Goal: Task Accomplishment & Management: Manage account settings

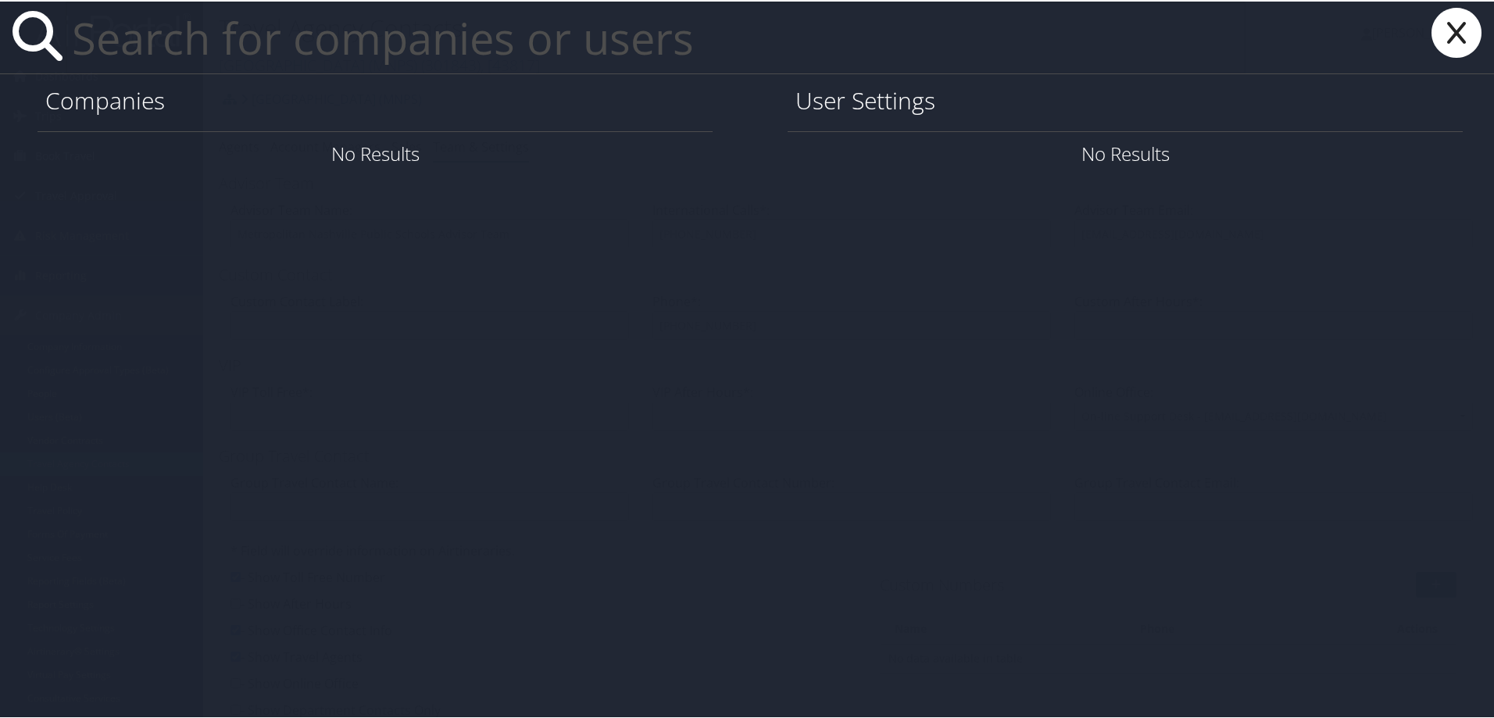
paste input "ryan.christensen1@imail.org"
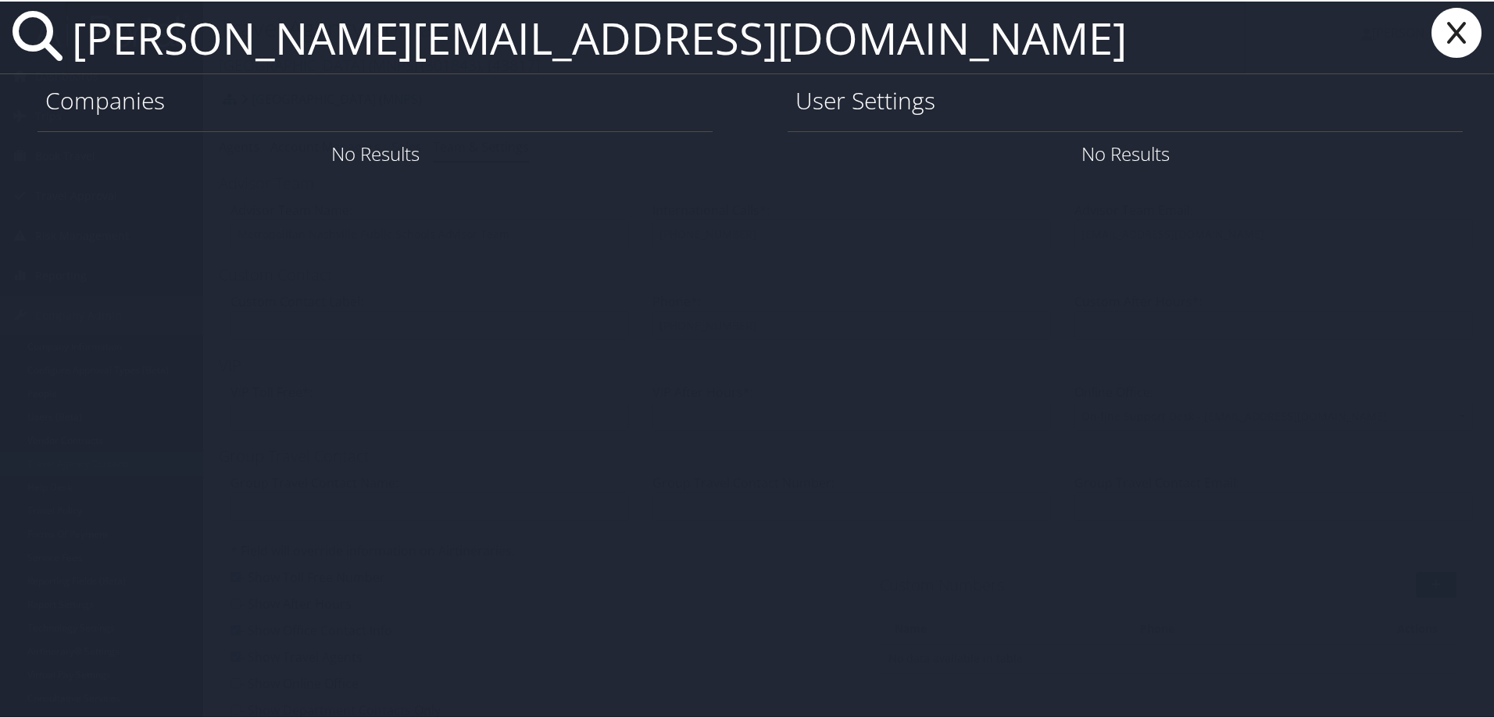
type input "ryan.christensen1@imail.org"
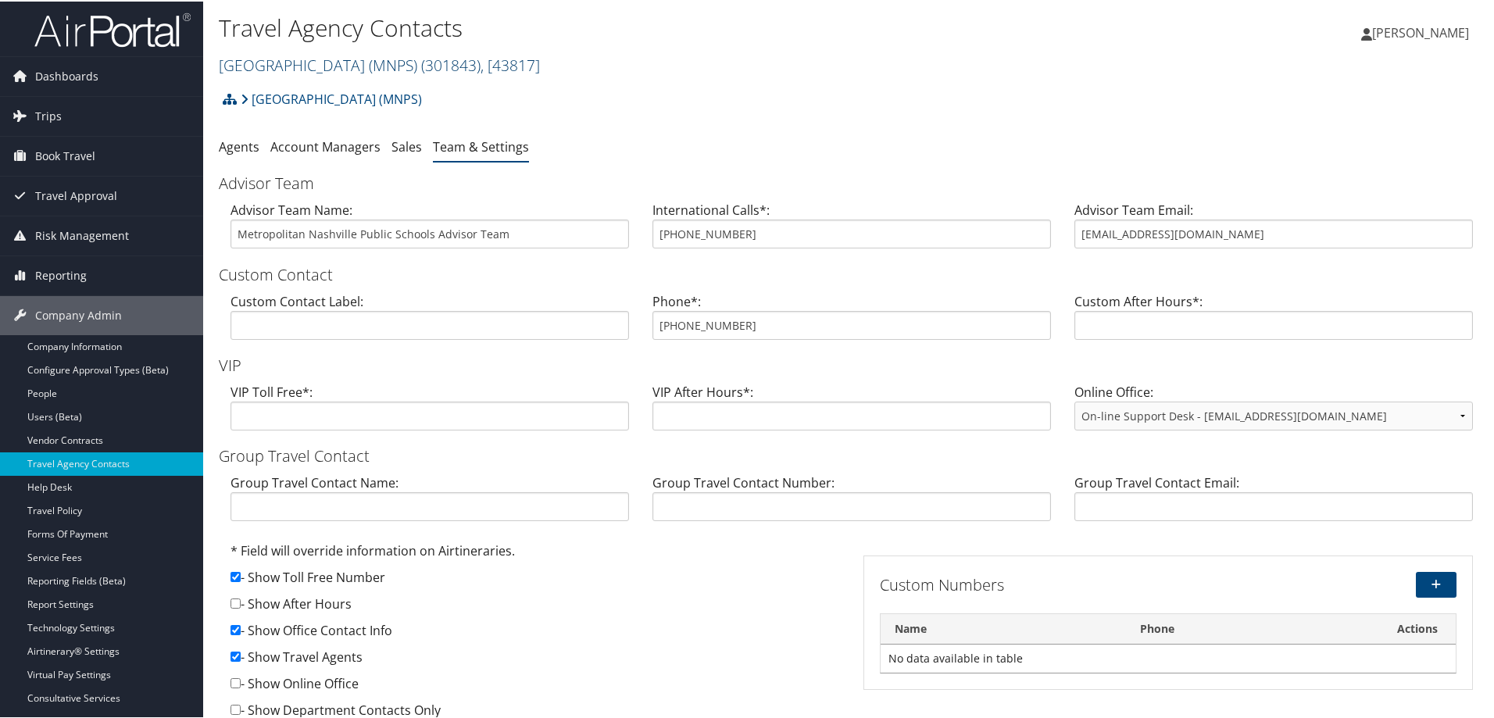
click at [350, 58] on link "Metropolitan Nashville Public Schools (MNPS) ( 301843 ) , [ 43817 ]" at bounding box center [379, 63] width 321 height 21
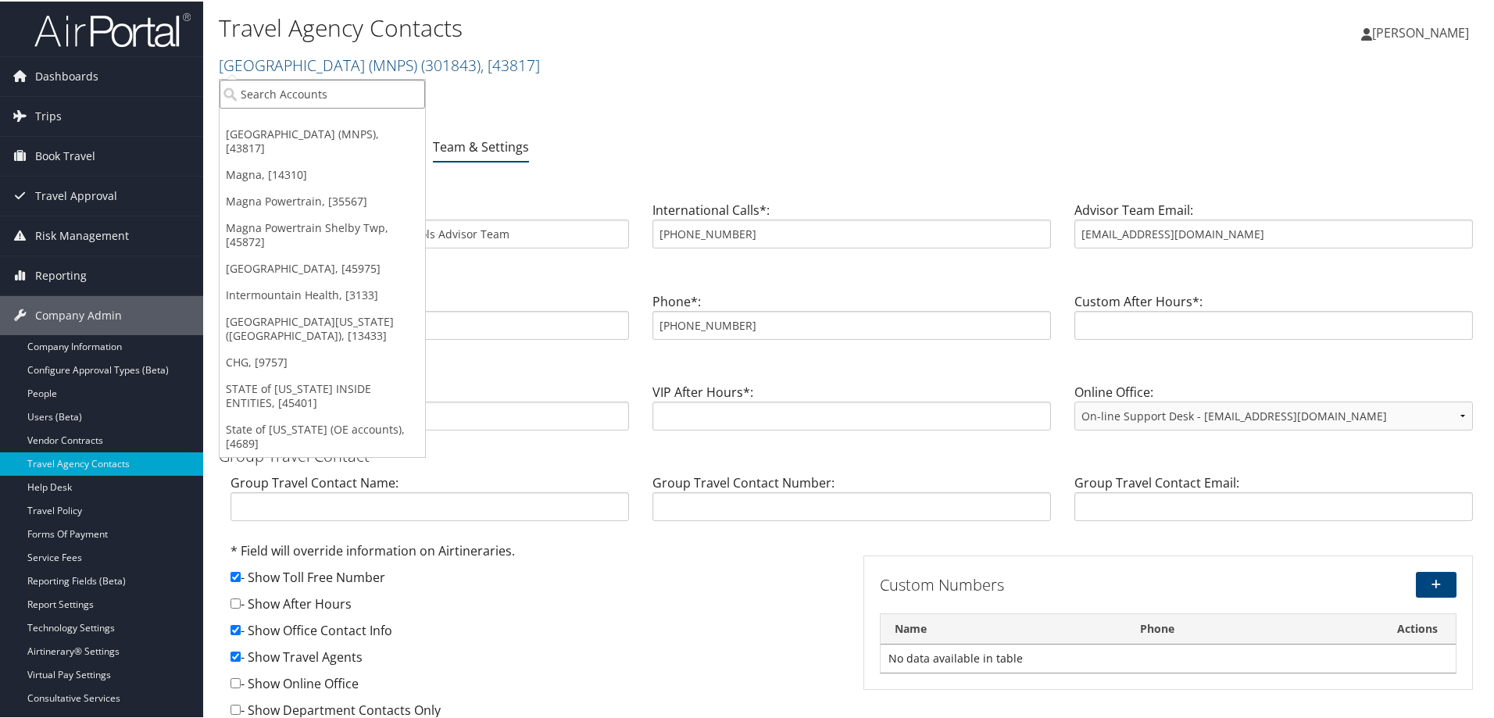
click at [326, 91] on input "search" at bounding box center [323, 92] width 206 height 29
click at [306, 53] on link "Metropolitan Nashville Public Schools (MNPS) ( 301843 ) , [ 43817 ]" at bounding box center [379, 63] width 321 height 21
click at [305, 59] on link "Metropolitan Nashville Public Schools (MNPS) ( 301843 ) , [ 43817 ]" at bounding box center [379, 63] width 321 height 21
click at [484, 58] on link "Metropolitan Nashville Public Schools (MNPS) ( 301843 ) , [ 43817 ]" at bounding box center [379, 63] width 321 height 21
click at [422, 97] on link "Metropolitan Nashville Public Schools (MNPS)" at bounding box center [331, 97] width 181 height 31
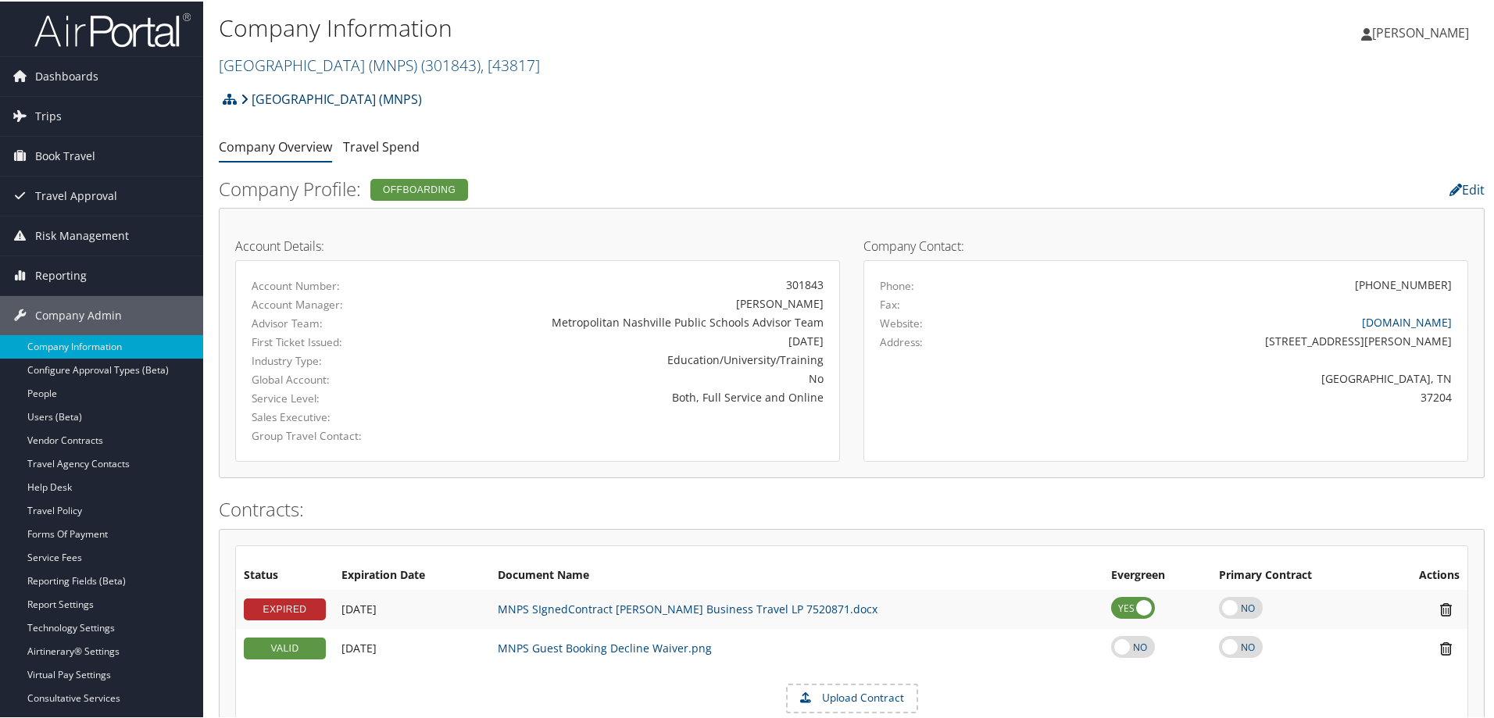
click at [290, 92] on link "Metropolitan Nashville Public Schools (MNPS)" at bounding box center [331, 97] width 181 height 31
click at [307, 59] on link "Metropolitan Nashville Public Schools (MNPS) ( 301843 ) , [ 43817 ]" at bounding box center [379, 63] width 321 height 21
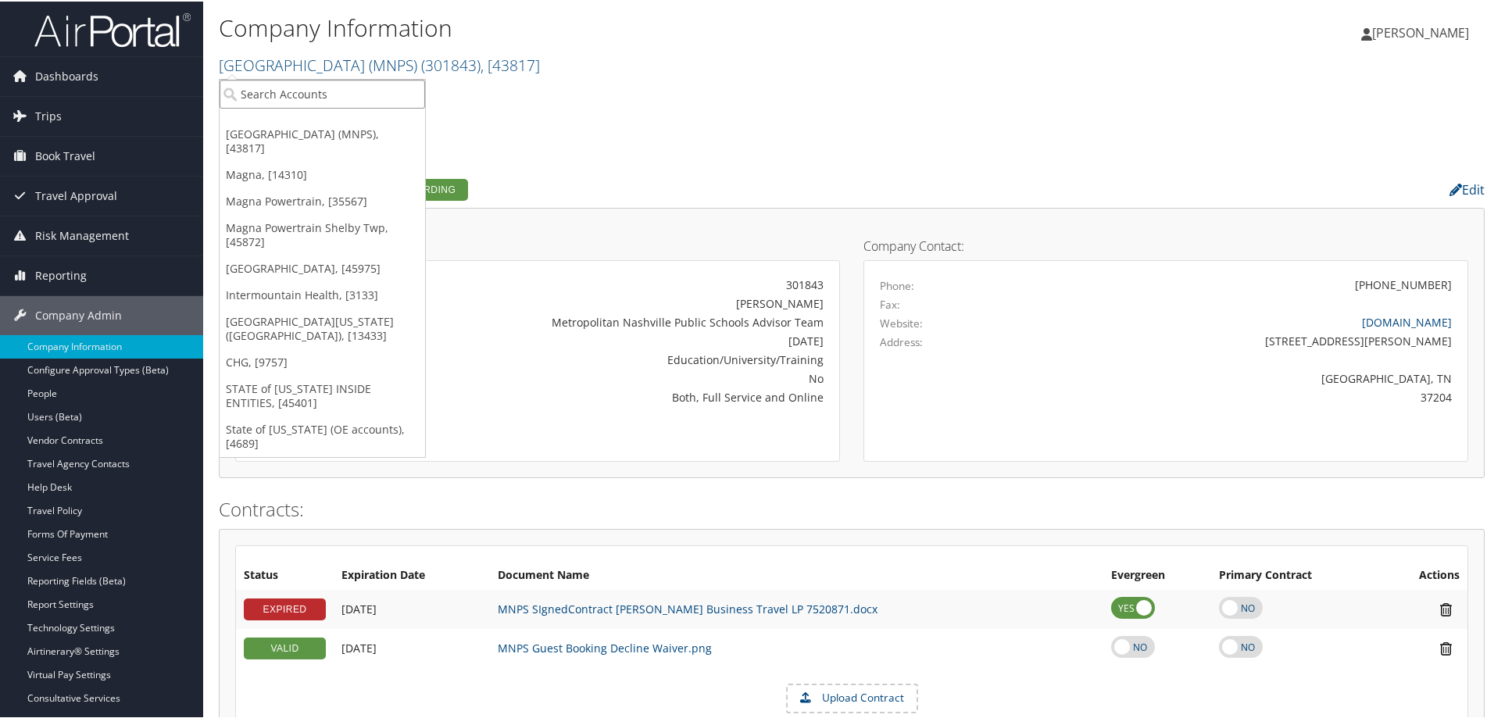
drag, startPoint x: 297, startPoint y: 100, endPoint x: 292, endPoint y: 91, distance: 10.9
click at [295, 99] on input "search" at bounding box center [323, 92] width 206 height 29
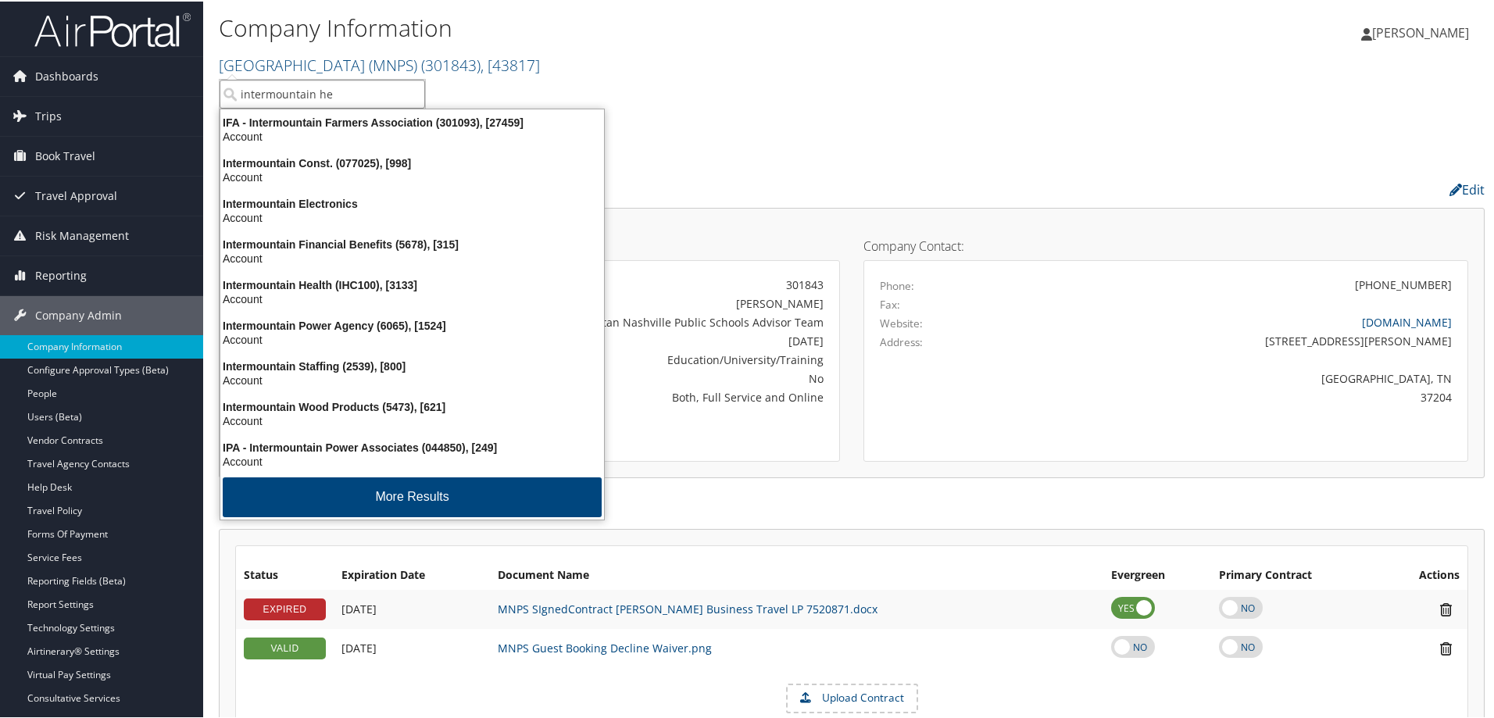
type input "intermountain hea"
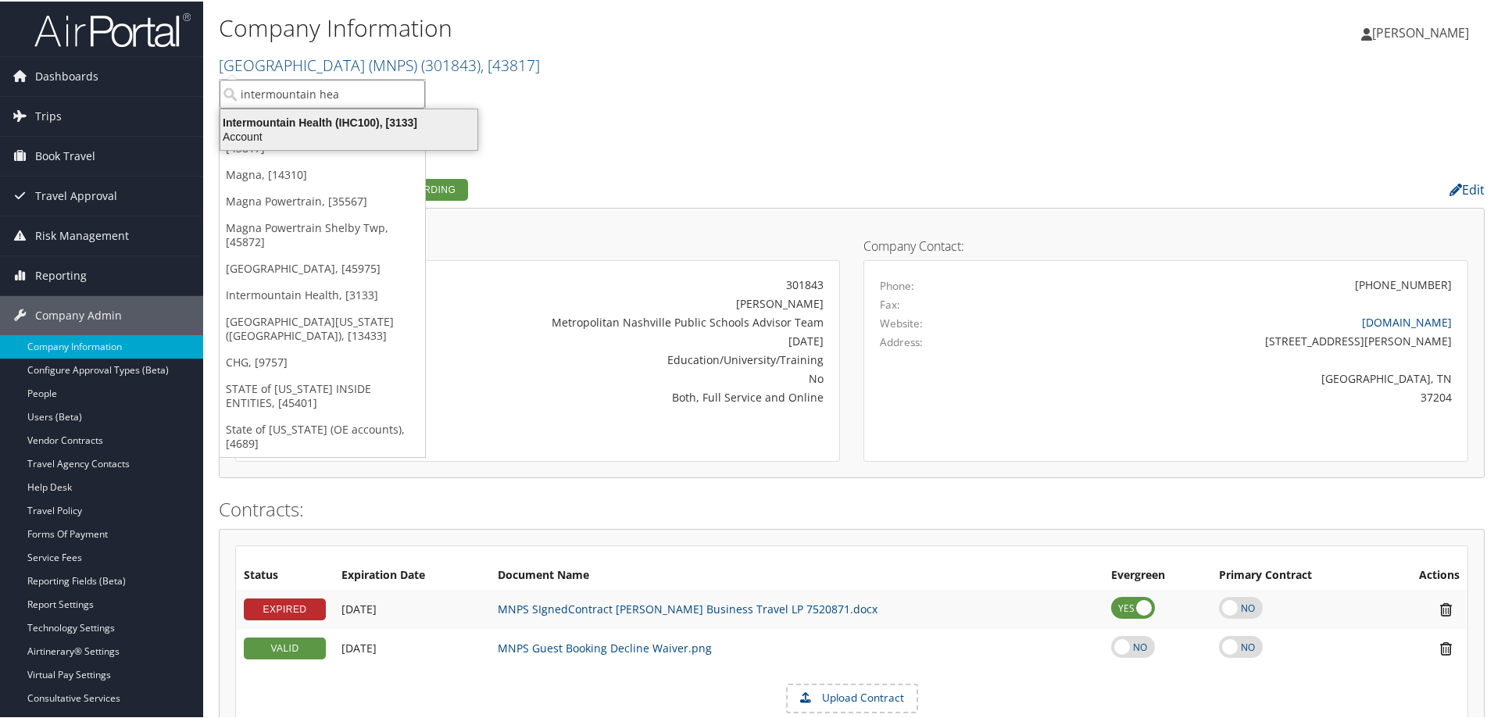
click at [295, 123] on div "Intermountain Health (IHC100), [3133]" at bounding box center [349, 121] width 276 height 14
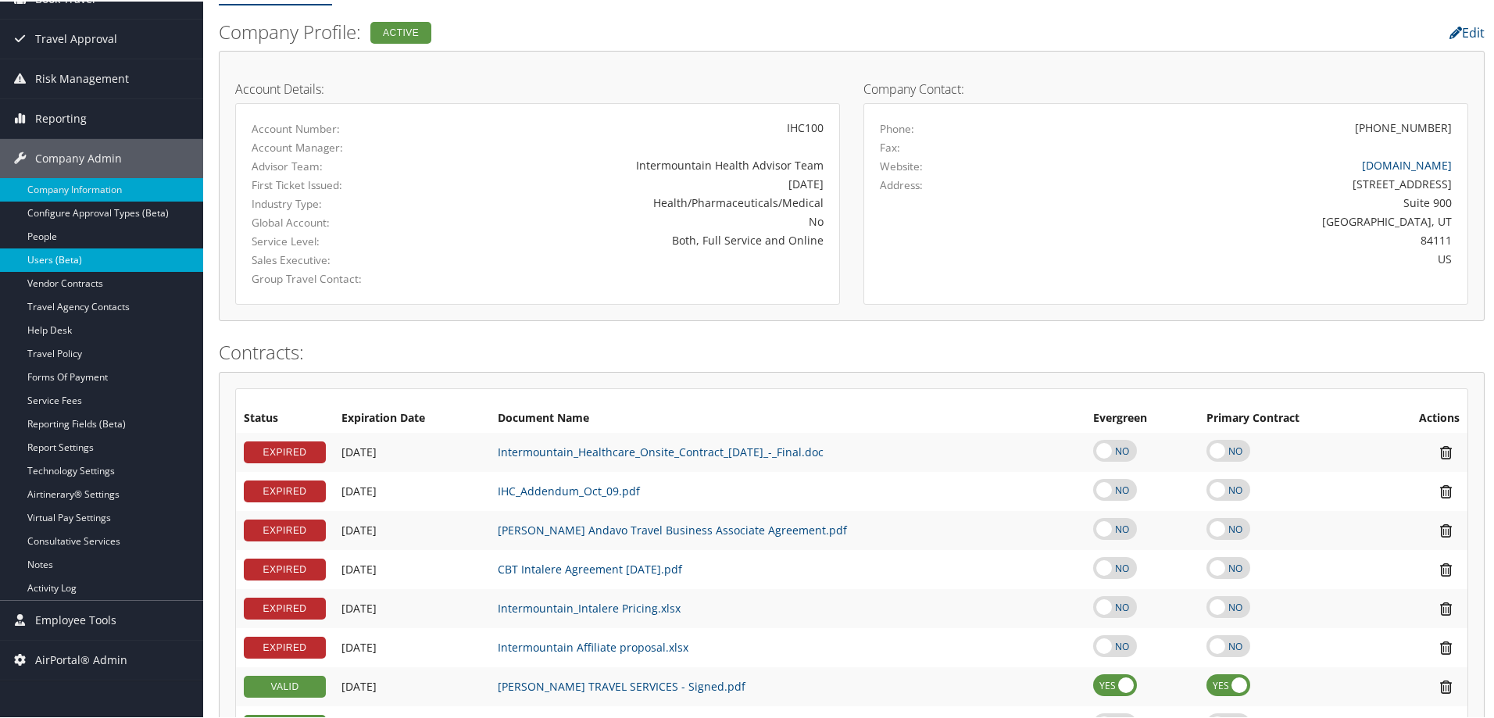
scroll to position [156, 0]
click at [91, 46] on span "Travel Approval" at bounding box center [76, 38] width 82 height 39
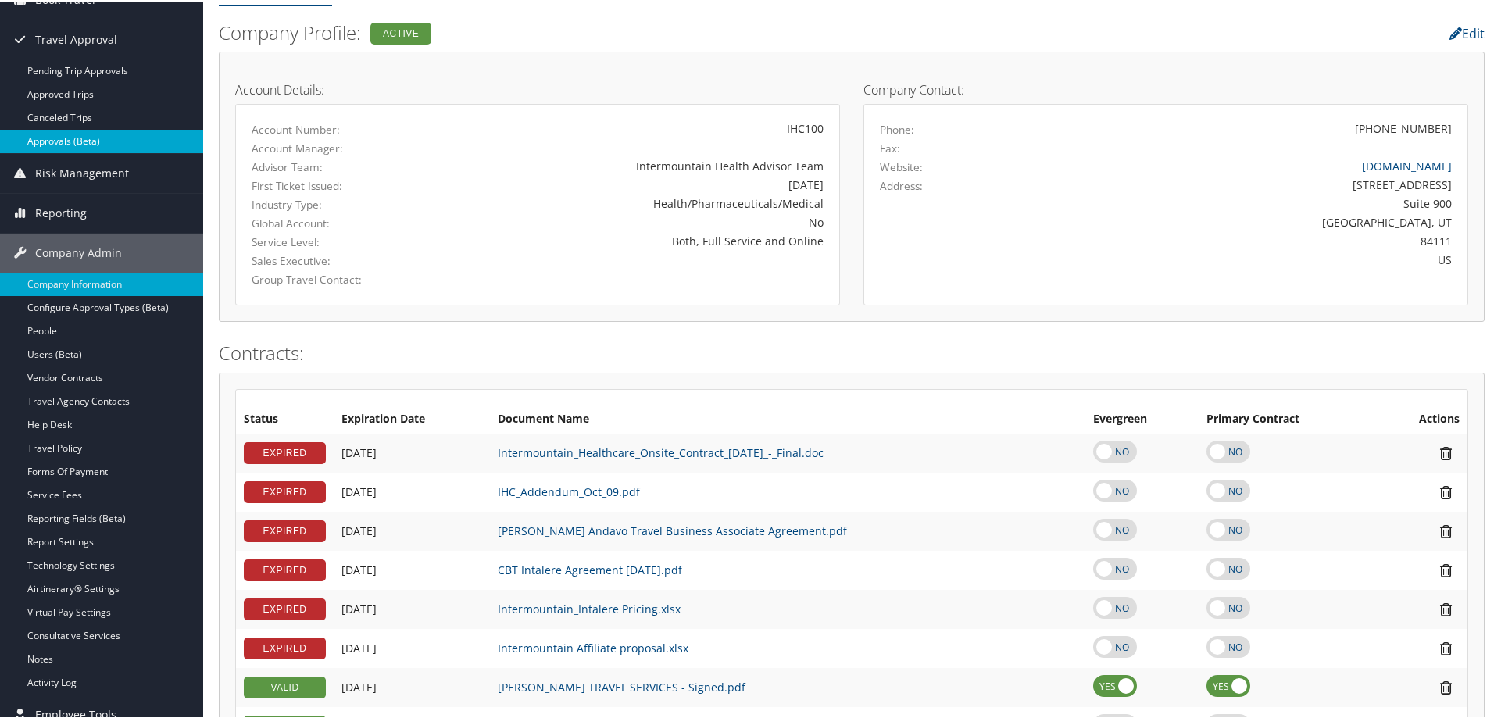
click at [96, 138] on link "Approvals (Beta)" at bounding box center [101, 139] width 203 height 23
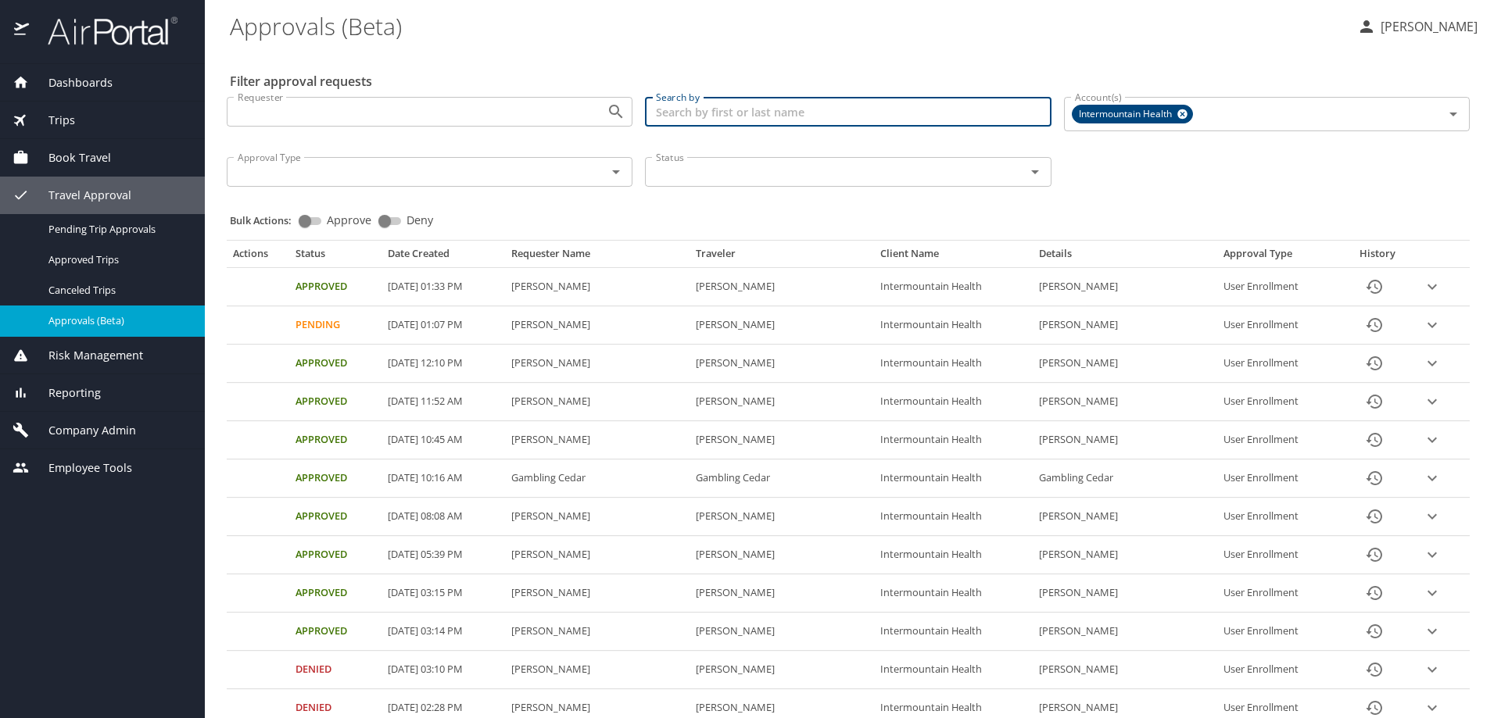
paste input "gP7umubeYpRcg32"
type input "gP7umubeYpRcg32"
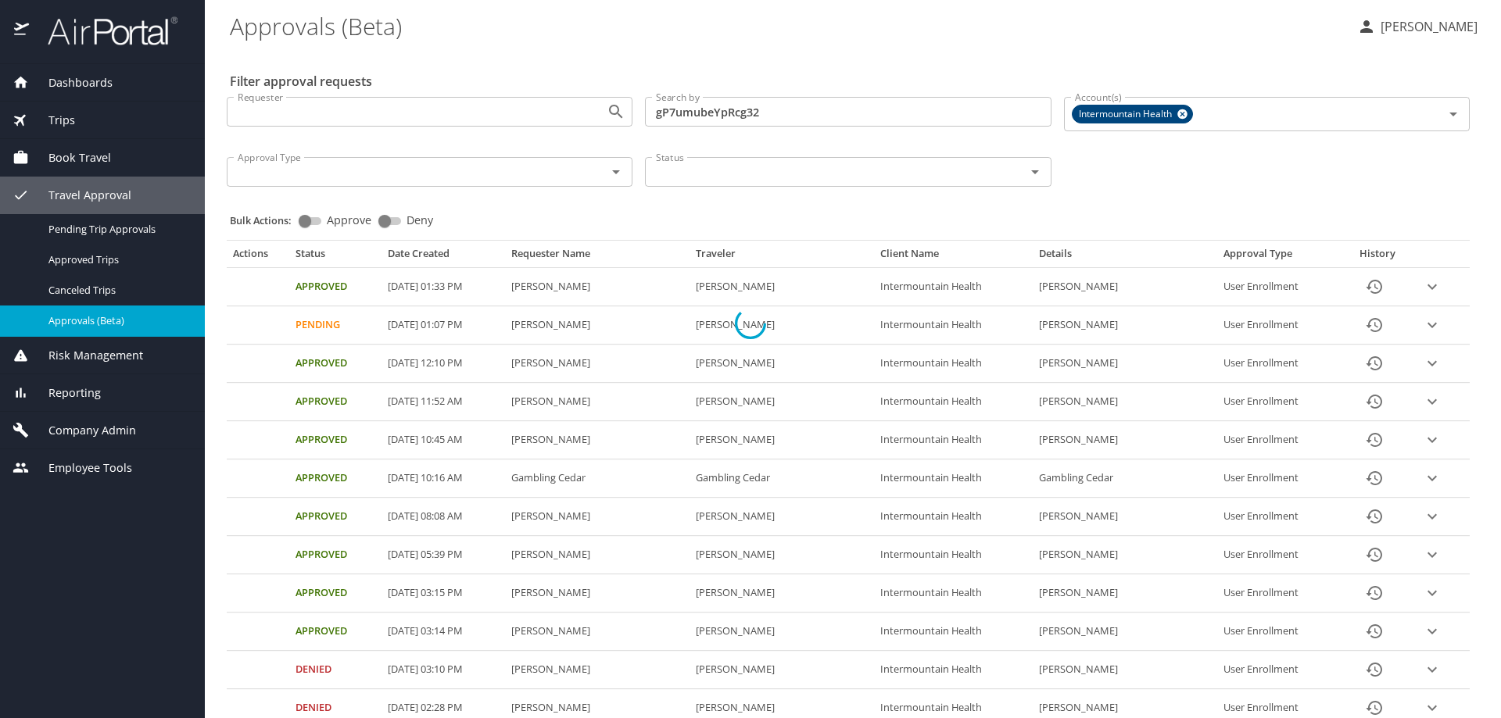
drag, startPoint x: 795, startPoint y: 100, endPoint x: 431, endPoint y: 115, distance: 363.7
click at [447, 112] on div at bounding box center [750, 323] width 1501 height 790
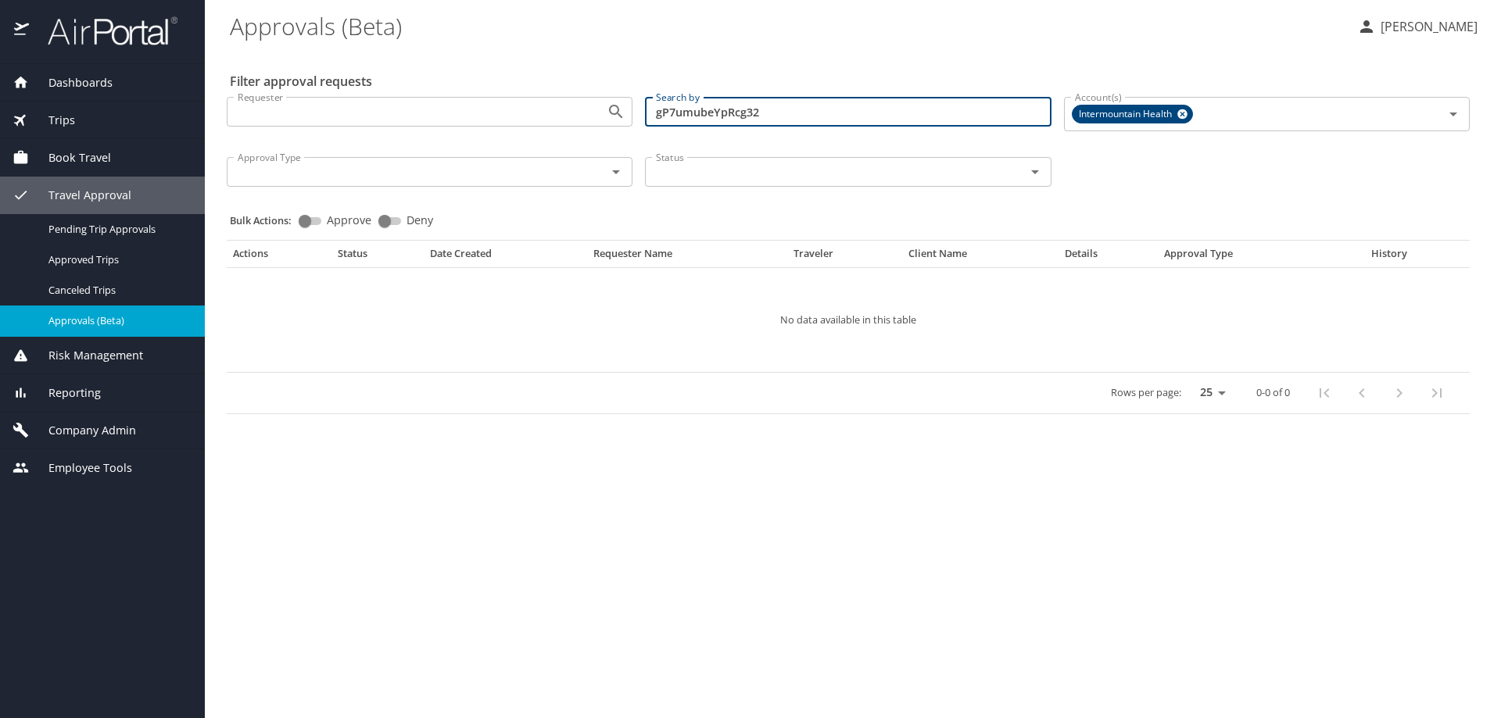
drag, startPoint x: 785, startPoint y: 112, endPoint x: 569, endPoint y: 116, distance: 215.8
click at [569, 116] on div "Requester Requester Search by gP7umubeYpRcg32 Search by Account(s) Intermountai…" at bounding box center [847, 140] width 1255 height 112
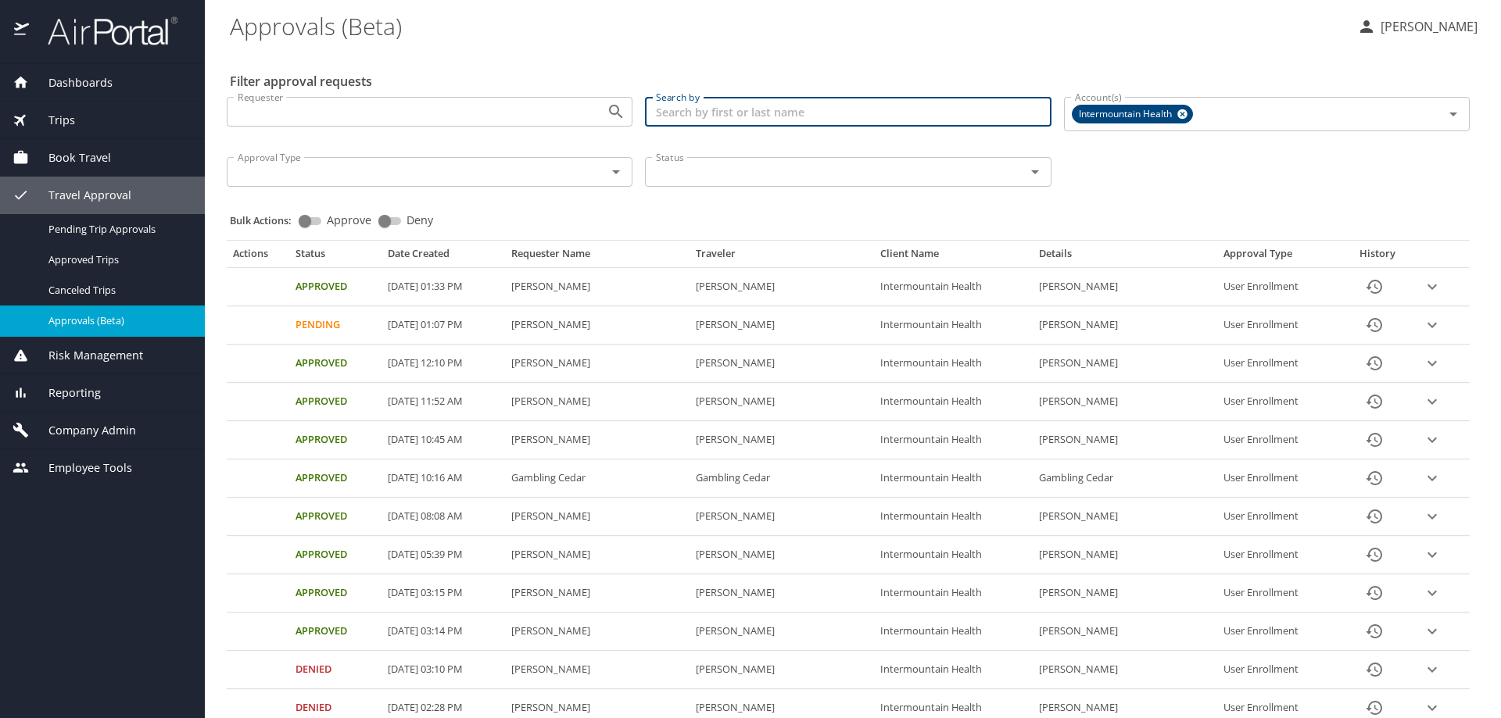
click at [731, 115] on input "Search by" at bounding box center [848, 112] width 406 height 30
paste input "ryan.christensen1@imail.org"
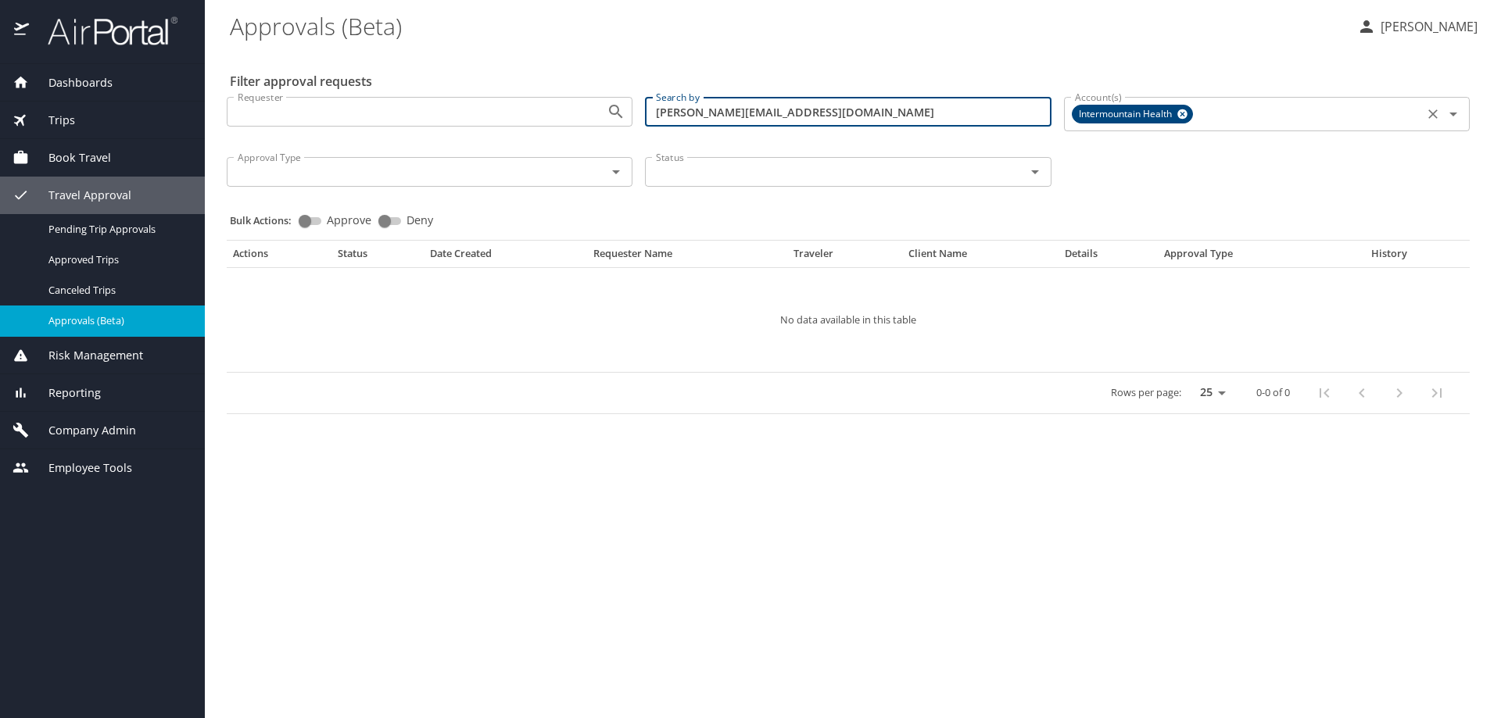
click at [1183, 111] on icon at bounding box center [1182, 114] width 10 height 10
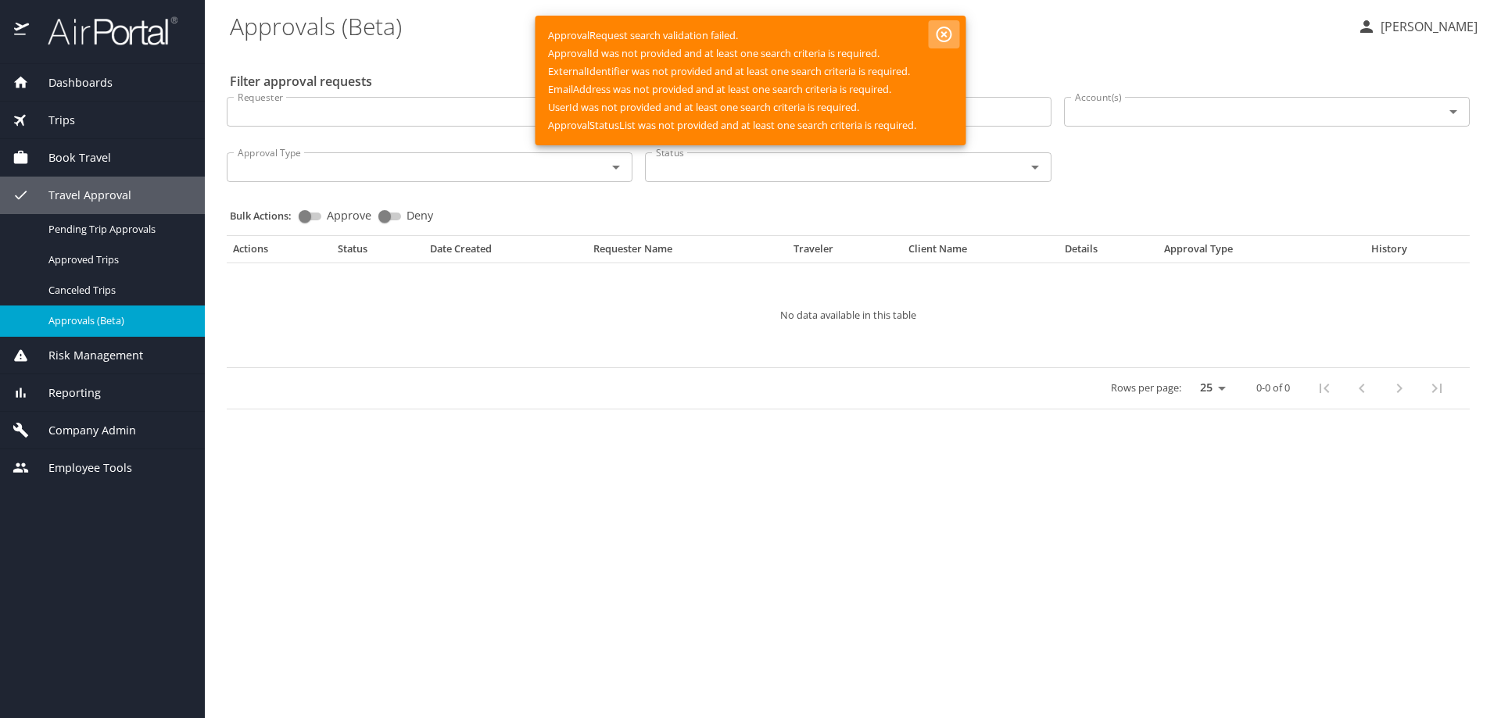
click at [946, 30] on icon "button" at bounding box center [944, 34] width 19 height 19
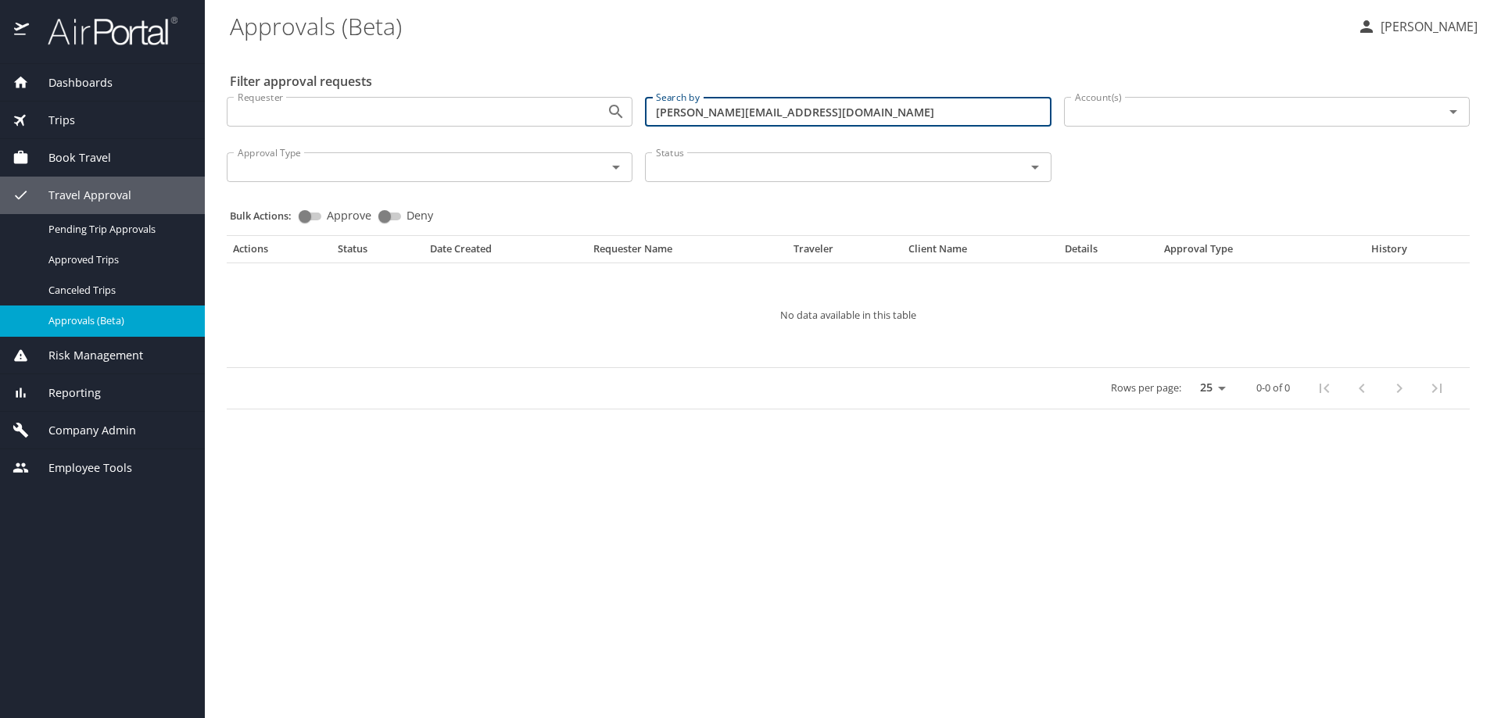
drag, startPoint x: 682, startPoint y: 112, endPoint x: 618, endPoint y: 106, distance: 64.4
click at [620, 106] on div "Requester Requester Search by ryan.christensen1@imail.org Search by Account(s) …" at bounding box center [847, 137] width 1255 height 107
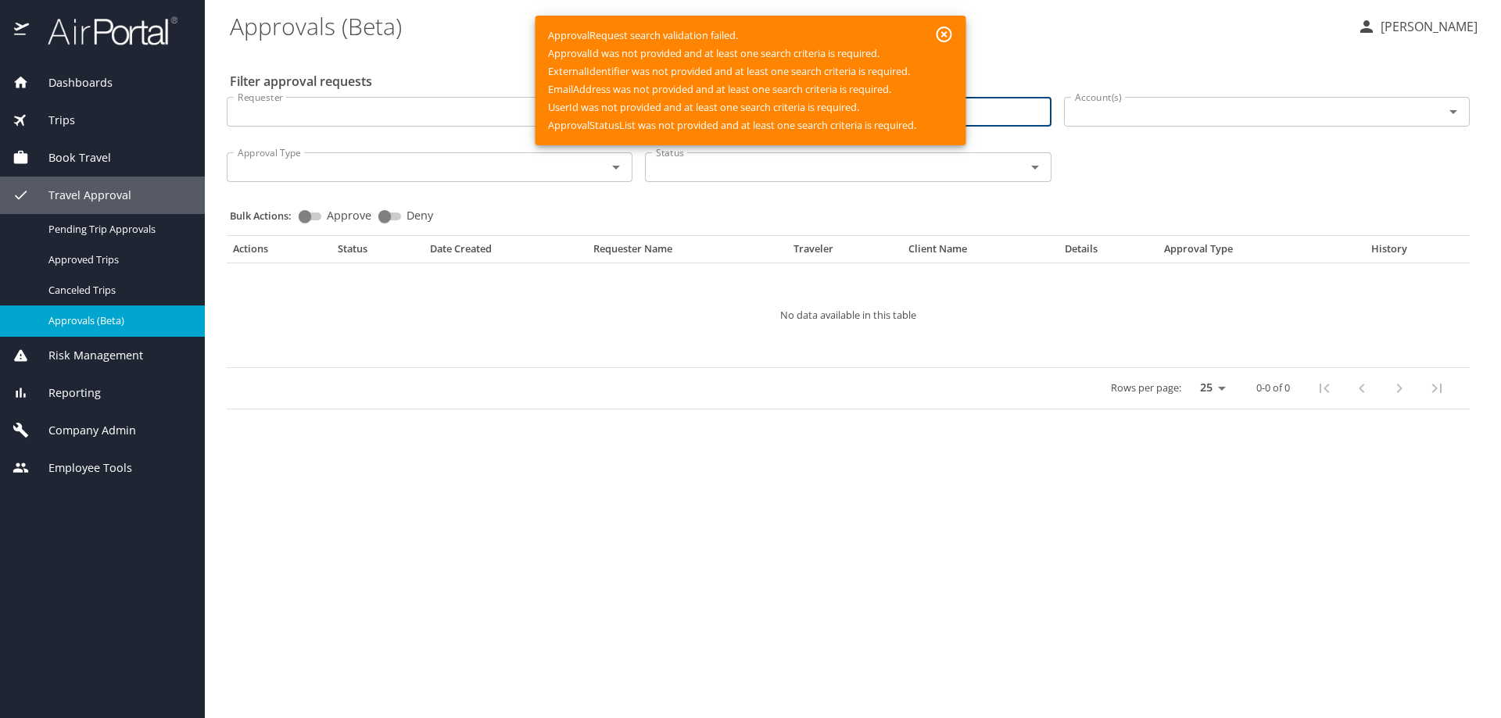
drag, startPoint x: 828, startPoint y: 101, endPoint x: 725, endPoint y: 113, distance: 104.7
click at [725, 113] on div "Dashboards AirPortal 360™ Manager AirPortal 360™ Agent My Travel Dashboard Trip…" at bounding box center [750, 359] width 1501 height 718
click at [863, 285] on td "No data available in this table" at bounding box center [848, 315] width 1243 height 105
click at [682, 455] on main "Approvals (Beta) Dana Meighan Filter approval requests Requester Requester Sear…" at bounding box center [853, 359] width 1296 height 718
click at [944, 31] on icon "button" at bounding box center [944, 34] width 19 height 19
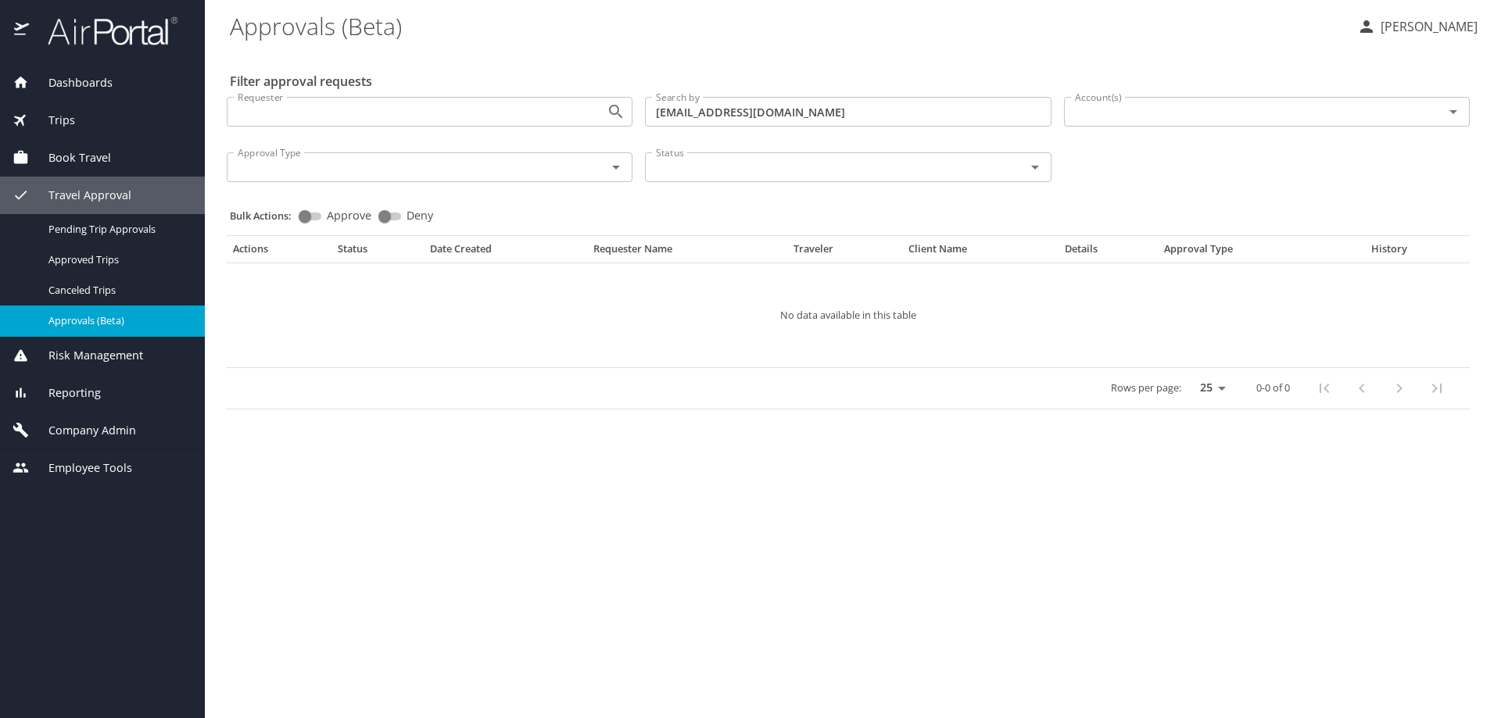
click at [1161, 99] on div "Account(s)" at bounding box center [1267, 112] width 406 height 30
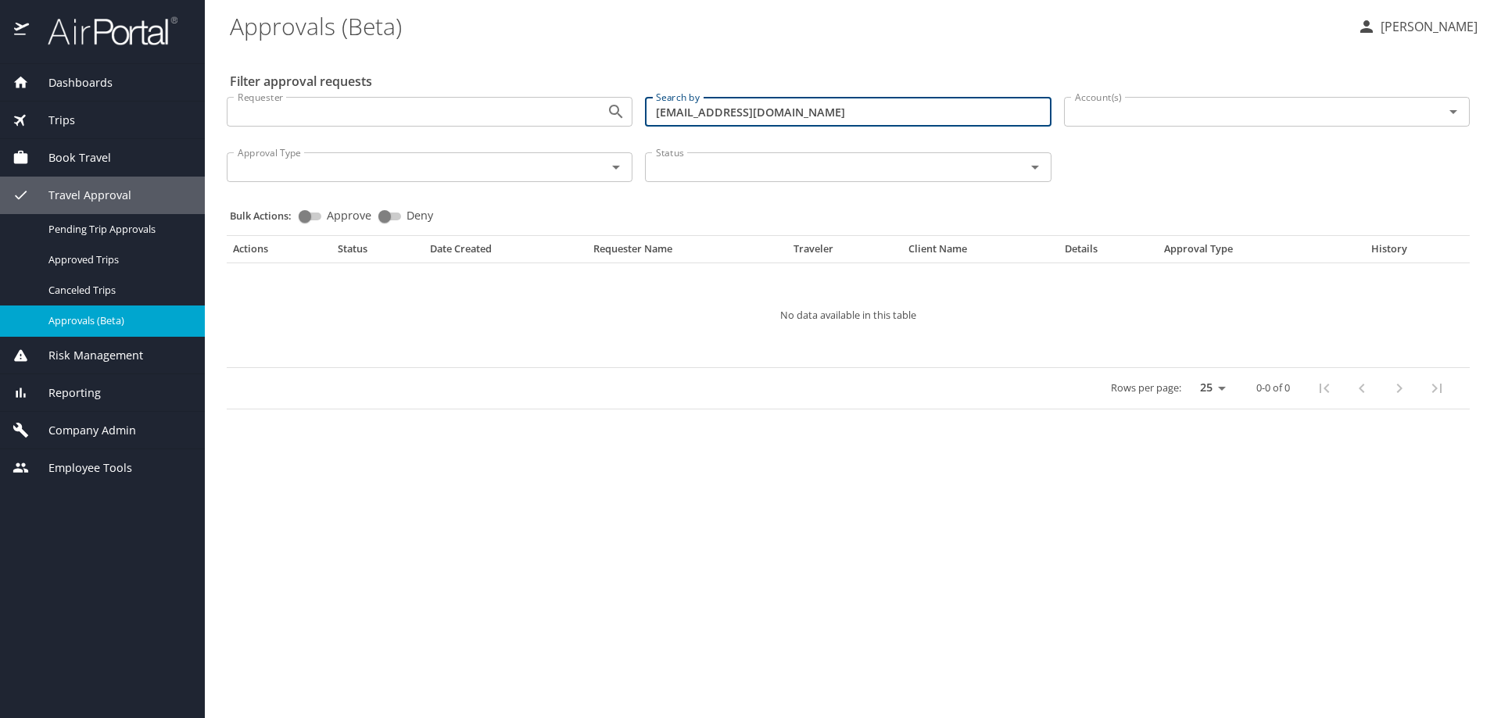
drag, startPoint x: 835, startPoint y: 115, endPoint x: 718, endPoint y: 114, distance: 116.5
click at [718, 114] on input "christensen1@imail.org" at bounding box center [848, 112] width 406 height 30
type input "christensen"
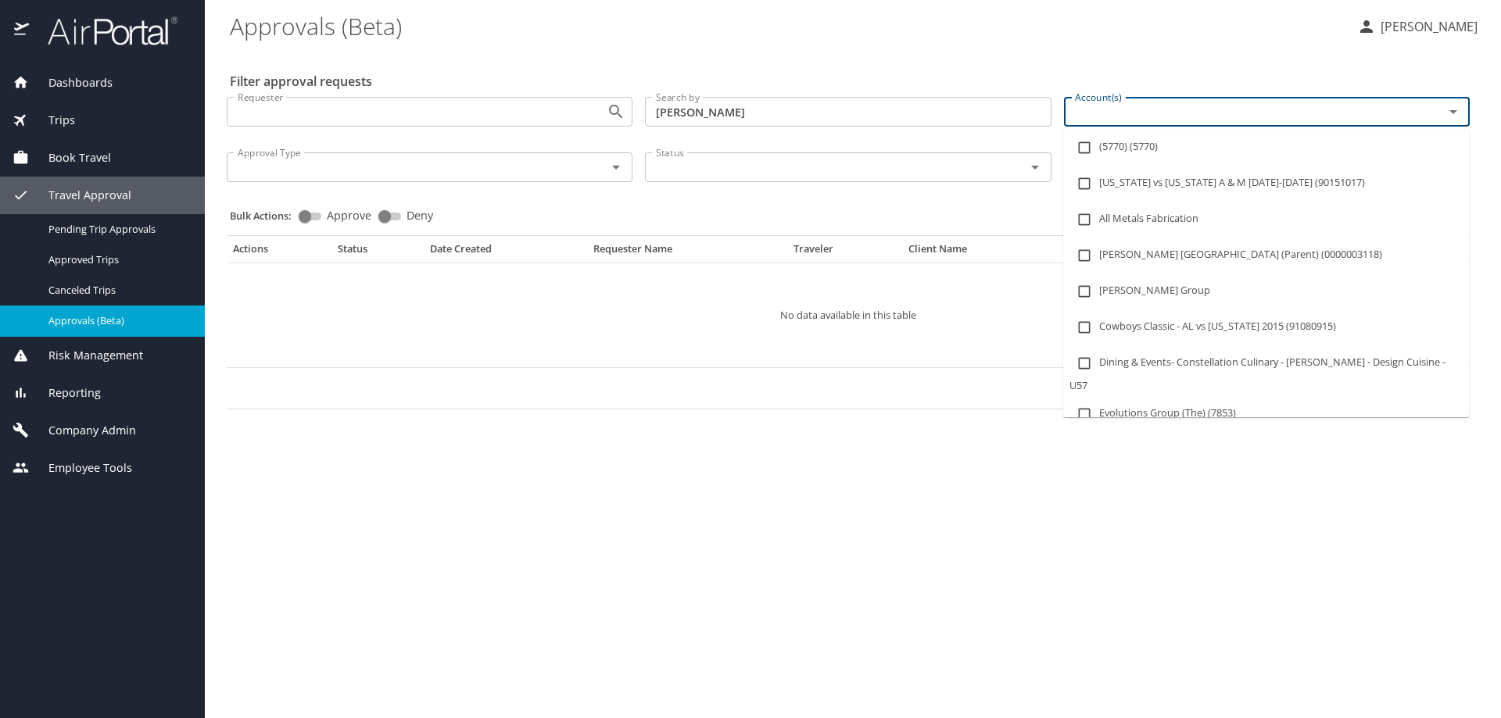
click at [1197, 107] on input "Account(s)" at bounding box center [1243, 112] width 350 height 20
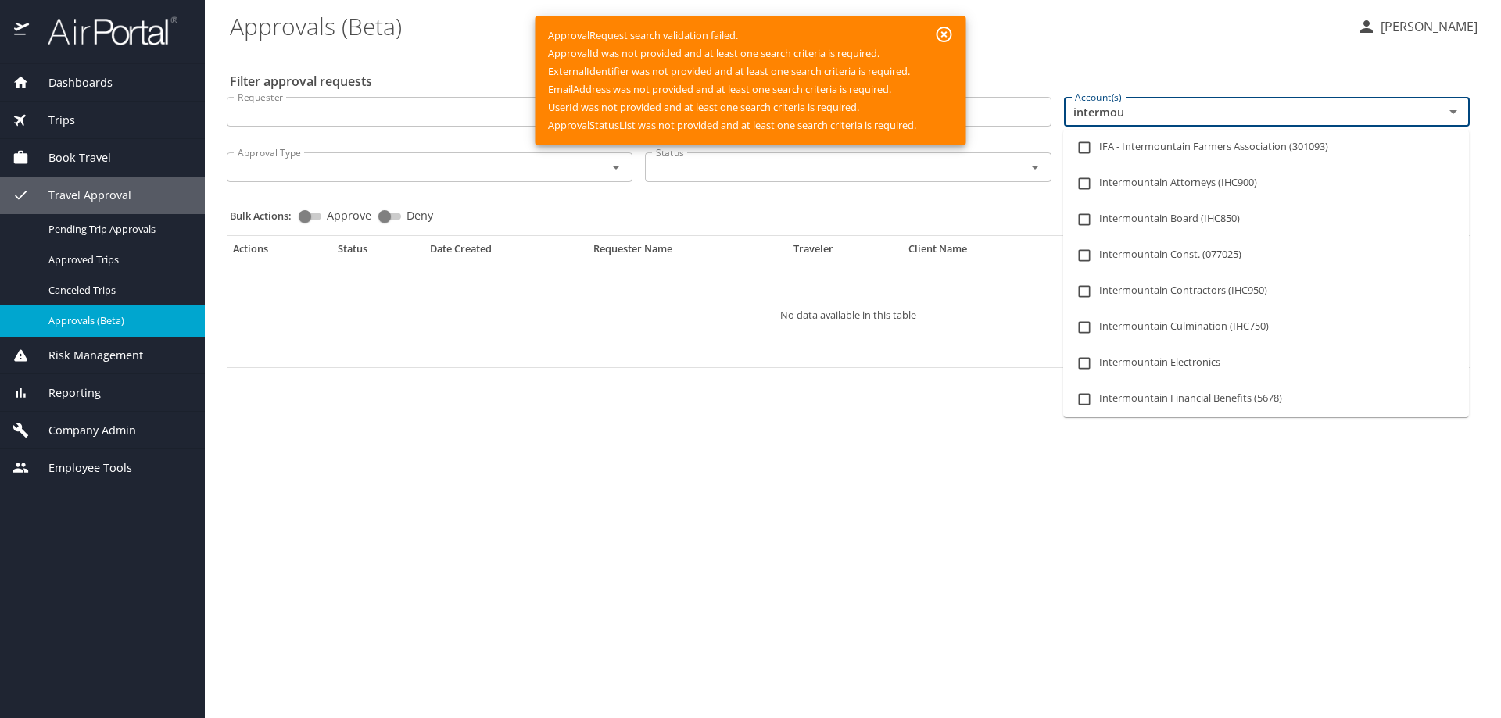
type input "intermoun"
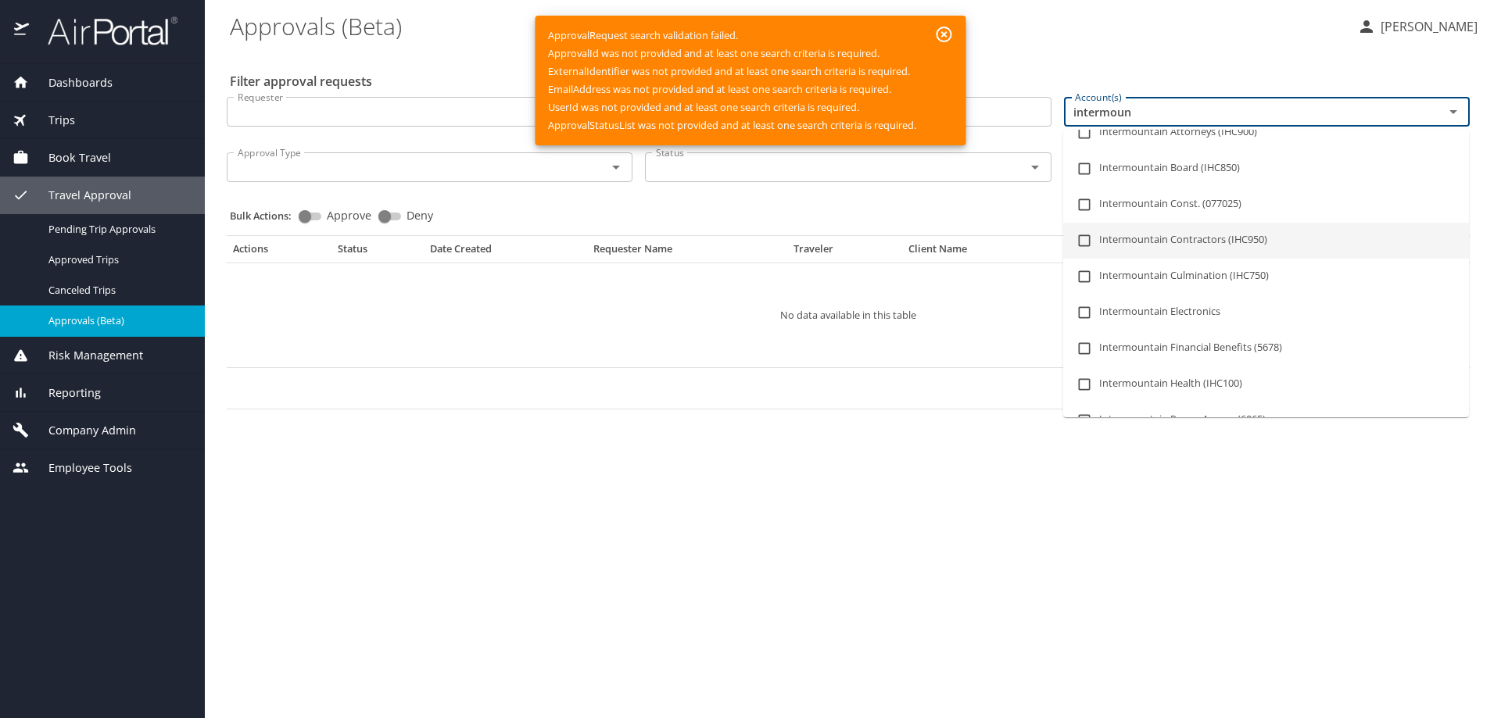
scroll to position [78, 0]
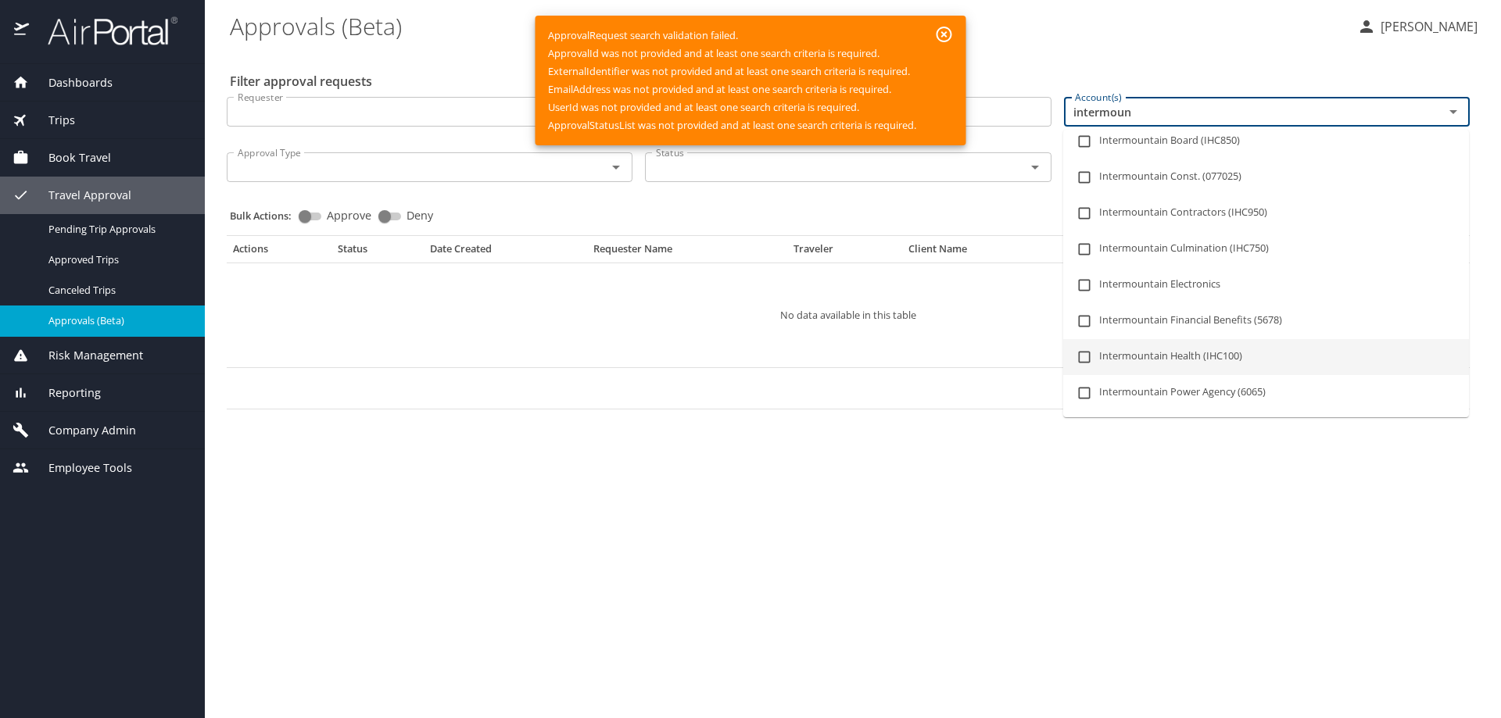
click at [1076, 358] on input "checkbox" at bounding box center [1084, 357] width 30 height 30
checkbox input "true"
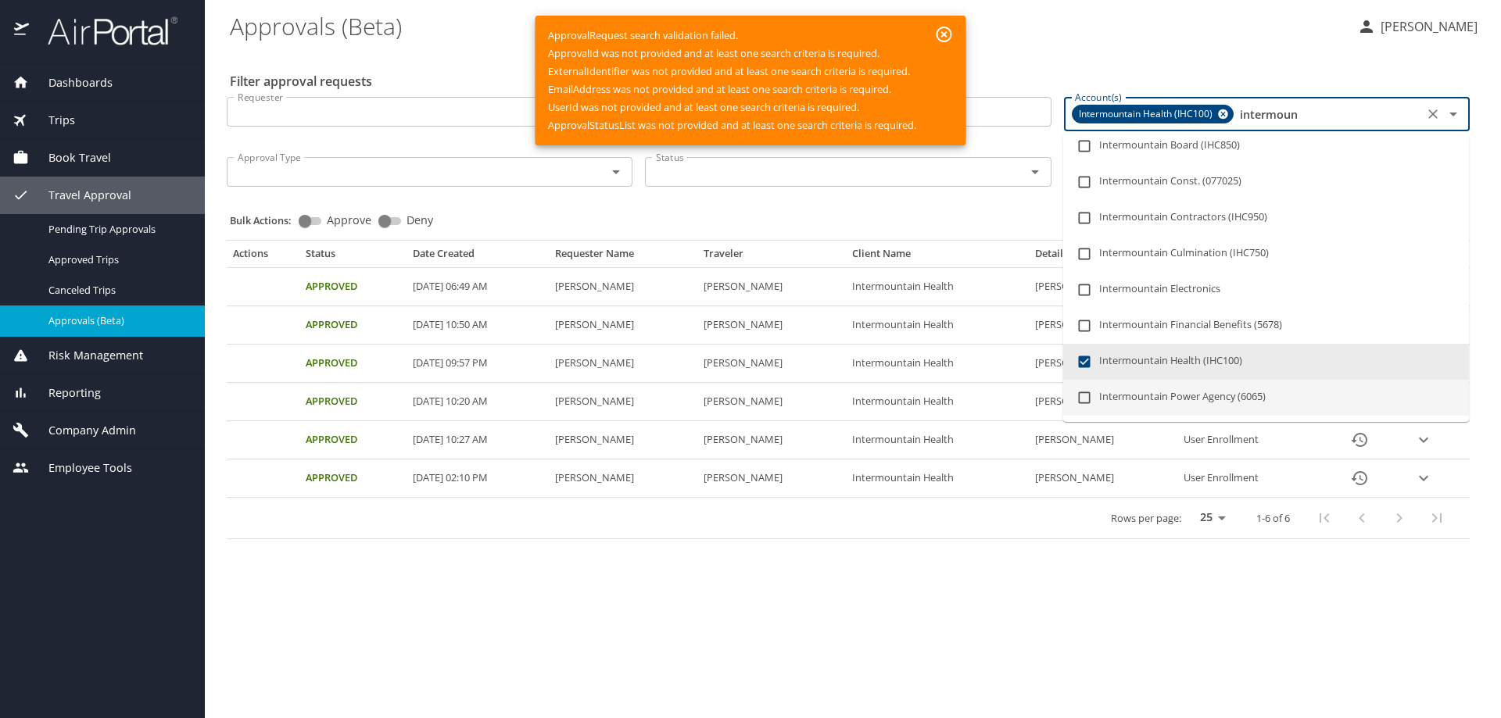
type input "intermoun"
click at [990, 580] on main "Approvals (Beta) Dana Meighan Filter approval requests Requester Requester Sear…" at bounding box center [853, 359] width 1296 height 718
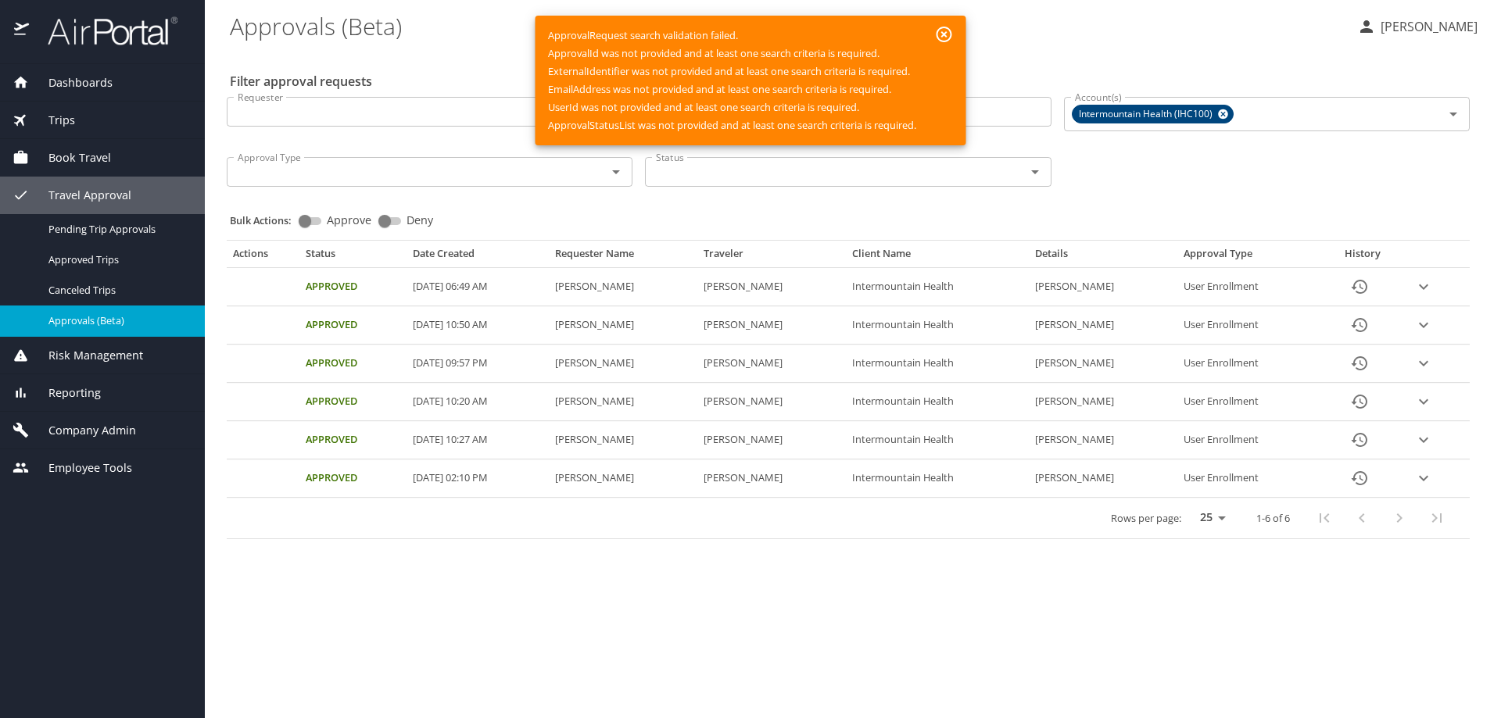
click at [939, 37] on icon "button" at bounding box center [944, 35] width 16 height 16
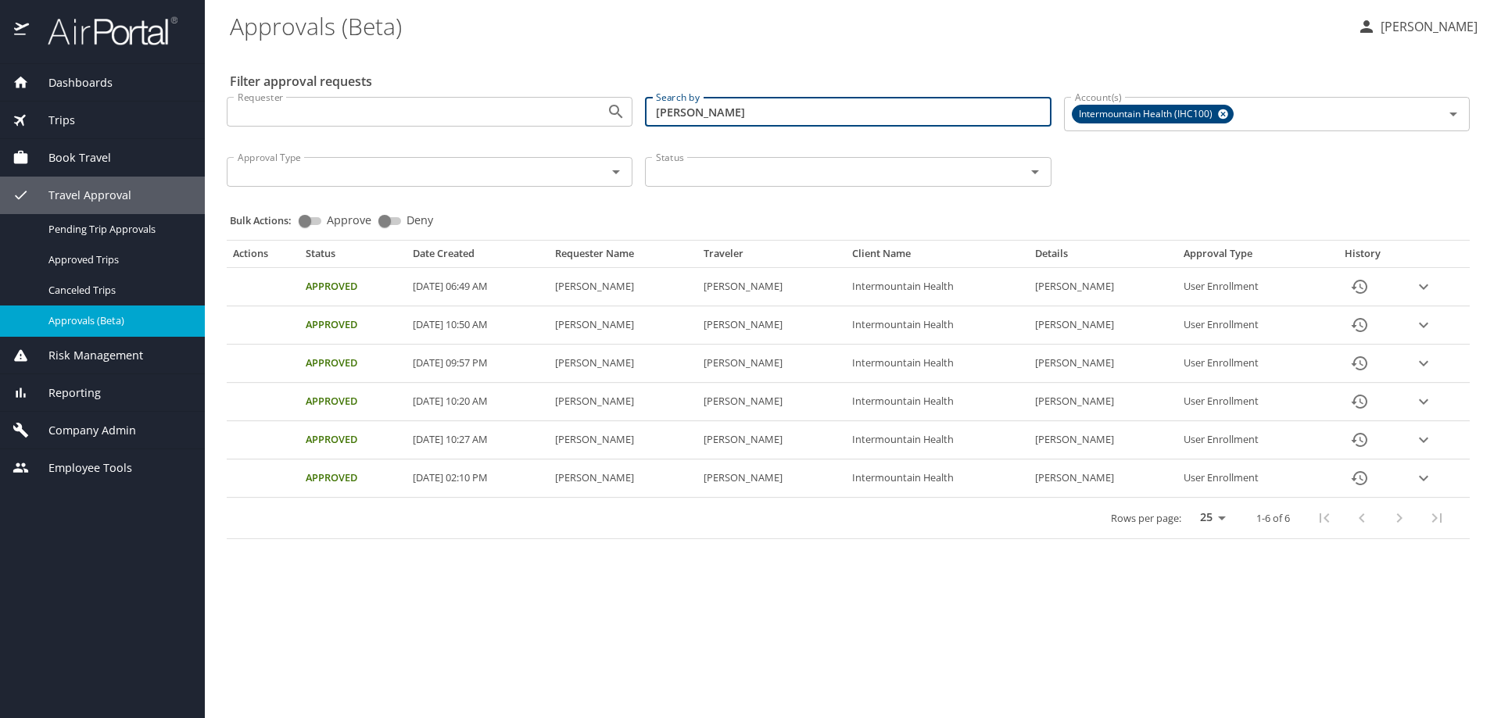
click at [656, 113] on input "christensen" at bounding box center [848, 112] width 406 height 30
type input "[PERSON_NAME]"
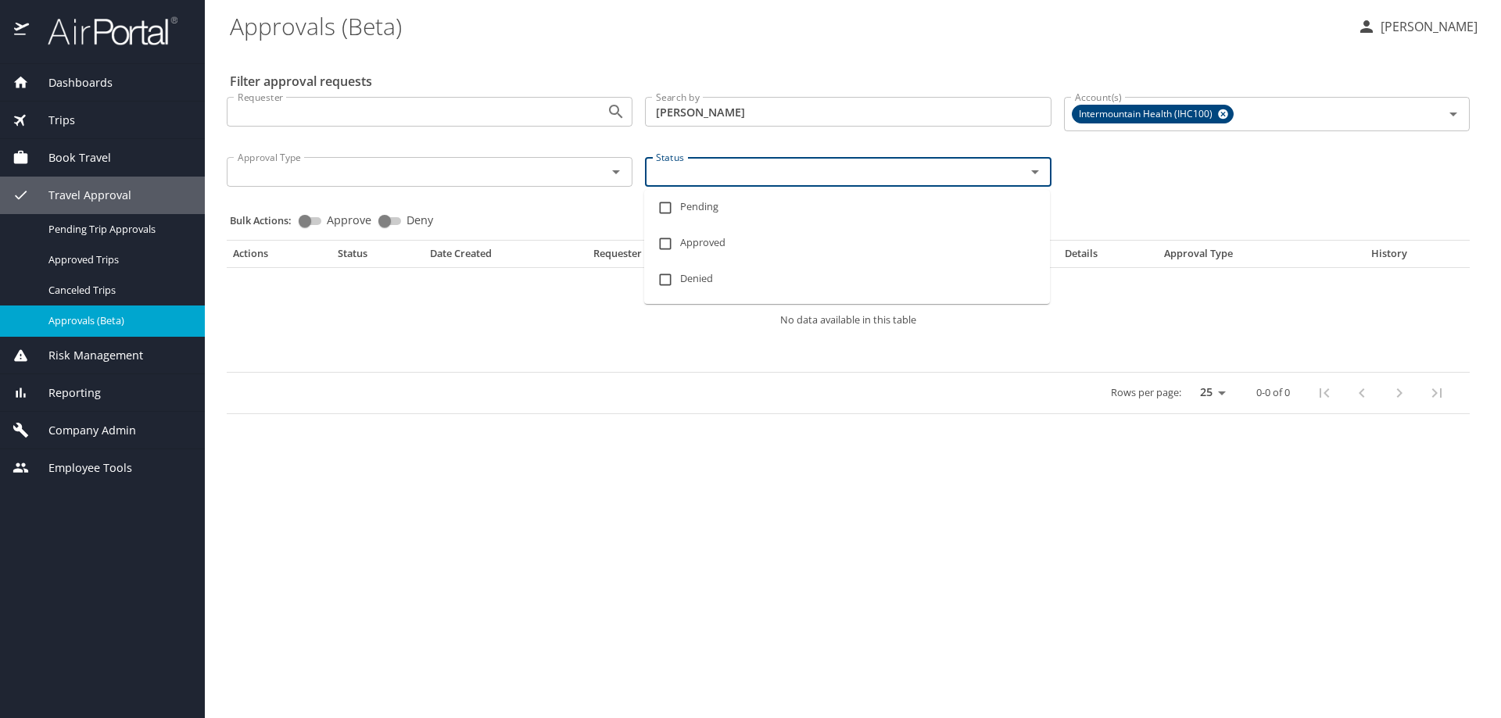
click at [728, 168] on input "Status" at bounding box center [824, 172] width 350 height 20
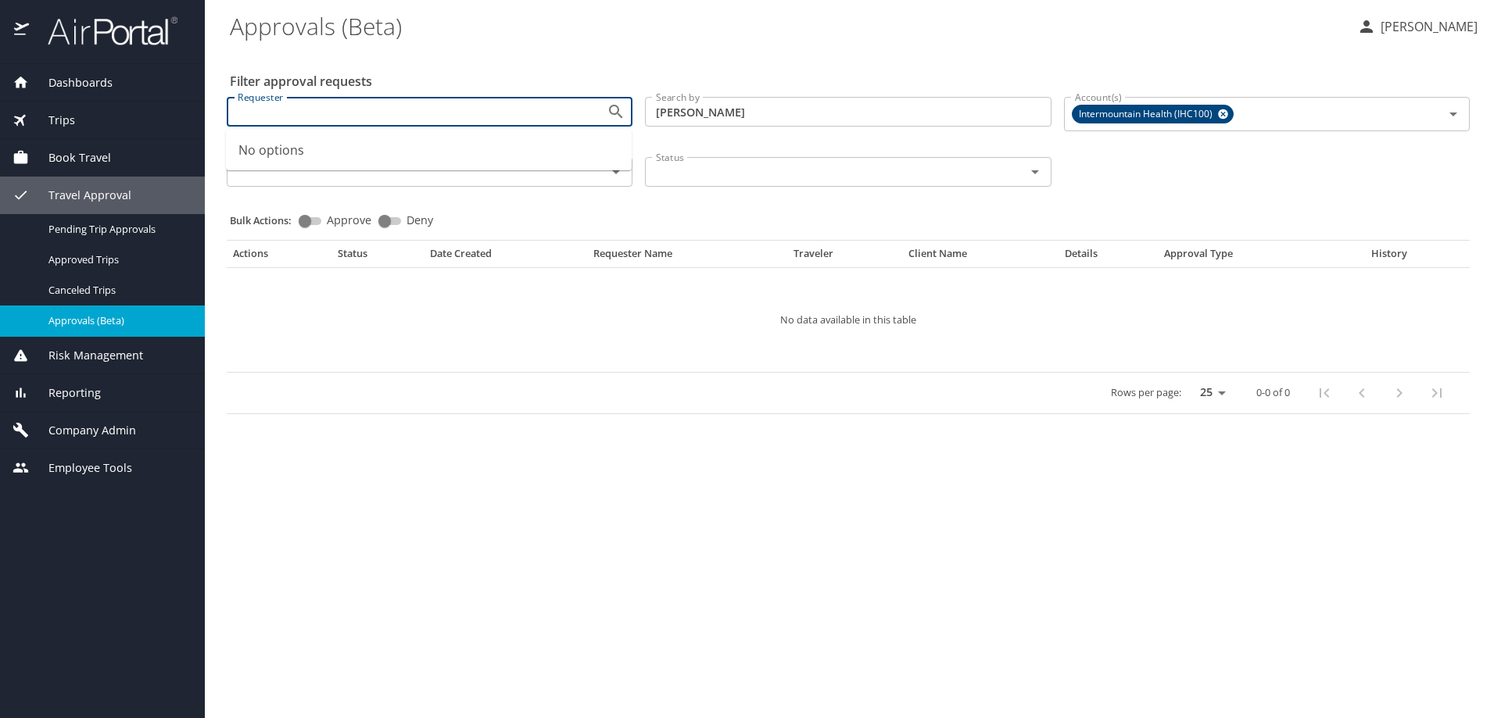
click at [424, 116] on input "Requester" at bounding box center [406, 112] width 350 height 20
click at [432, 116] on input "Requester" at bounding box center [406, 112] width 350 height 20
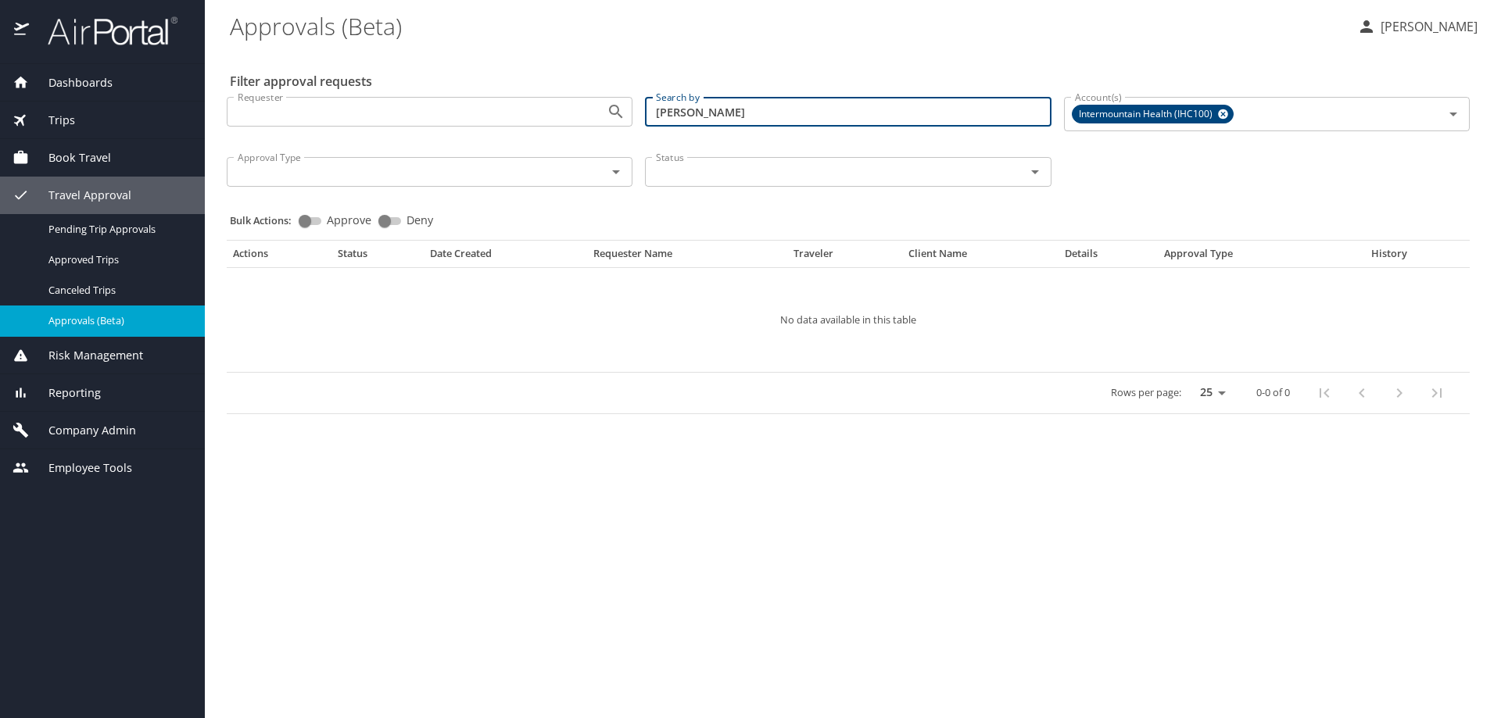
drag, startPoint x: 787, startPoint y: 116, endPoint x: 614, endPoint y: 114, distance: 173.5
click at [614, 114] on div "Requester Requester Search by ryan christensen Search by Account(s) Intermounta…" at bounding box center [847, 140] width 1255 height 112
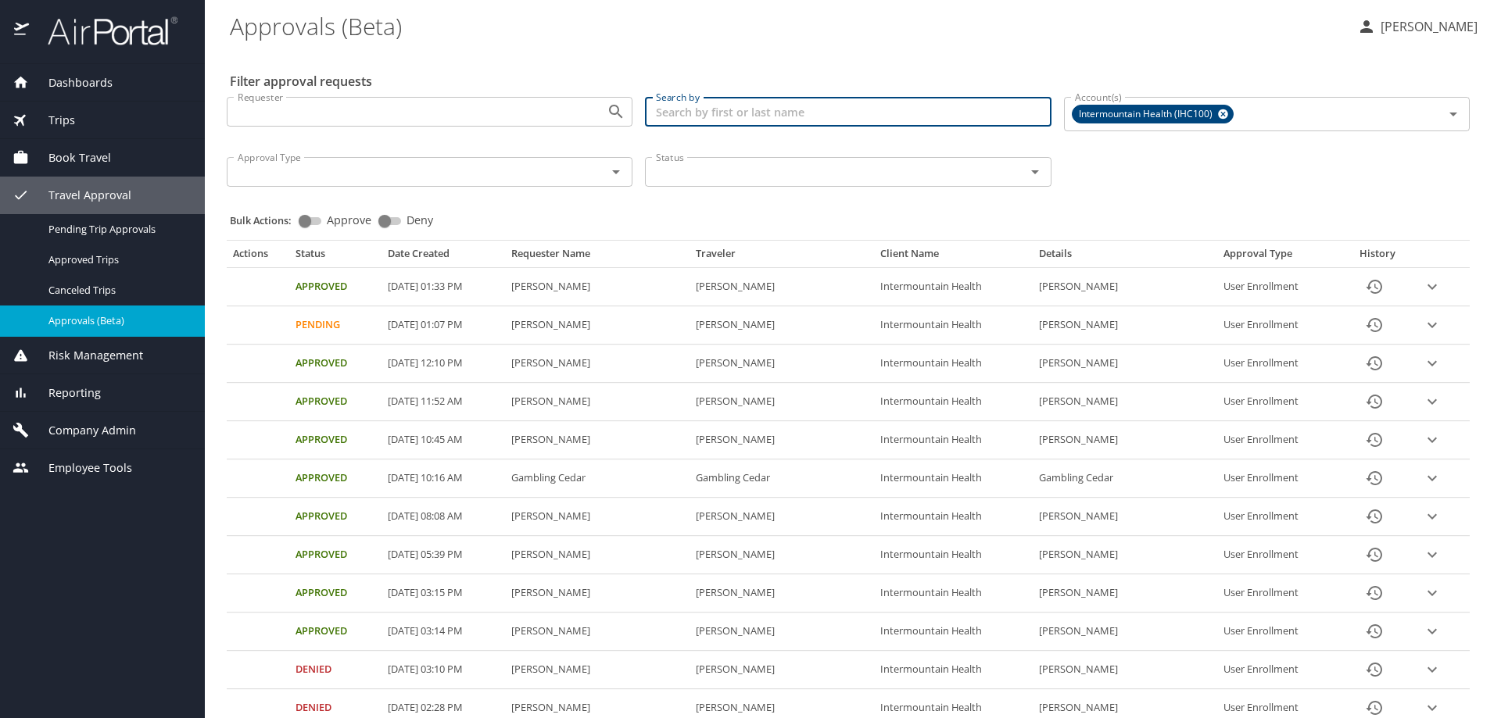
click at [695, 121] on input "Search by" at bounding box center [848, 112] width 406 height 30
paste input "ryan.christensen1@imail.org"
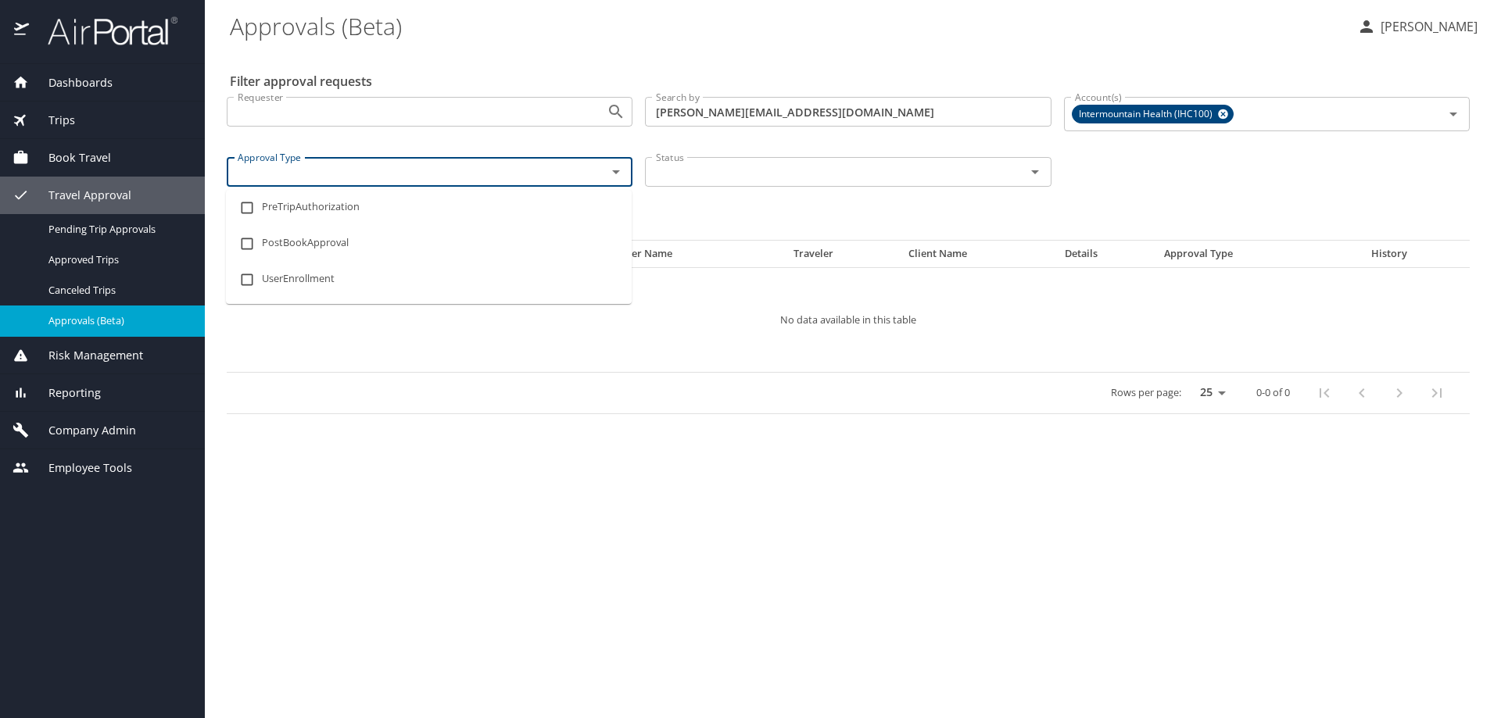
click at [566, 175] on input "Approval Type" at bounding box center [406, 172] width 350 height 20
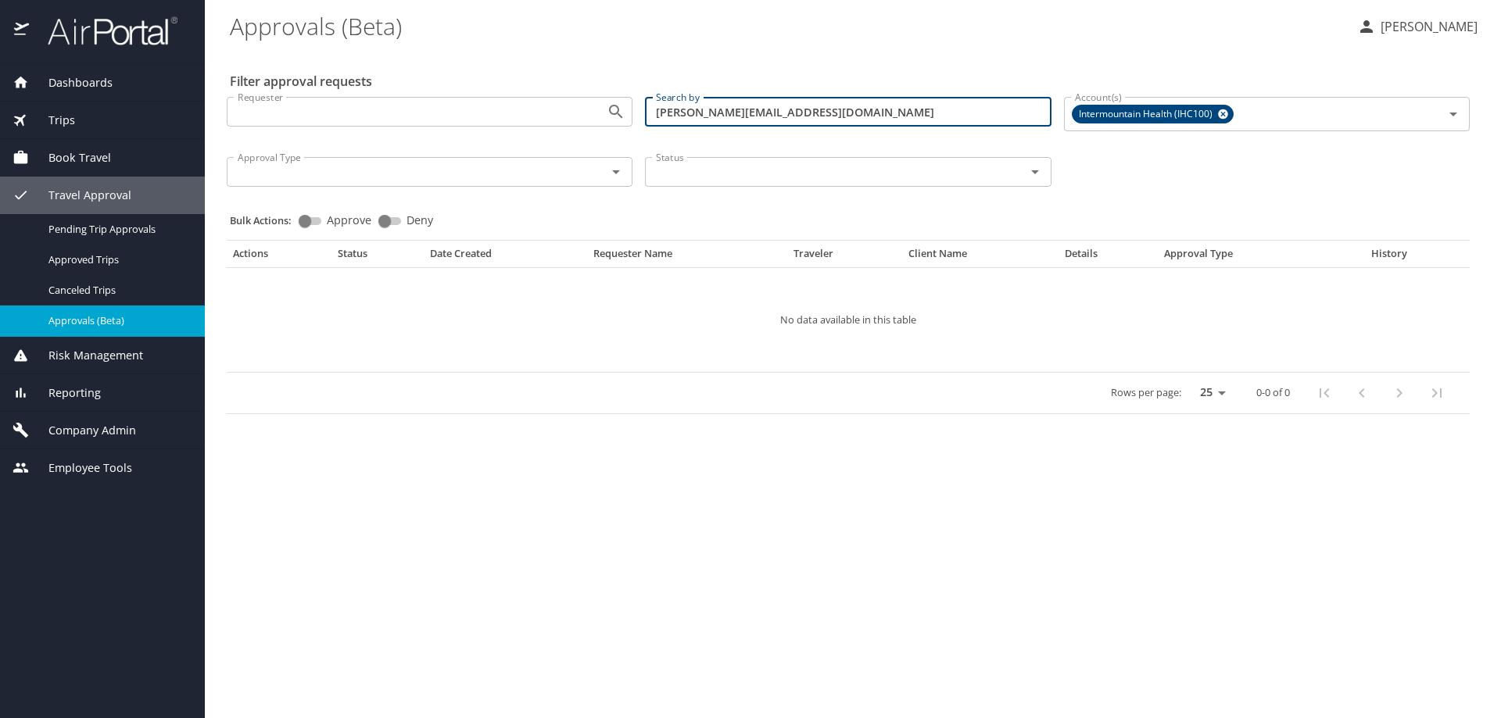
click at [868, 118] on input "ryan.christensen1@imail.org" at bounding box center [848, 112] width 406 height 30
click at [59, 119] on span "Trips" at bounding box center [52, 120] width 46 height 17
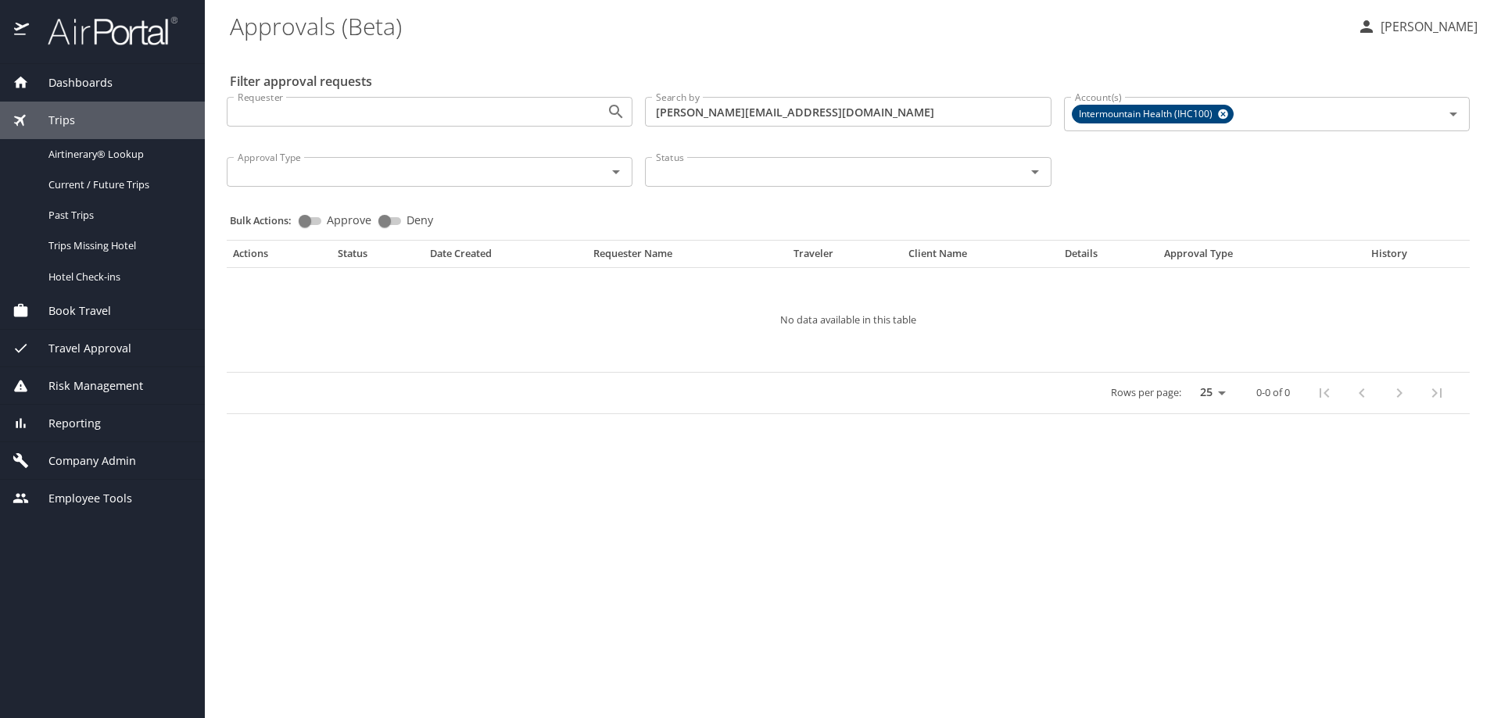
click at [84, 75] on span "Dashboards" at bounding box center [71, 82] width 84 height 17
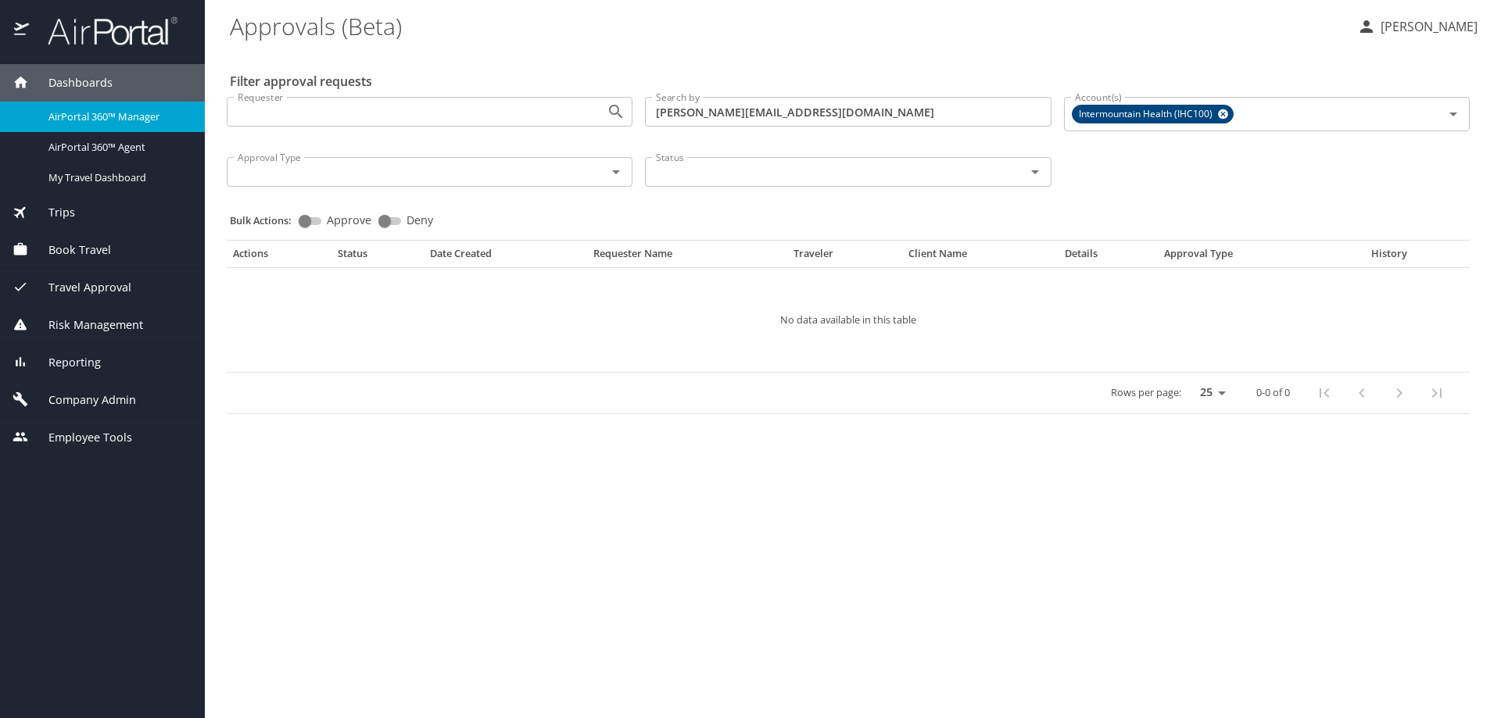
click at [63, 214] on span "Trips" at bounding box center [52, 212] width 46 height 17
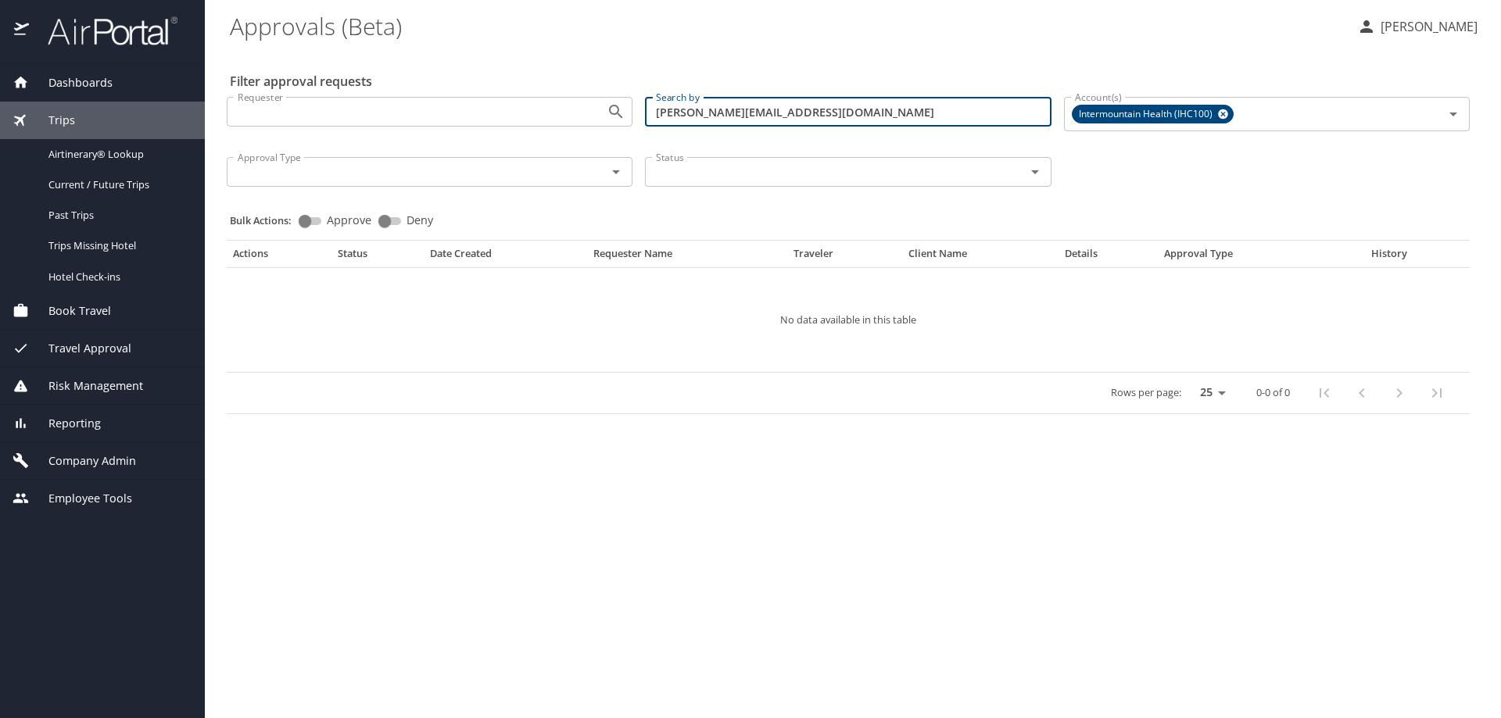
drag, startPoint x: 848, startPoint y: 113, endPoint x: 648, endPoint y: 112, distance: 200.1
click at [648, 112] on input "ryan.christensen1@imail.org" at bounding box center [848, 112] width 406 height 30
type input "]"
type input "ryan christensen"
click at [1181, 112] on span "Intermountain Health (IHC100)" at bounding box center [1146, 114] width 149 height 16
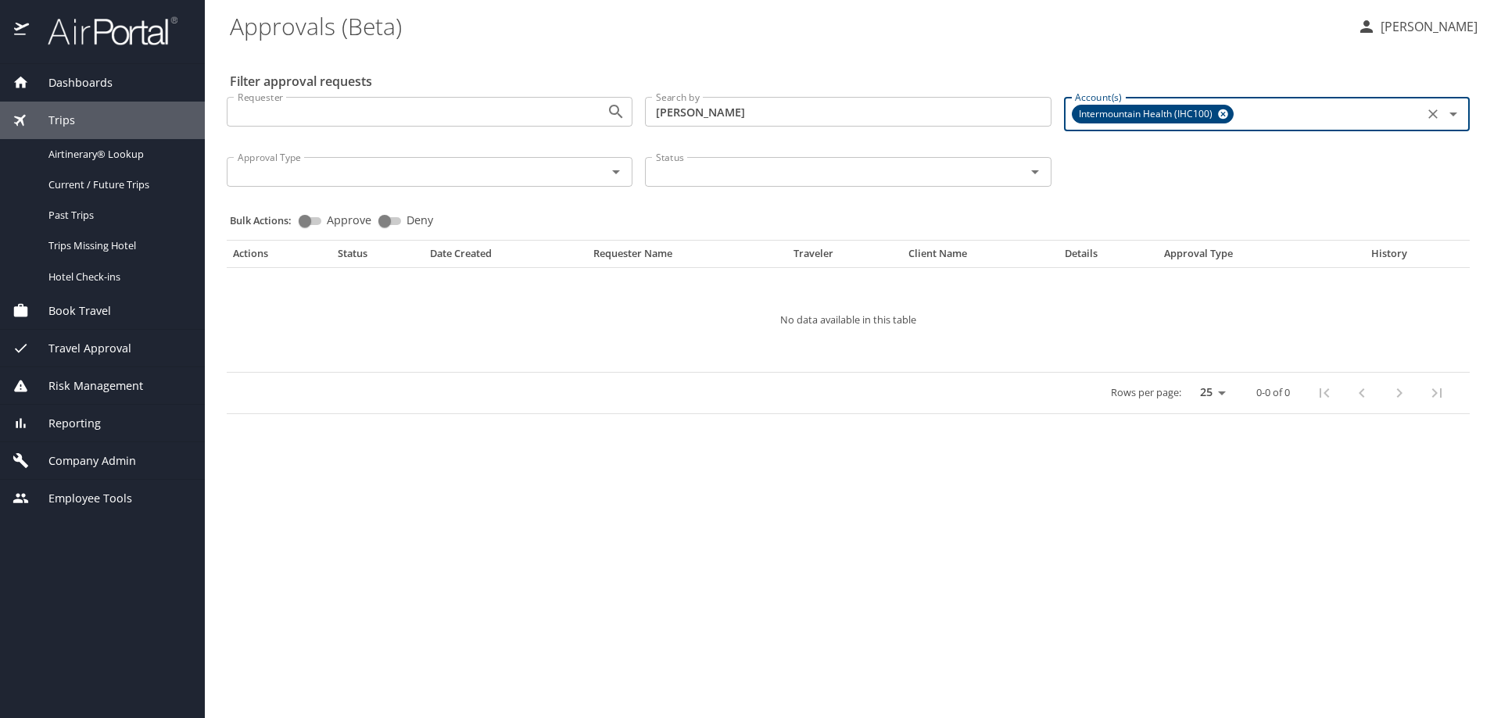
click at [1217, 113] on icon at bounding box center [1223, 114] width 12 height 17
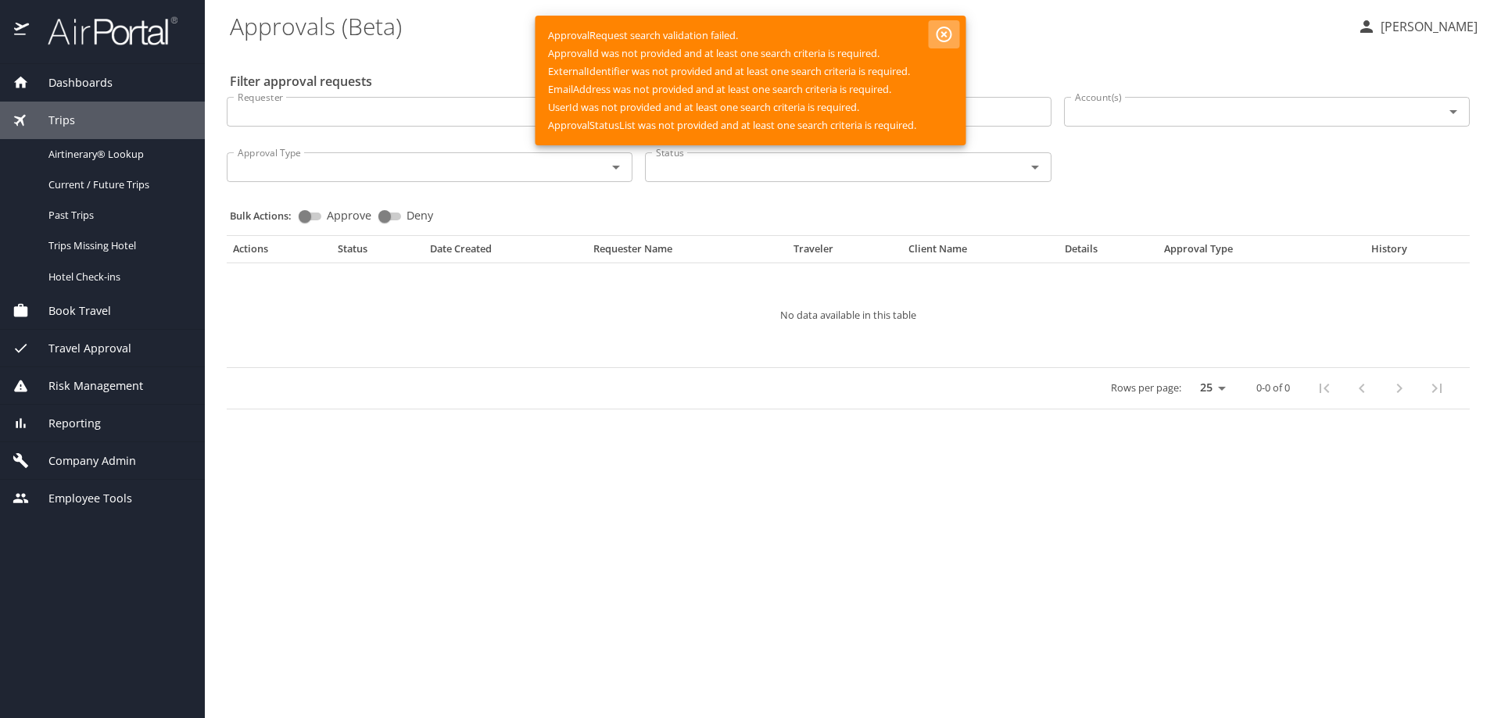
click at [939, 38] on icon "button" at bounding box center [944, 35] width 16 height 16
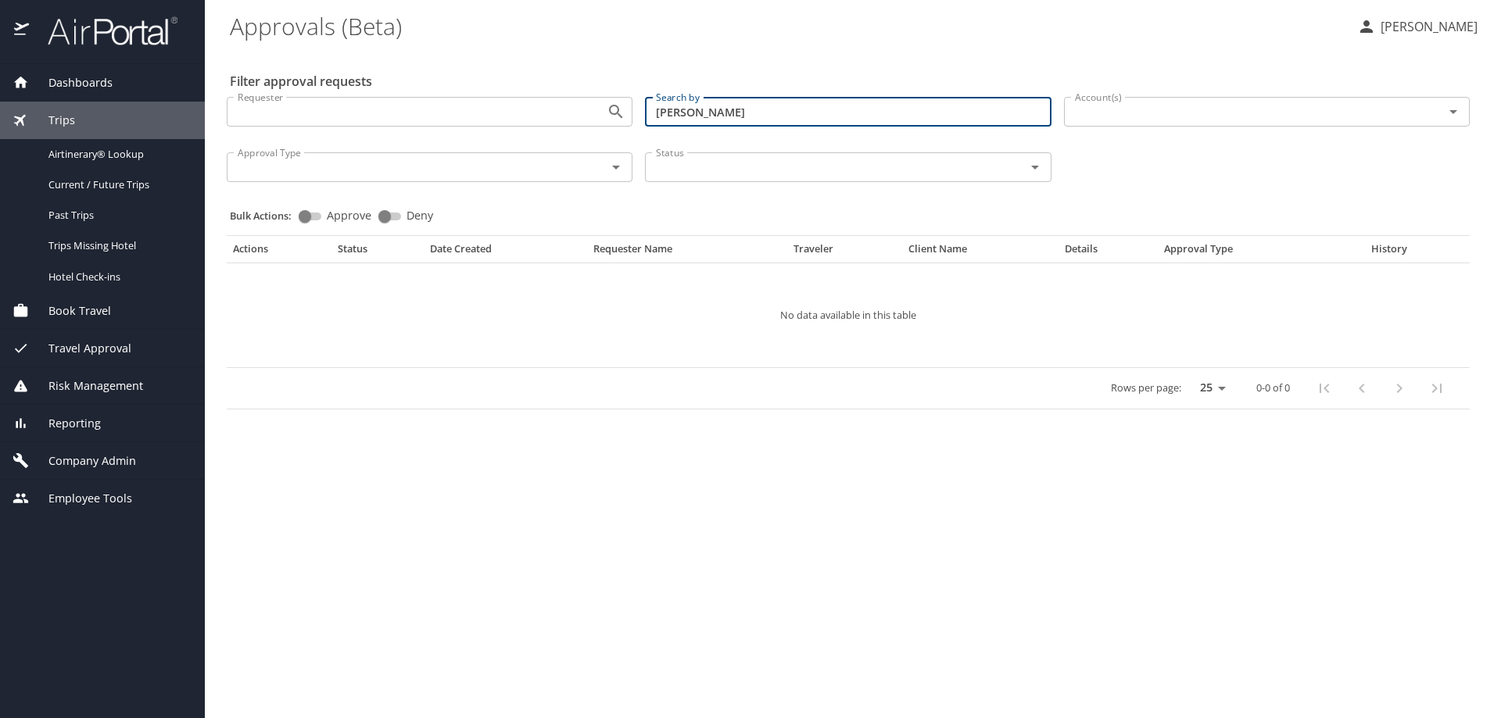
click at [780, 112] on input "ryan christensen" at bounding box center [848, 112] width 406 height 30
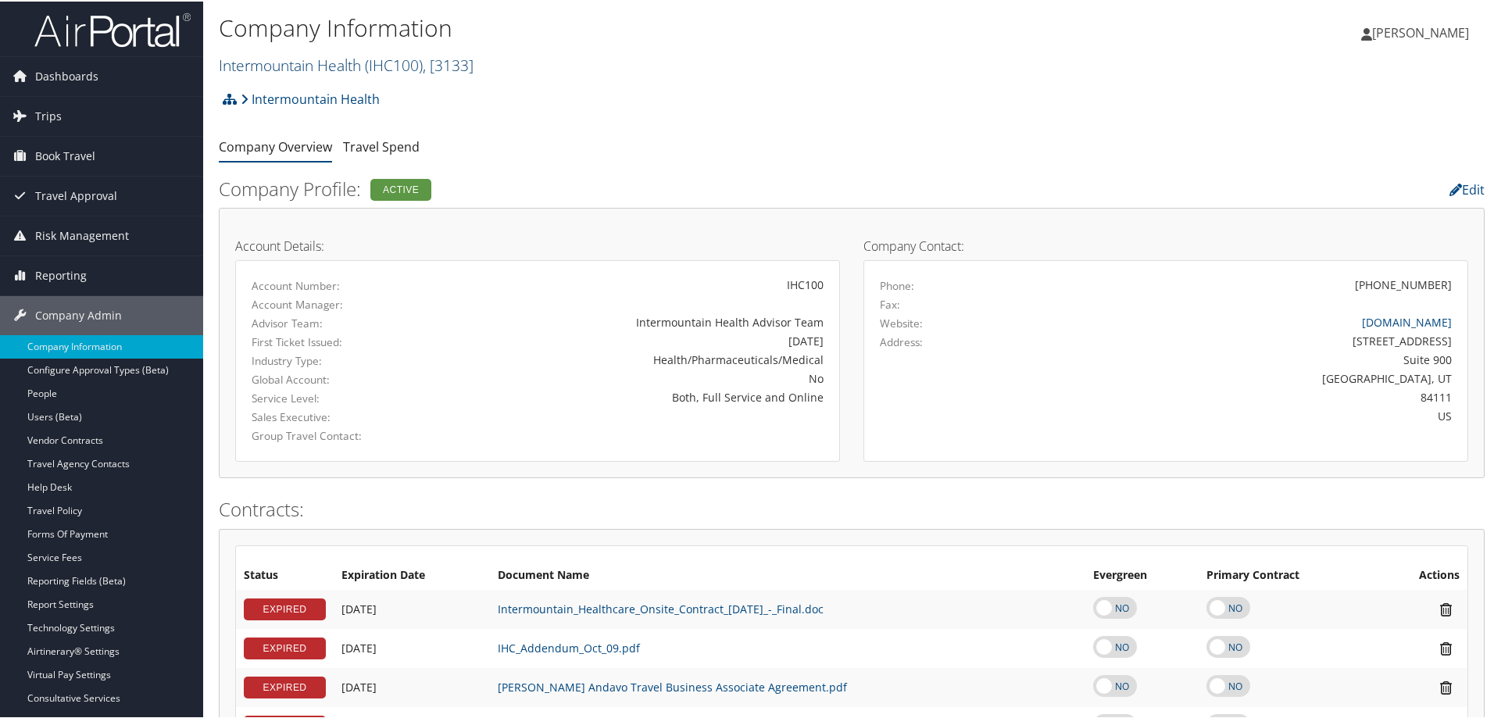
click at [276, 56] on link "Intermountain Health ( IHC100 ) , [ 3133 ]" at bounding box center [346, 63] width 255 height 21
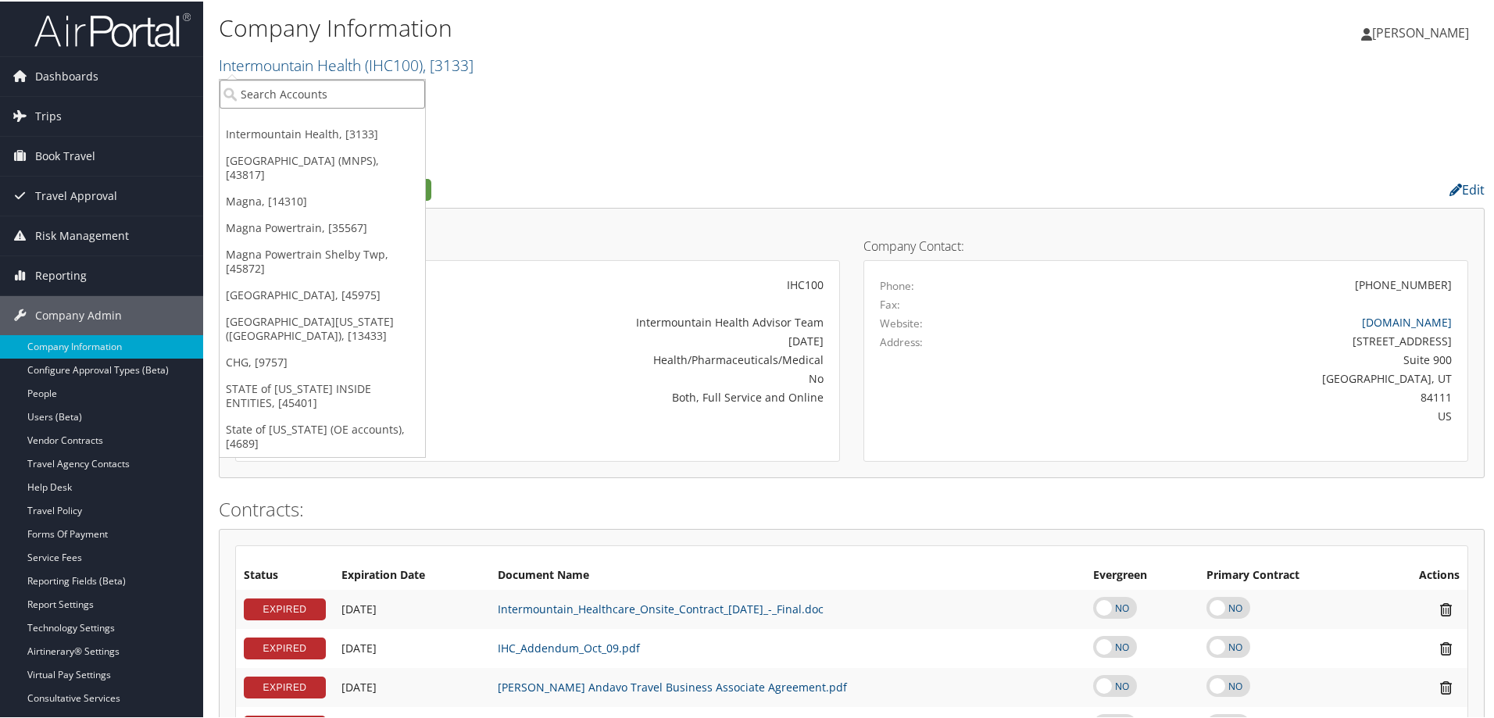
click at [271, 85] on input "search" at bounding box center [323, 92] width 206 height 29
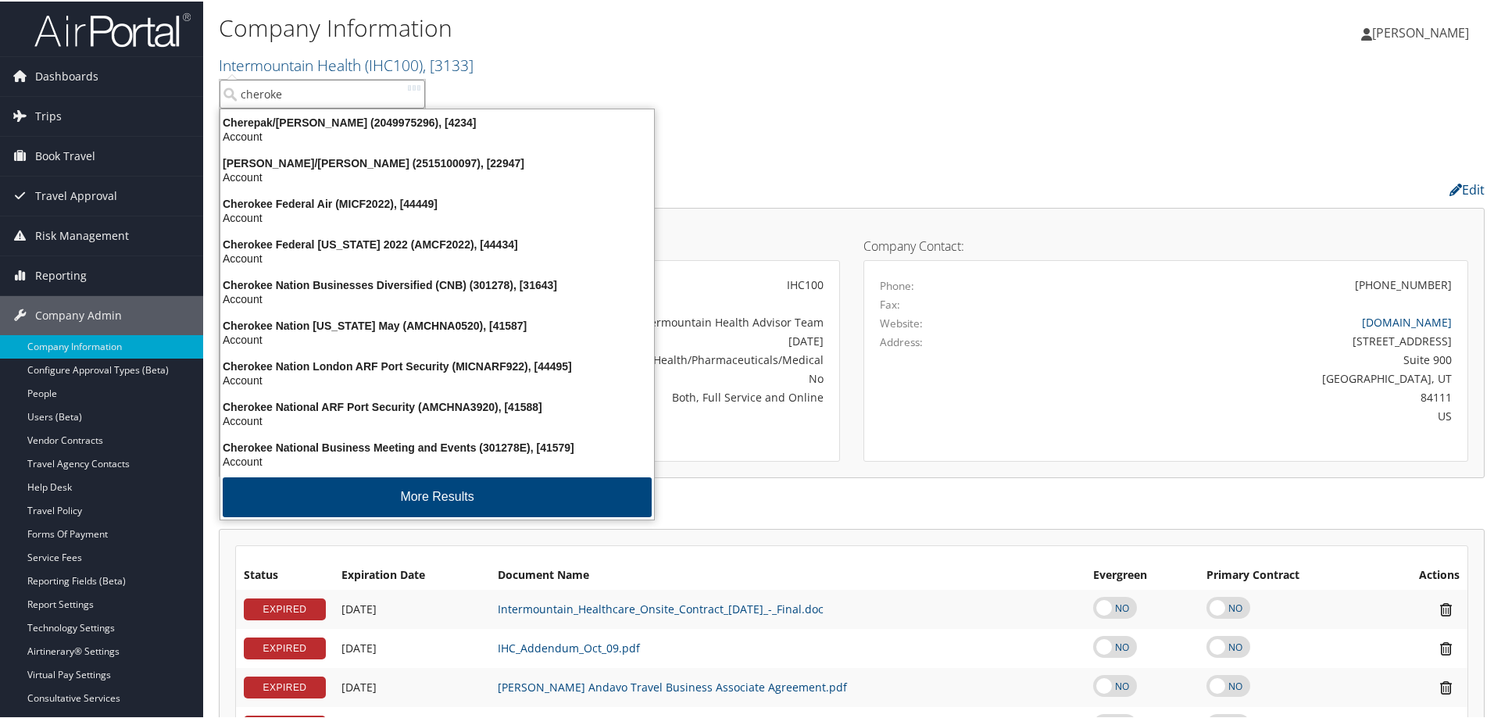
type input "cherokee"
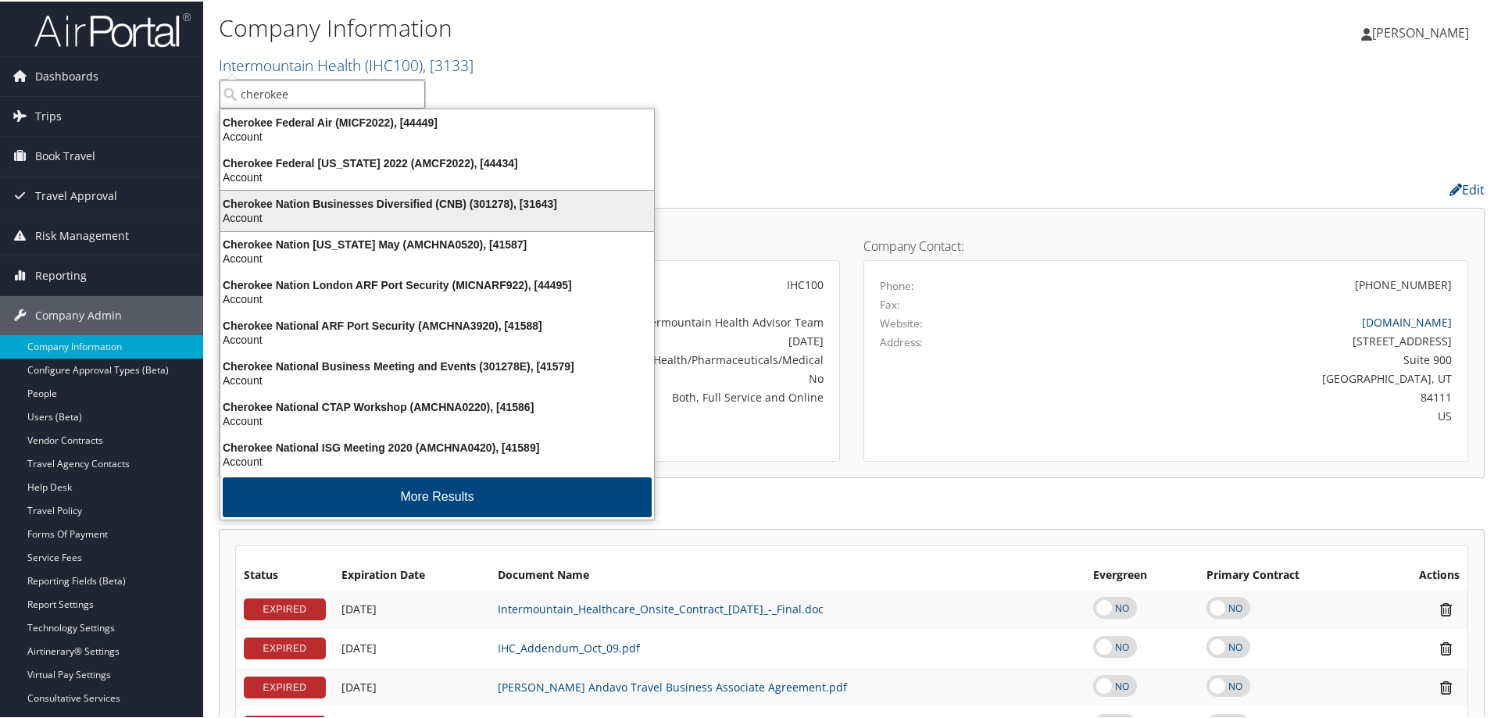
click at [336, 199] on div "Cherokee Nation Businesses Diversified (CNB) (301278), [31643]" at bounding box center [437, 202] width 453 height 14
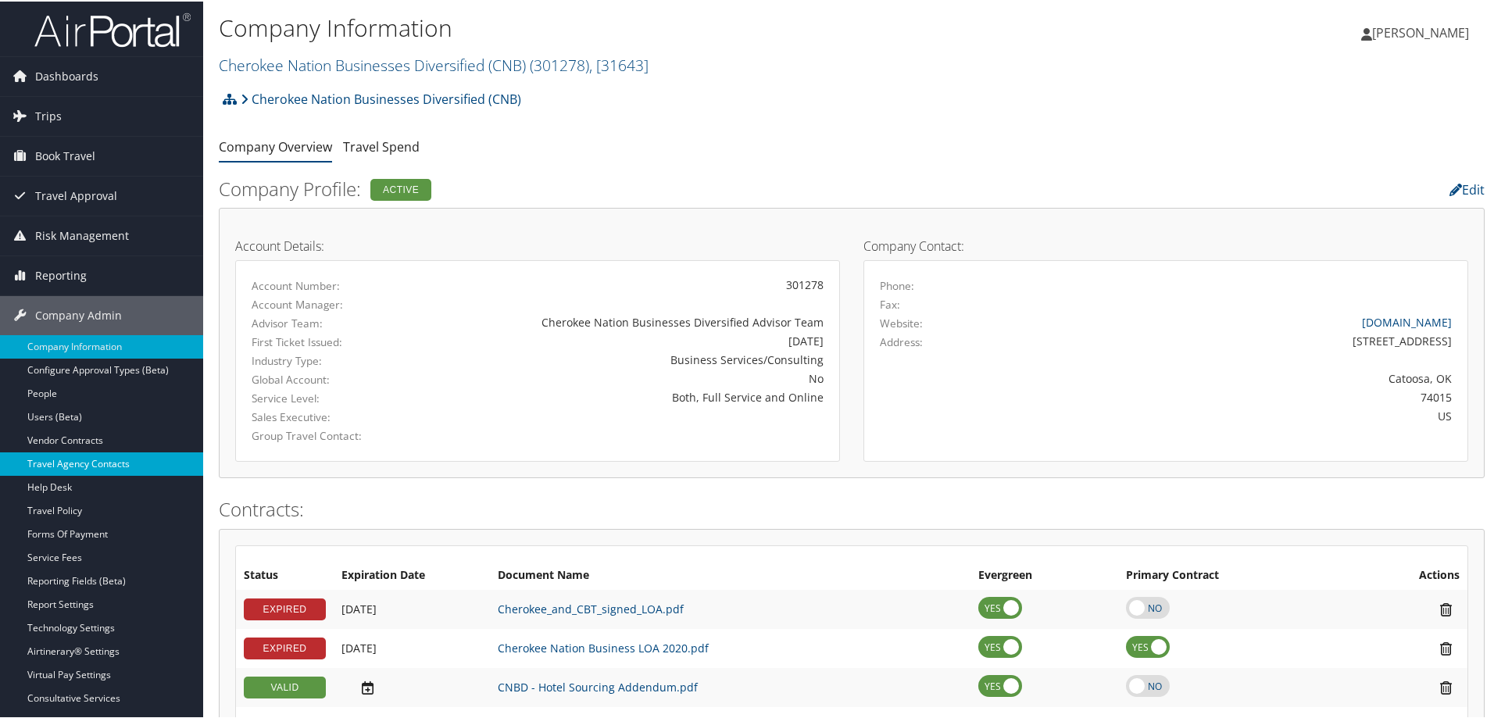
click at [136, 460] on link "Travel Agency Contacts" at bounding box center [101, 462] width 203 height 23
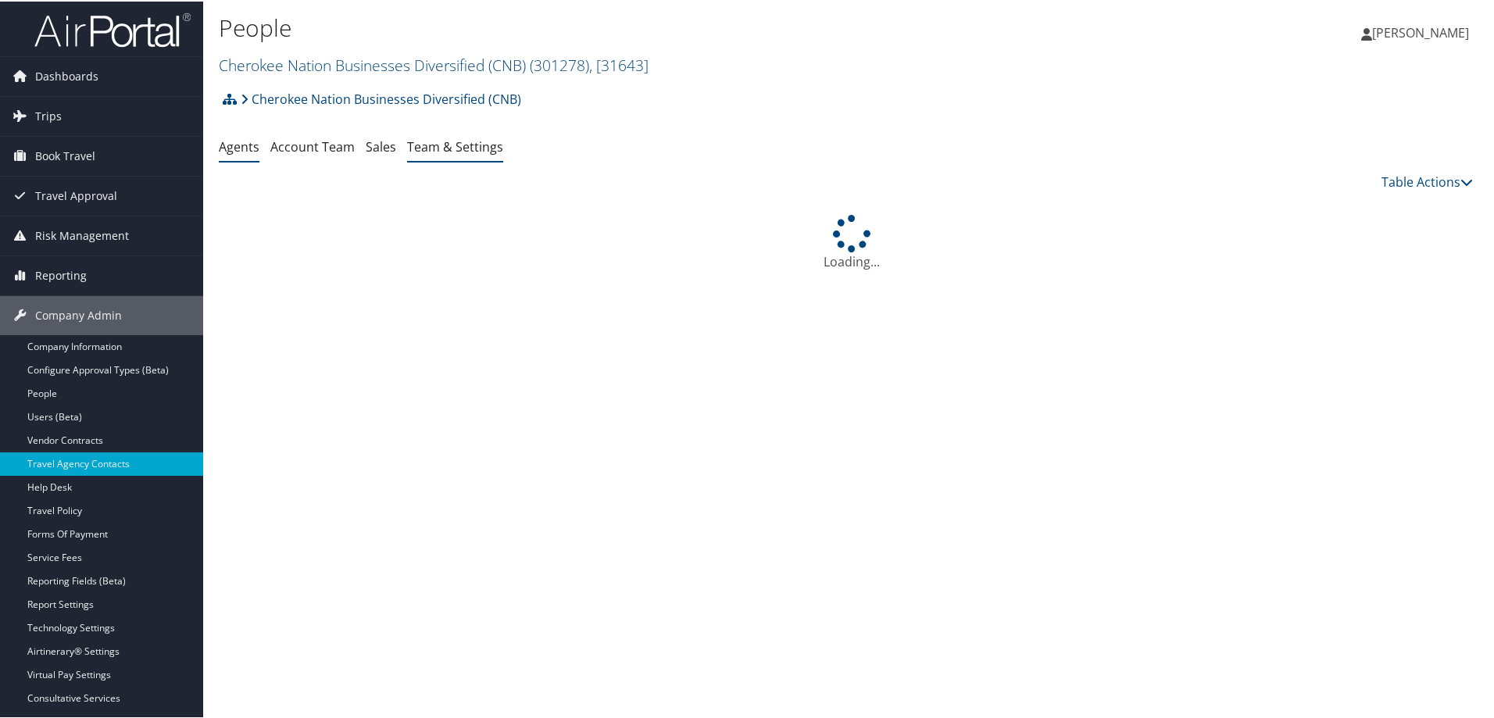
click at [424, 147] on link "Team & Settings" at bounding box center [455, 145] width 96 height 17
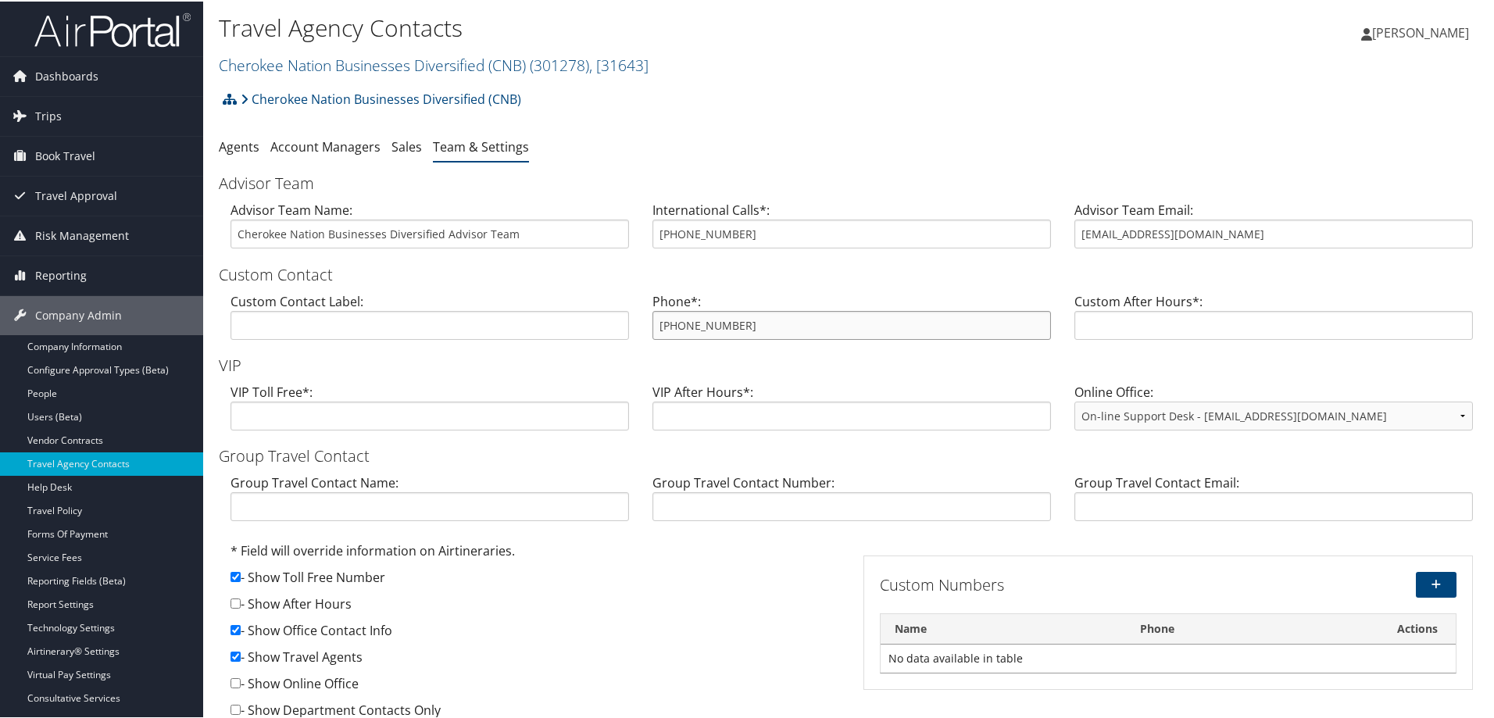
drag, startPoint x: 690, startPoint y: 324, endPoint x: 597, endPoint y: 324, distance: 93.0
click at [597, 324] on div "Custom Contact Label: Phone*: 800-378-9850 Custom After Hours*:" at bounding box center [852, 321] width 1266 height 60
click at [333, 59] on link "Cherokee Nation Businesses Diversified (CNB) ( 301278 ) , [ 31643 ]" at bounding box center [434, 63] width 430 height 21
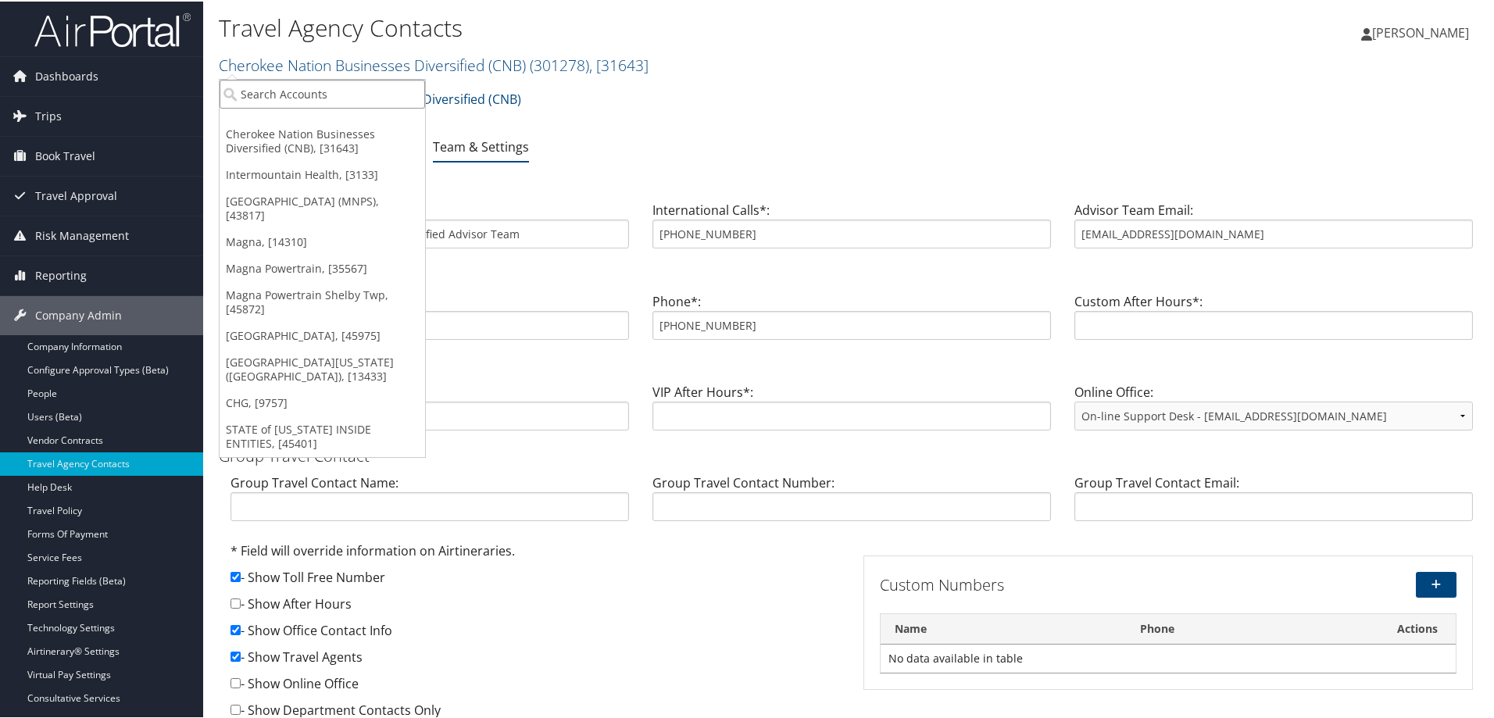
click at [305, 90] on input "search" at bounding box center [323, 92] width 206 height 29
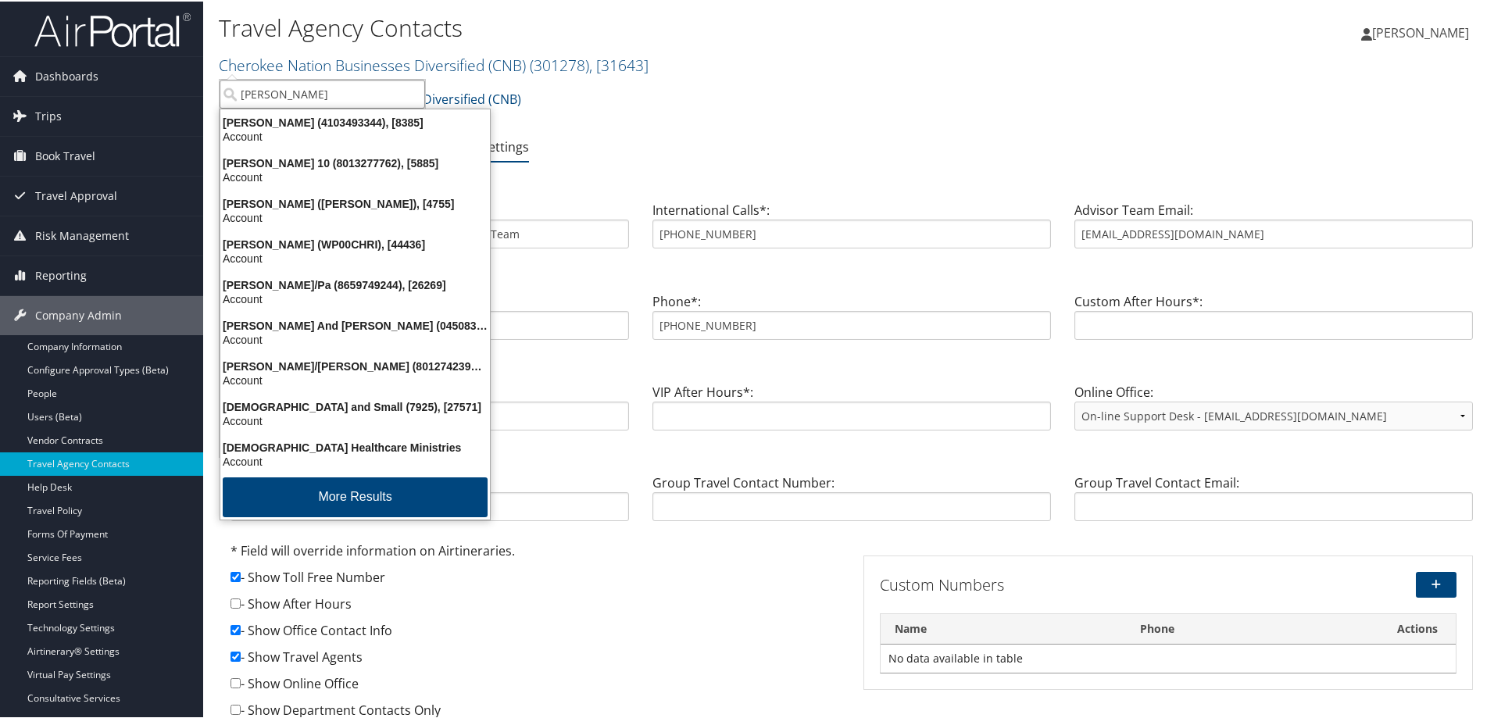
type input "christopherson"
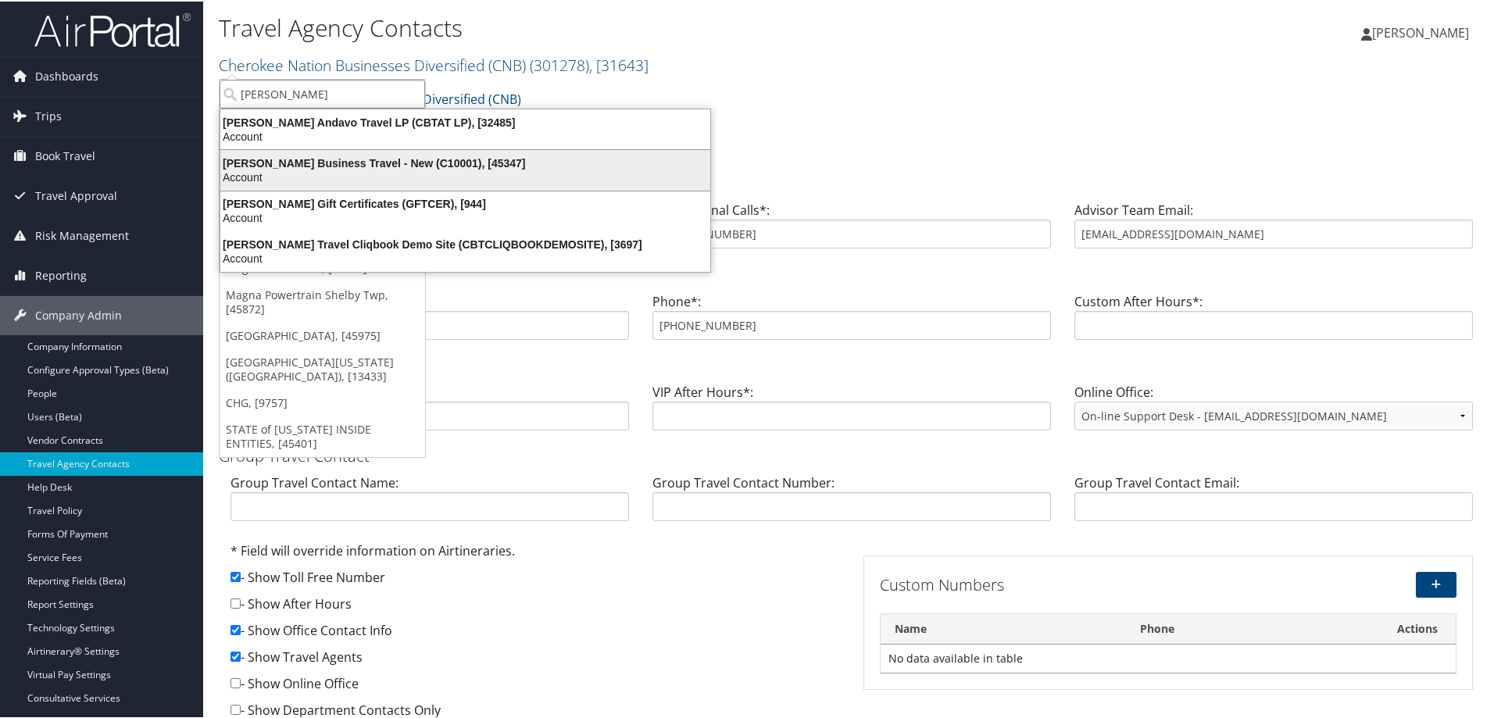
click at [413, 170] on div "Account" at bounding box center [465, 176] width 509 height 14
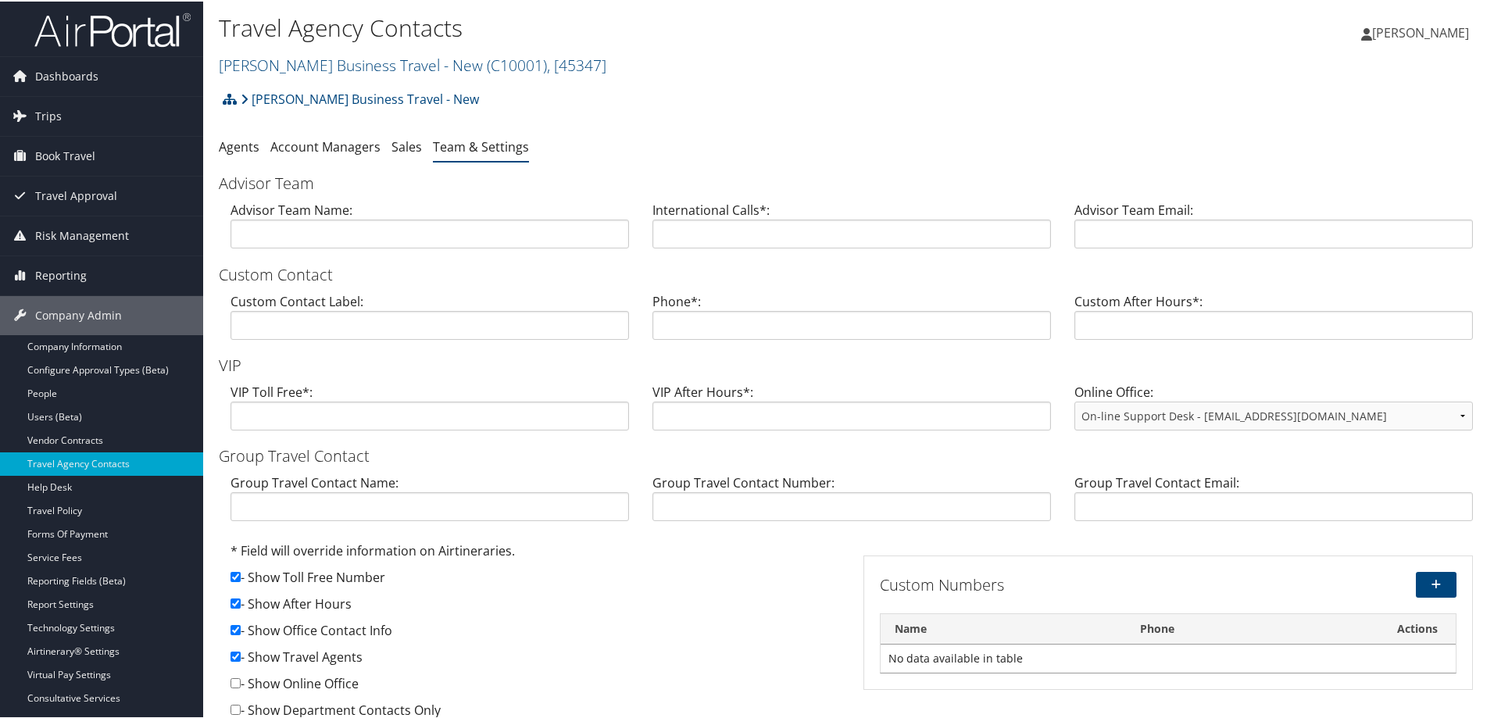
click at [445, 143] on link "Team & Settings" at bounding box center [481, 145] width 96 height 17
click at [236, 145] on link "Agents" at bounding box center [239, 145] width 41 height 17
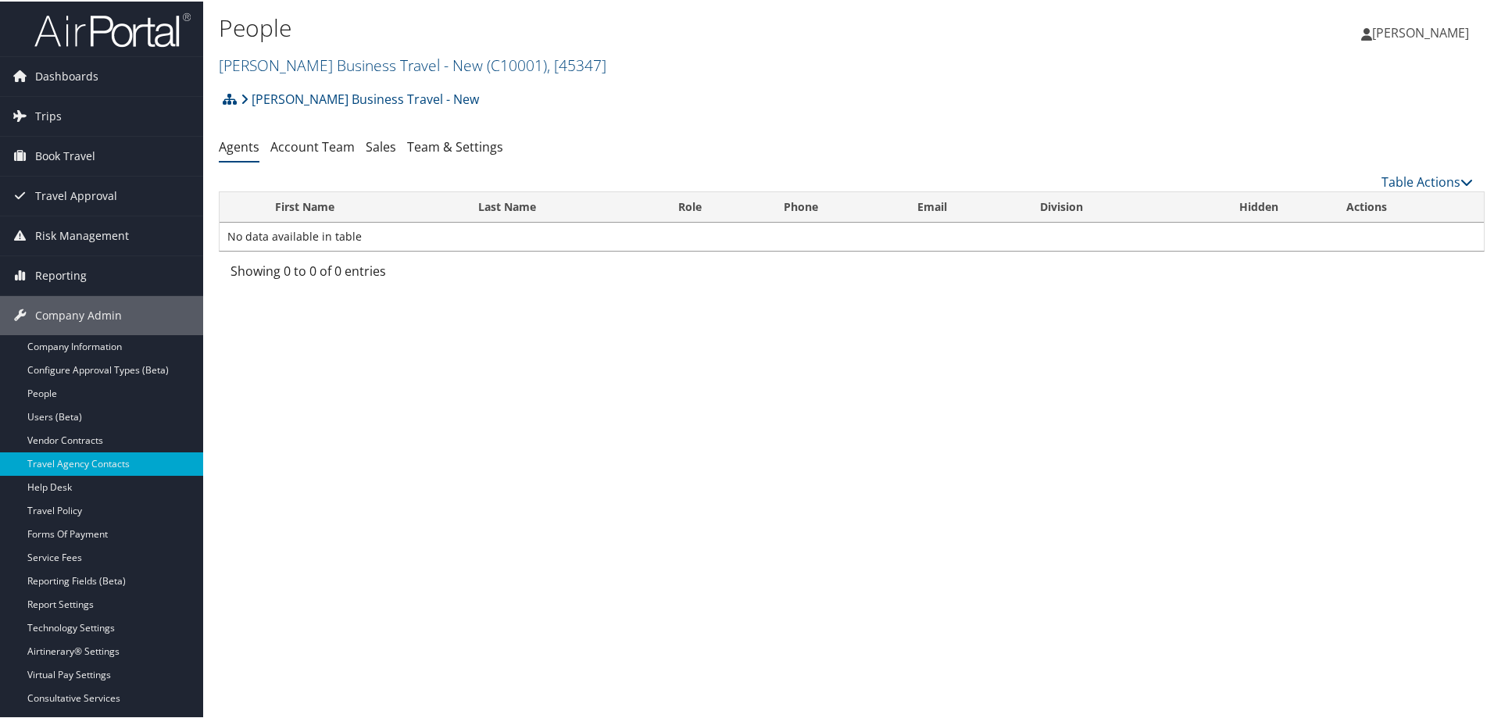
click at [233, 148] on link "Agents" at bounding box center [239, 145] width 41 height 17
click at [57, 385] on link "People" at bounding box center [101, 392] width 203 height 23
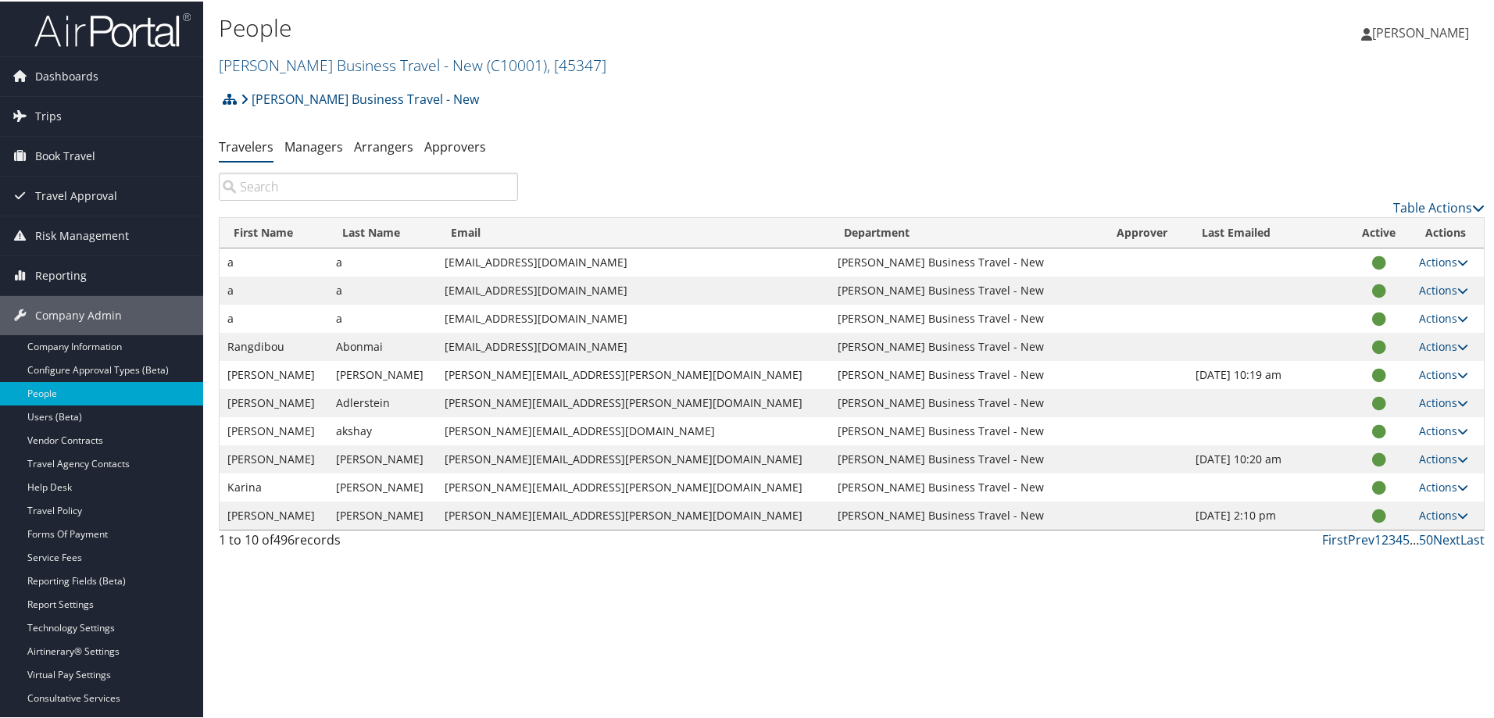
click at [377, 185] on input "search" at bounding box center [368, 185] width 299 height 28
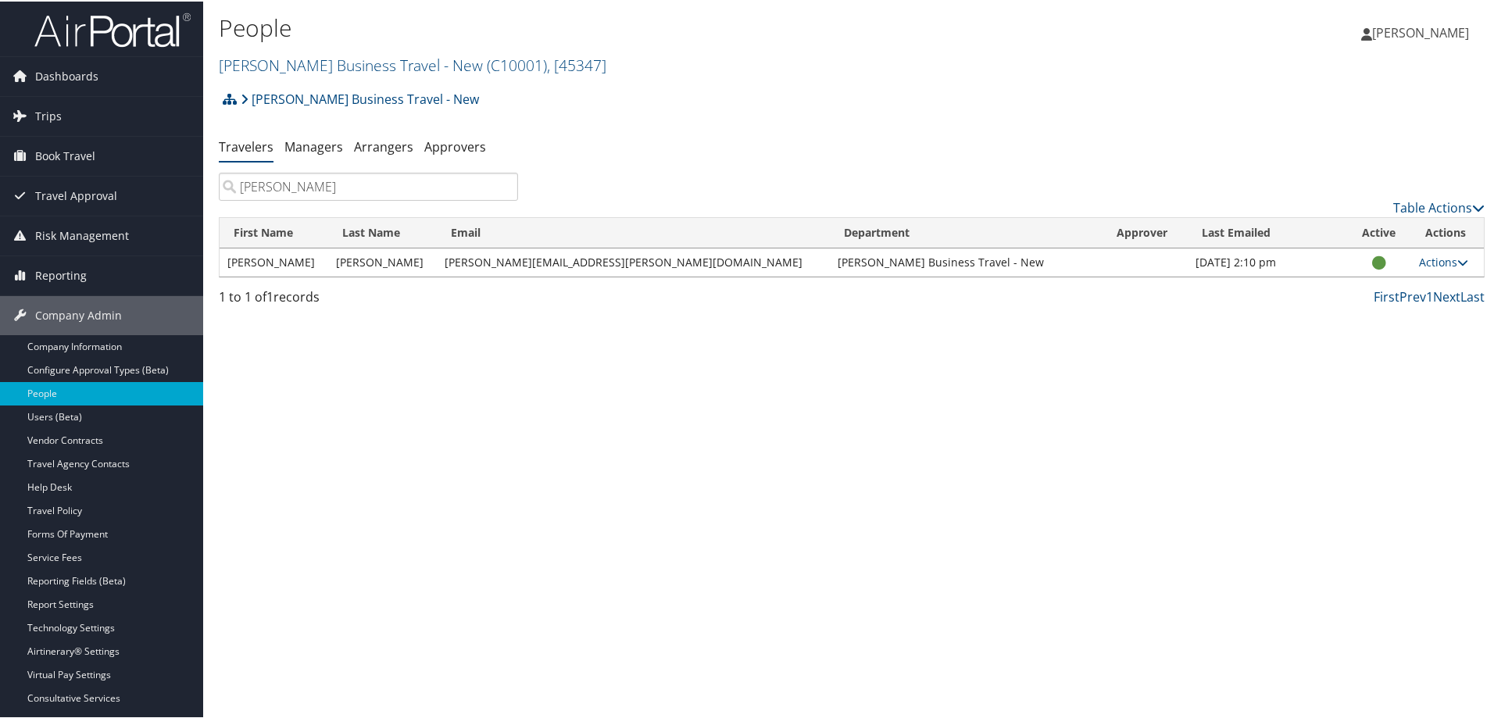
type input "[PERSON_NAME]"
click at [500, 666] on div "People Christopherson Business Travel - New ( C10001 ) , [ 45347 ] Cherokee Nat…" at bounding box center [851, 359] width 1297 height 718
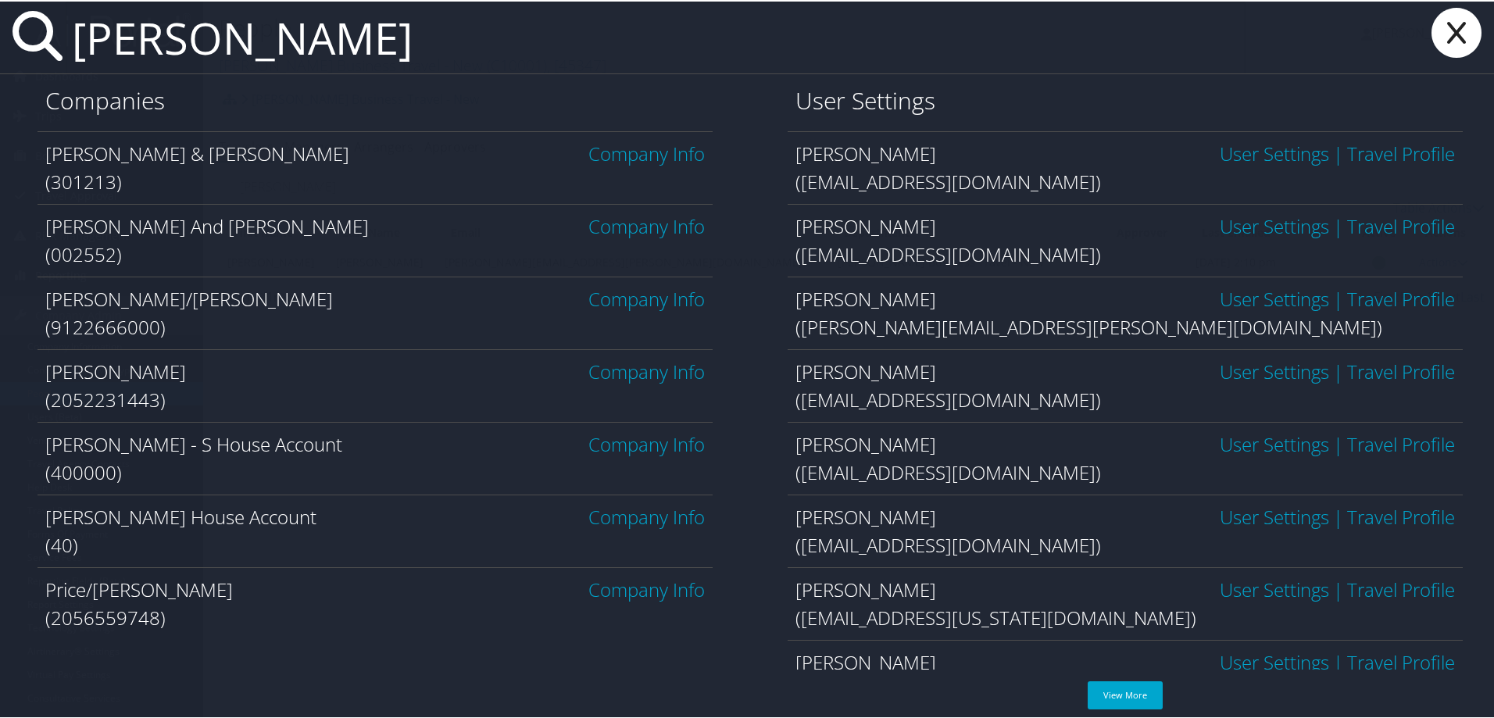
type input "meredith"
drag, startPoint x: 260, startPoint y: 50, endPoint x: -390, endPoint y: 45, distance: 650.3
click at [0, 45] on html "Menu Dashboards ► AirPortal 360™ (Manager) AirPortal 360™ (Agent) My Travel Das…" at bounding box center [750, 359] width 1501 height 718
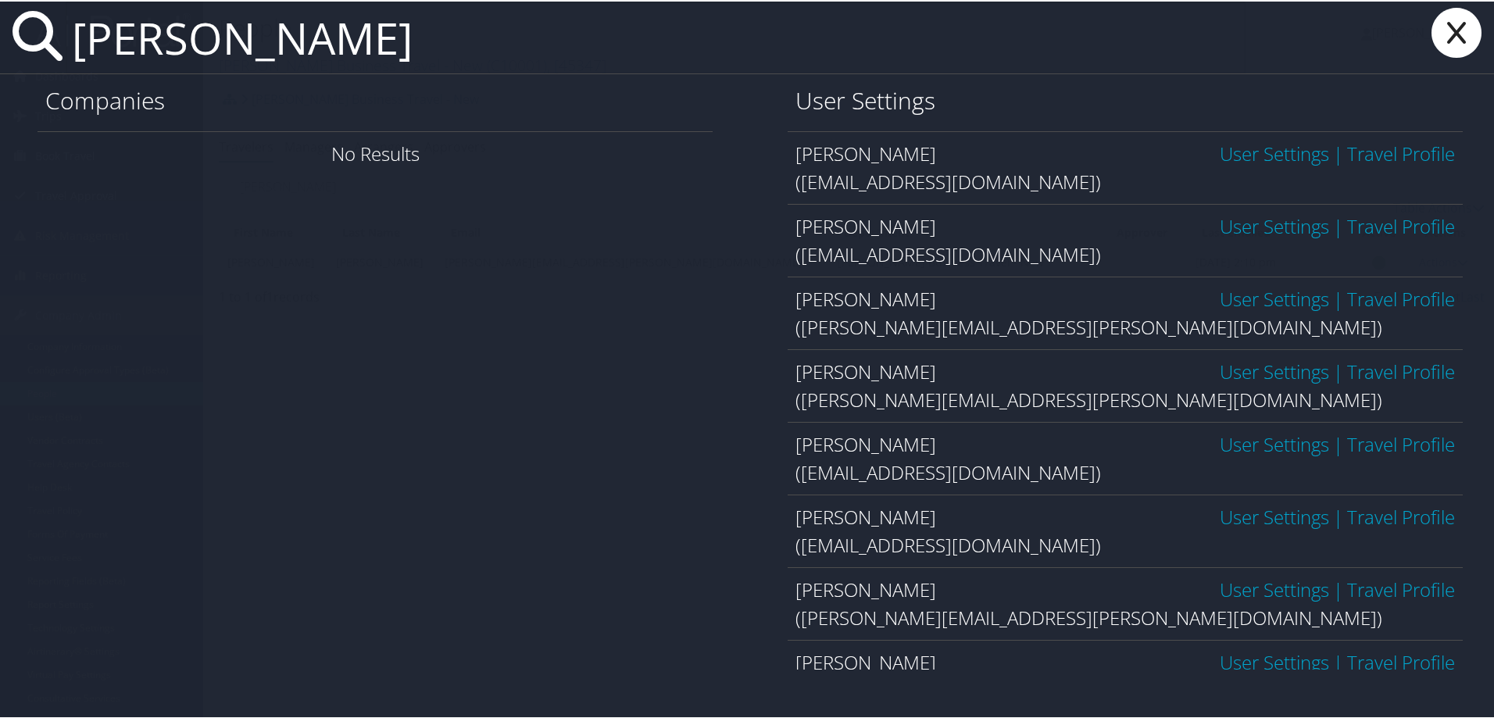
type input "ryan christensen"
click at [1220, 292] on link "User Settings" at bounding box center [1274, 297] width 109 height 26
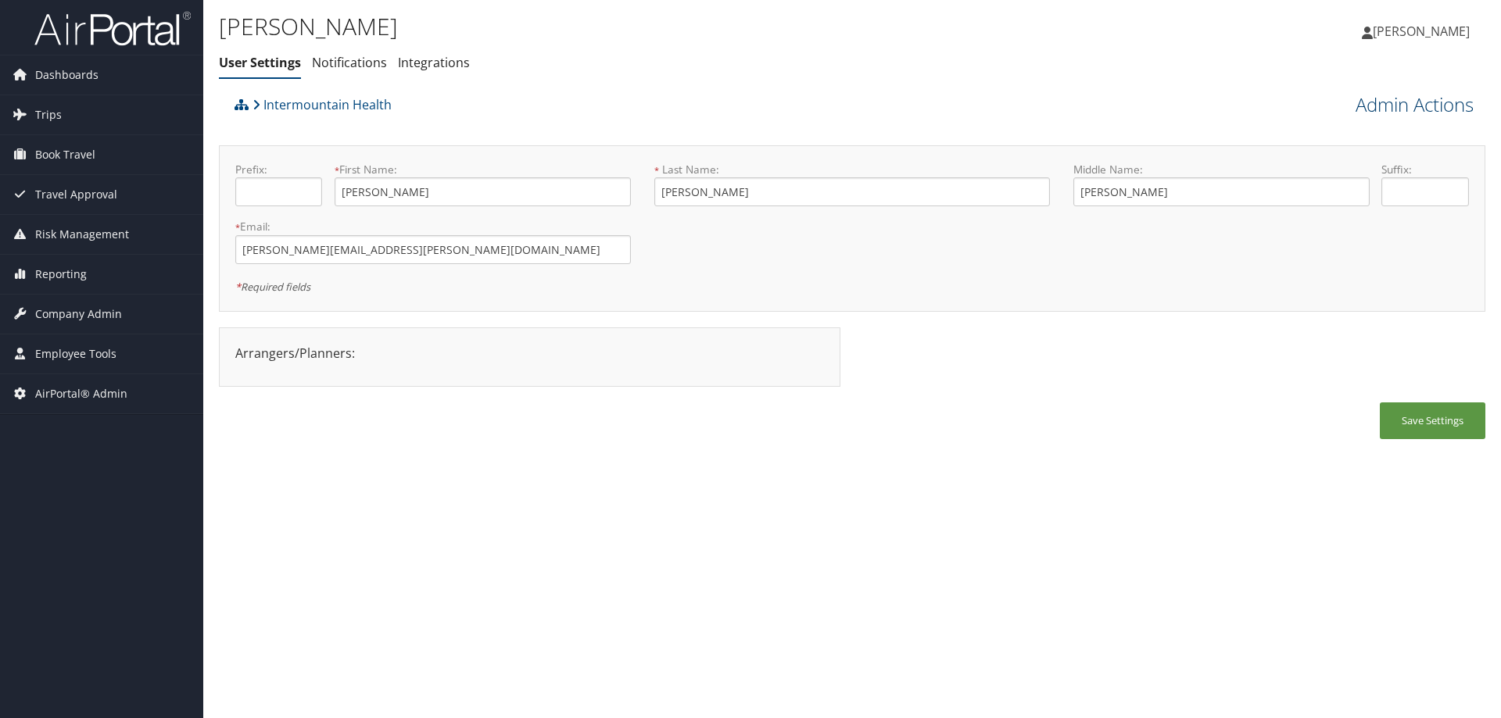
click at [1426, 106] on link "Admin Actions" at bounding box center [1414, 104] width 118 height 27
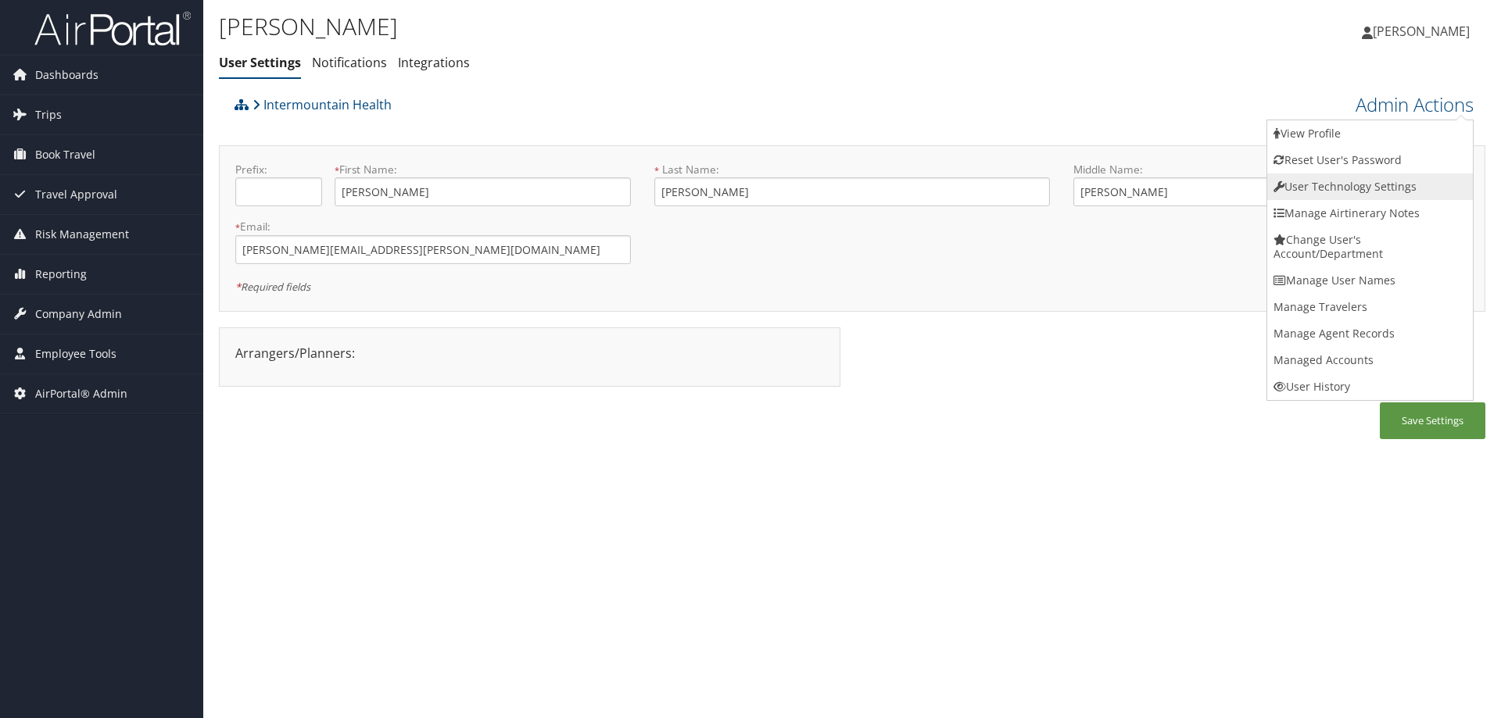
click at [1355, 182] on link "User Technology Settings" at bounding box center [1370, 187] width 206 height 27
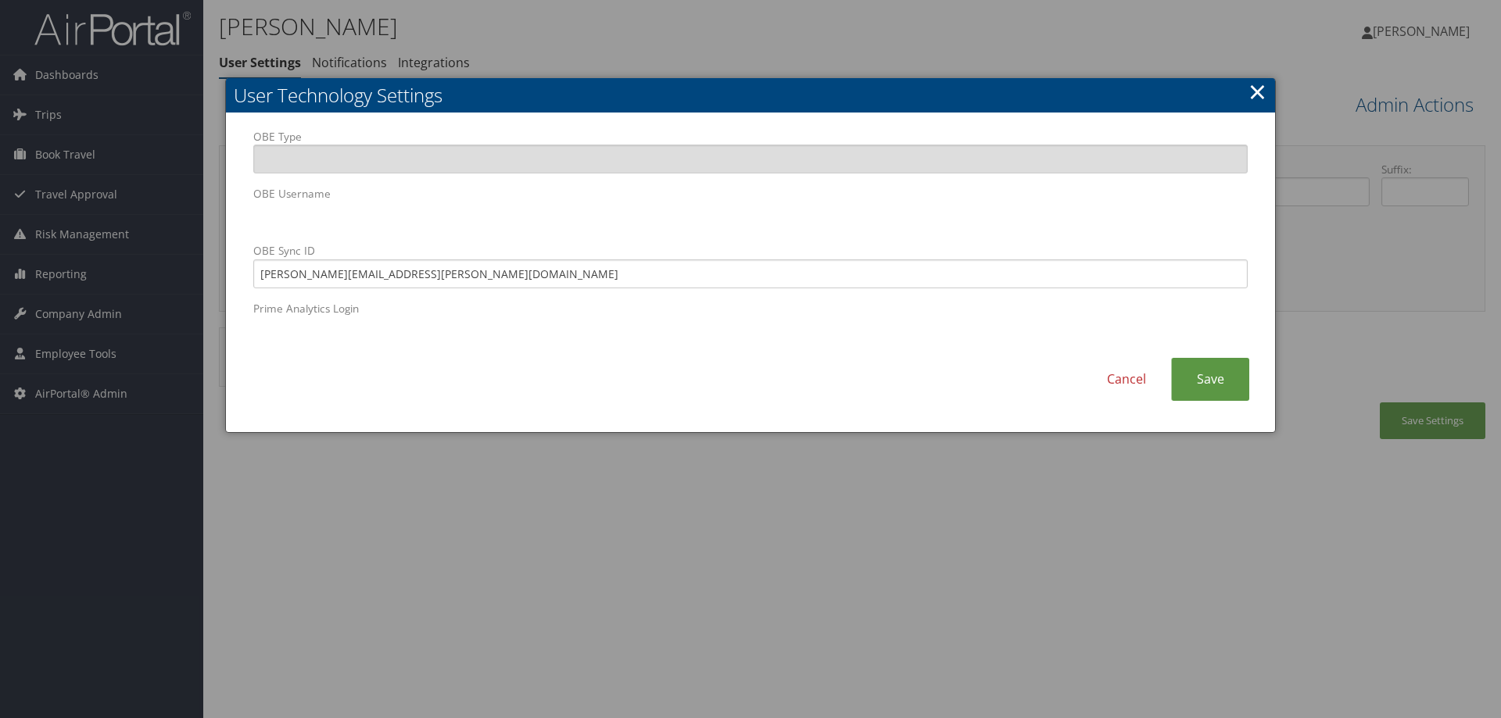
click at [1262, 91] on link "×" at bounding box center [1257, 91] width 18 height 31
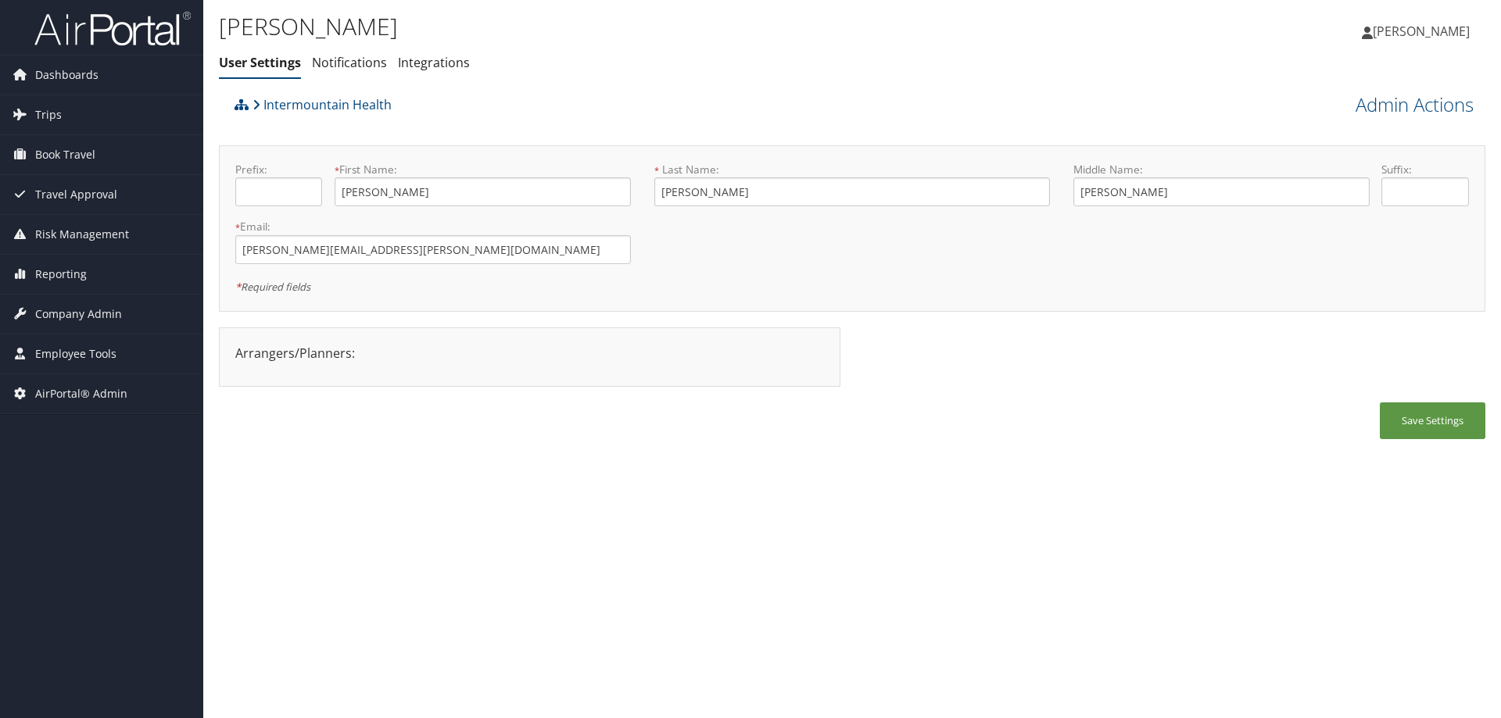
click at [705, 568] on div "Ryan Christensen User Settings Notifications Integrations User Settings Notific…" at bounding box center [851, 359] width 1297 height 718
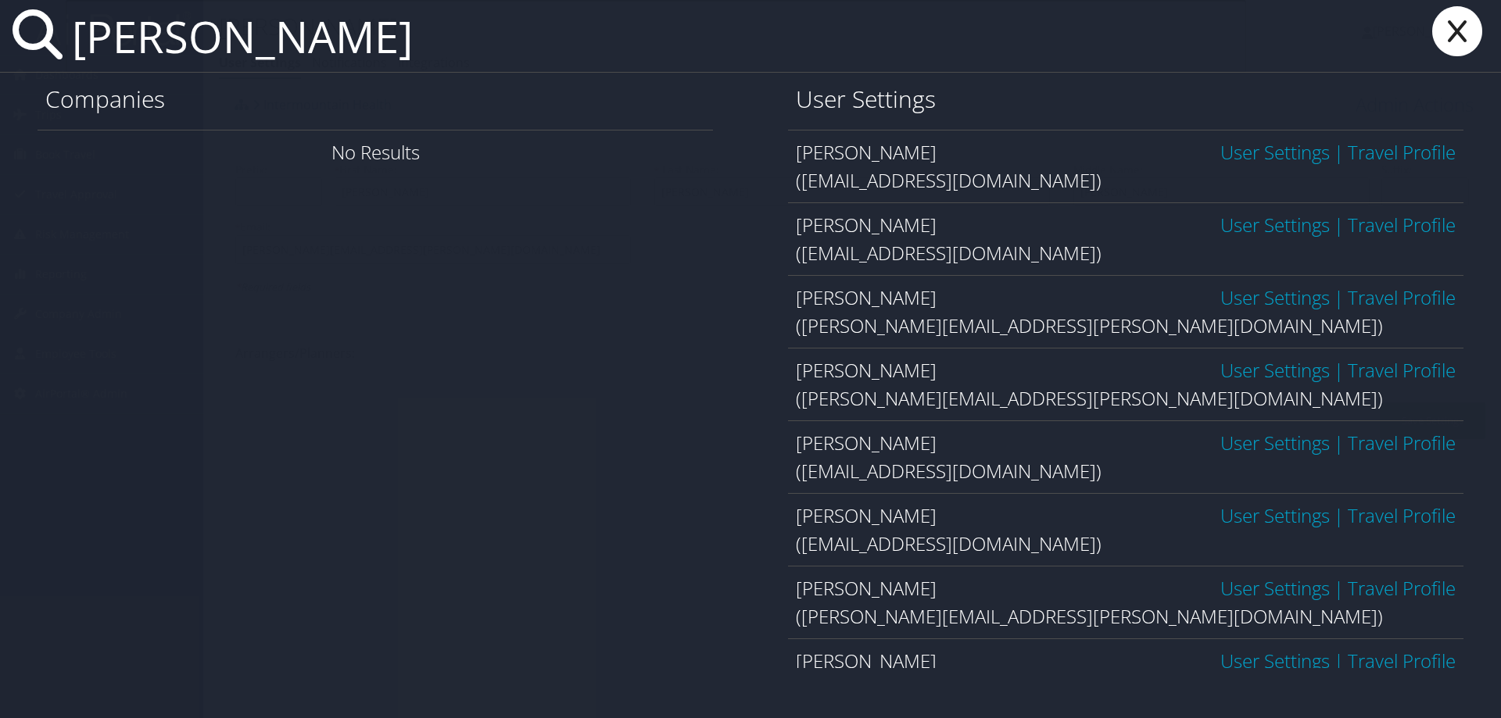
type input "ryan christensen"
click at [1227, 153] on link "User Settings" at bounding box center [1274, 152] width 109 height 26
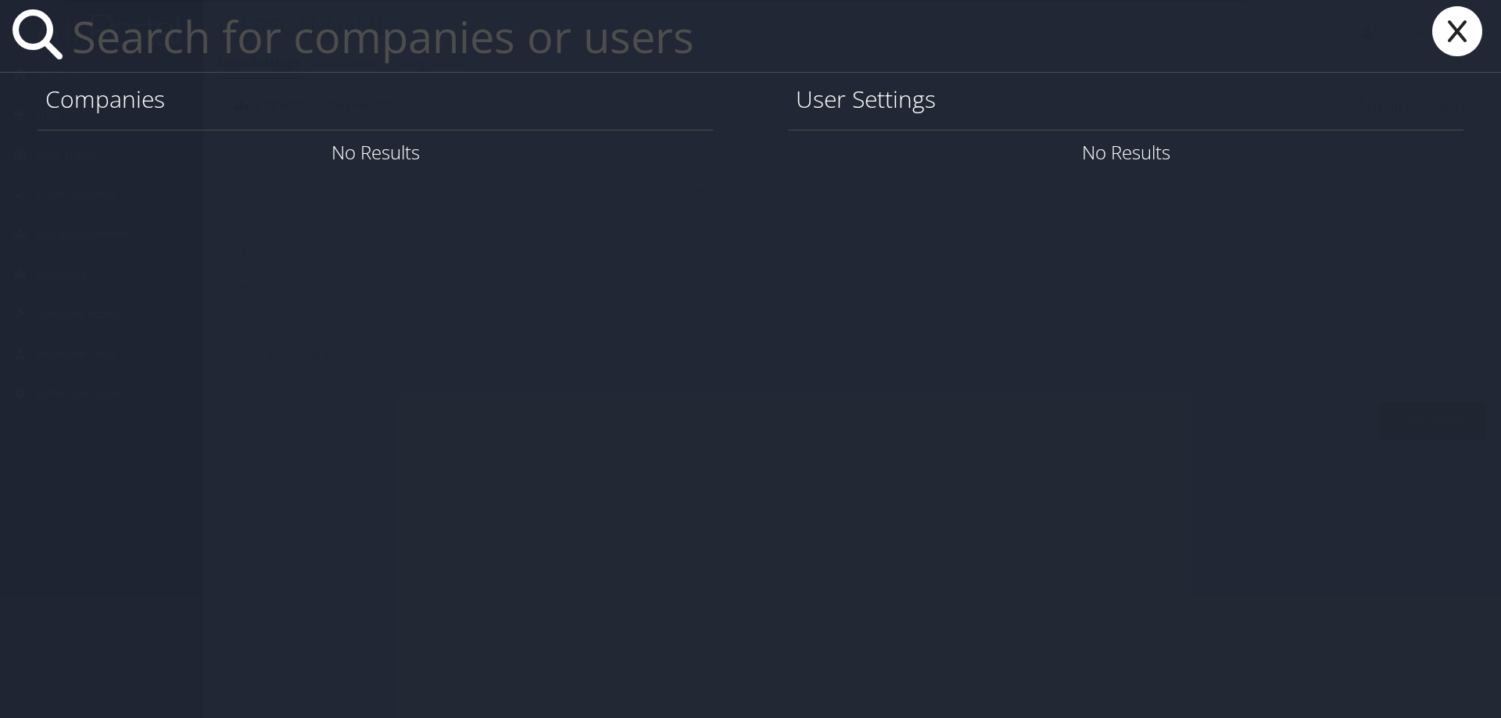
paste input "RYAN.CHRISTENSEN1@IMAIL.ORG"
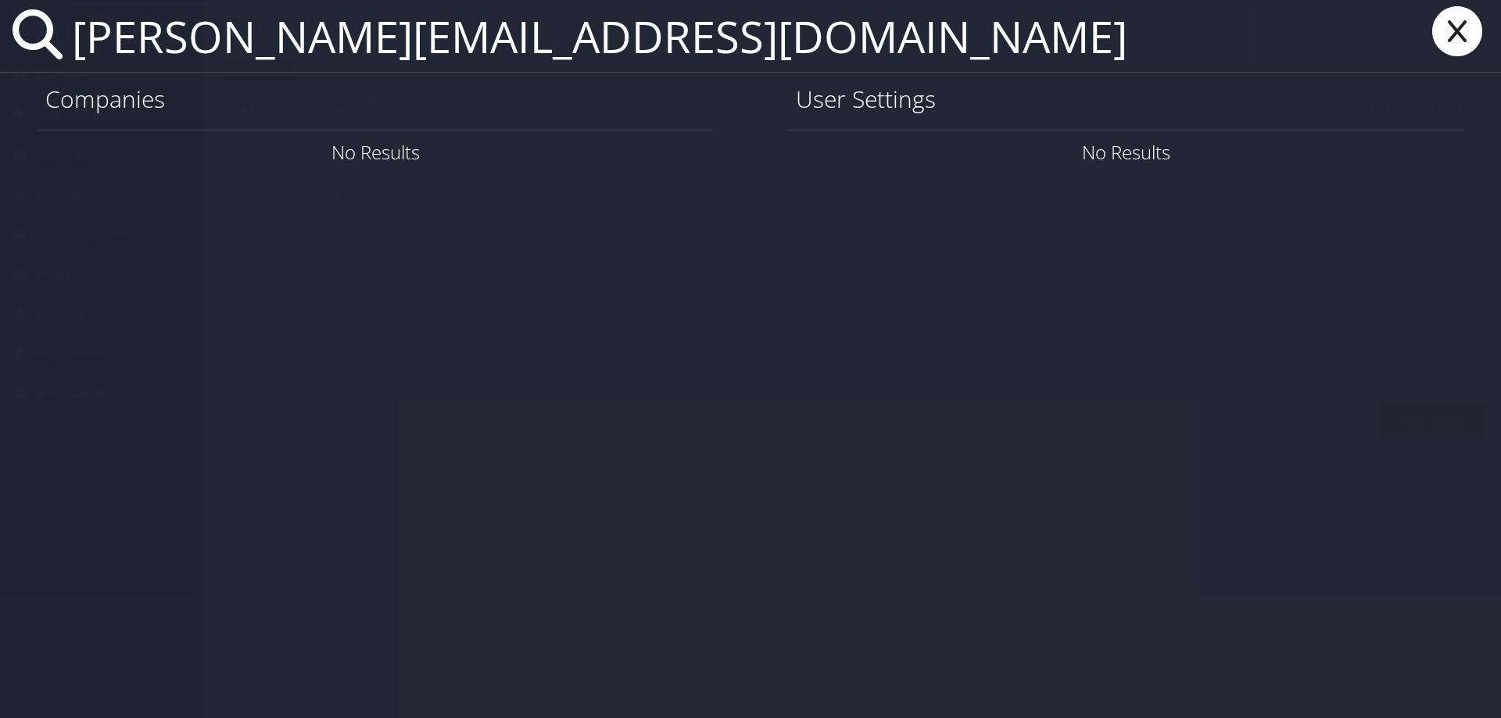
type input "RYAN.CHRISTENSEN1@IMAIL.ORG"
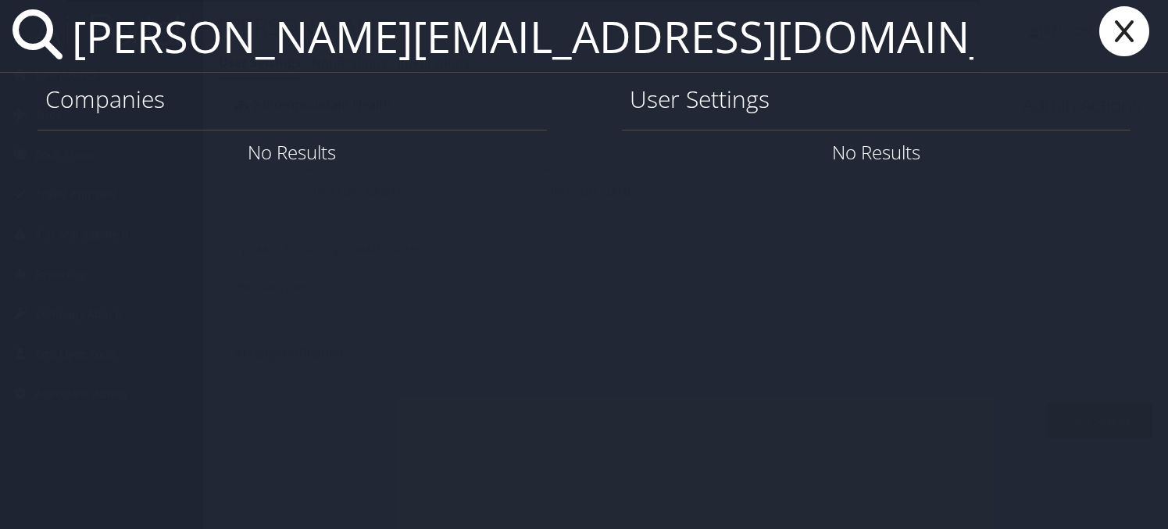
click at [1125, 33] on icon at bounding box center [1124, 31] width 63 height 50
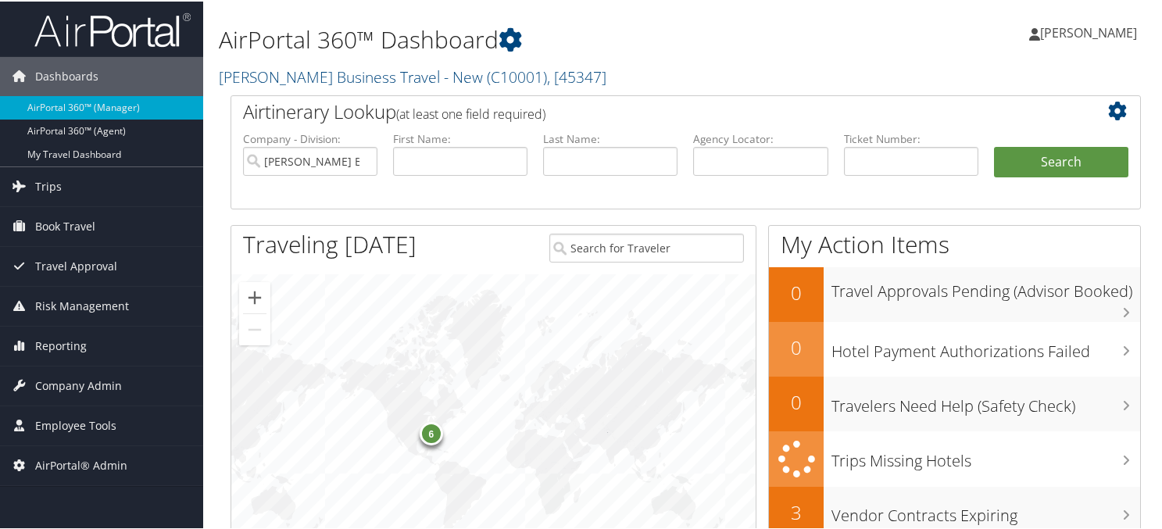
click at [1095, 21] on link "[PERSON_NAME]" at bounding box center [1090, 31] width 123 height 47
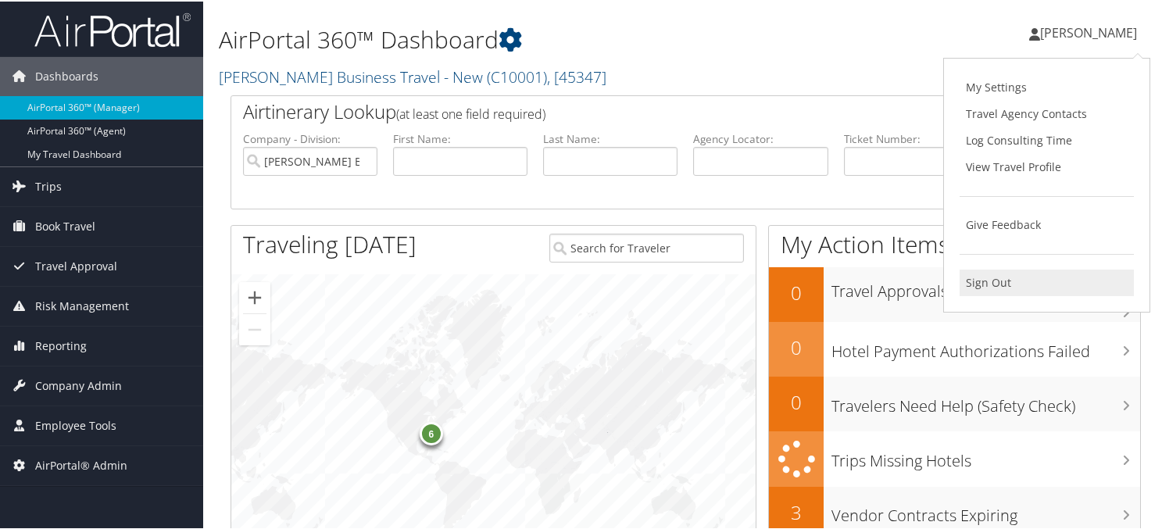
click at [1011, 277] on link "Sign Out" at bounding box center [1047, 281] width 174 height 27
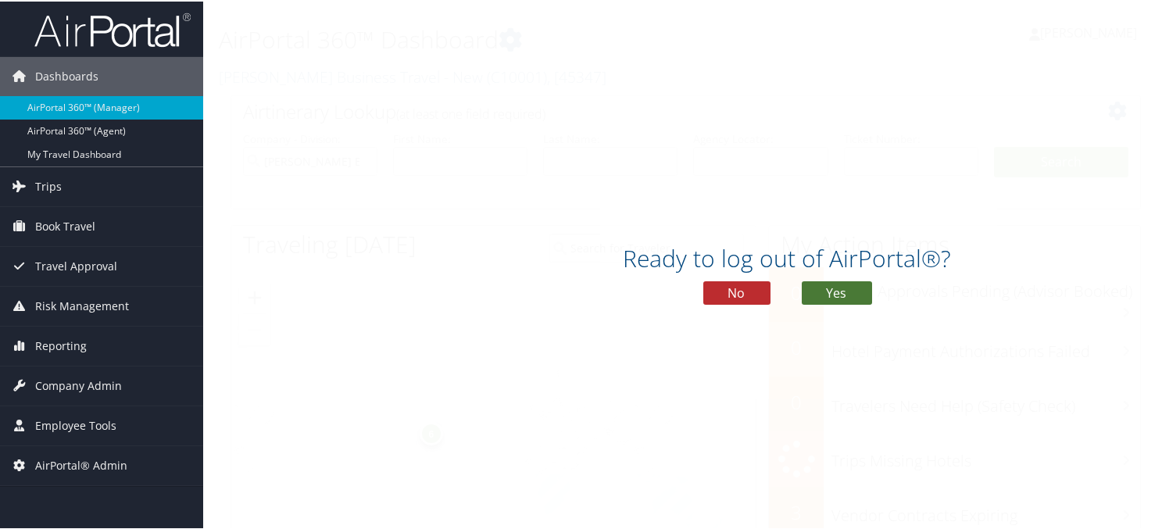
click at [853, 293] on button "Yes" at bounding box center [837, 291] width 70 height 23
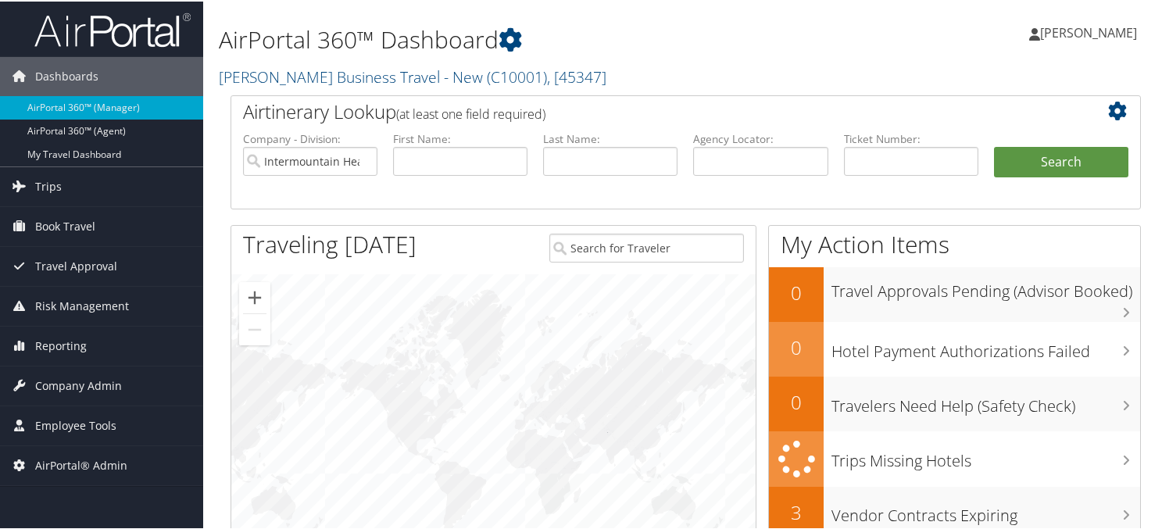
click at [1093, 35] on span "[PERSON_NAME]" at bounding box center [1088, 31] width 97 height 17
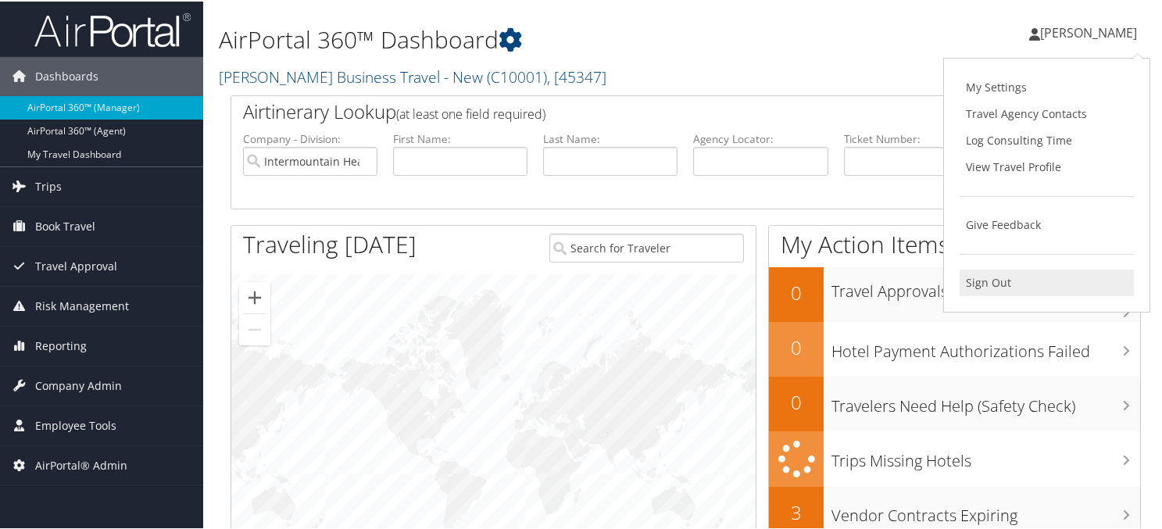
click at [975, 270] on link "Sign Out" at bounding box center [1047, 281] width 174 height 27
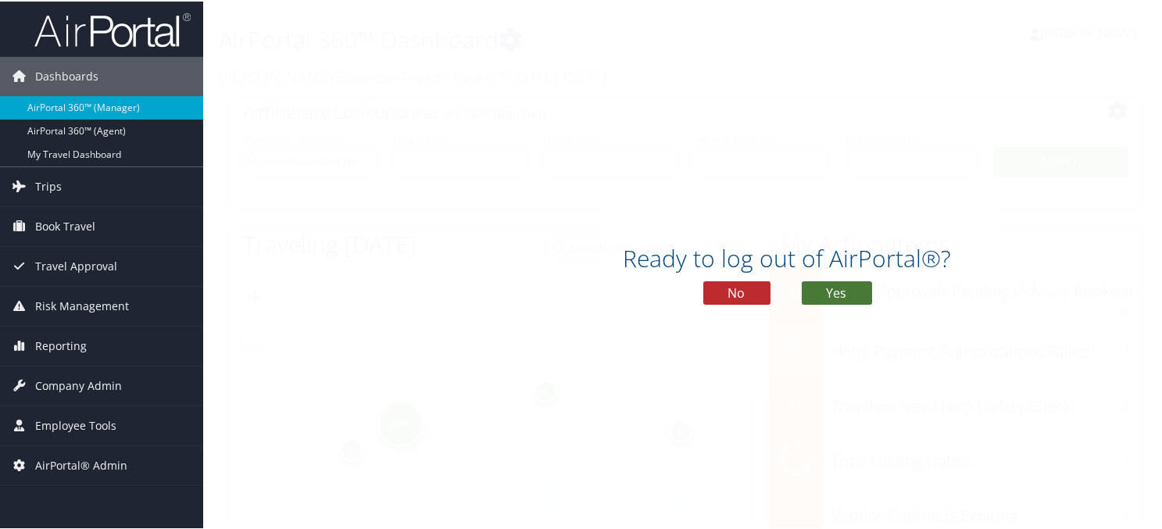
click at [849, 284] on button "Yes" at bounding box center [837, 291] width 70 height 23
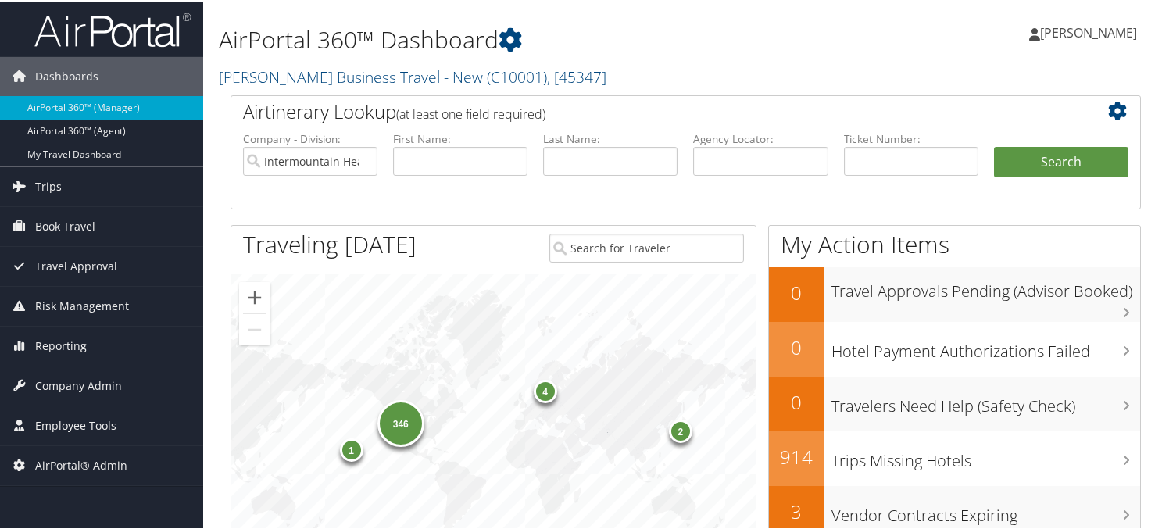
click at [1086, 32] on span "[PERSON_NAME]" at bounding box center [1088, 31] width 97 height 17
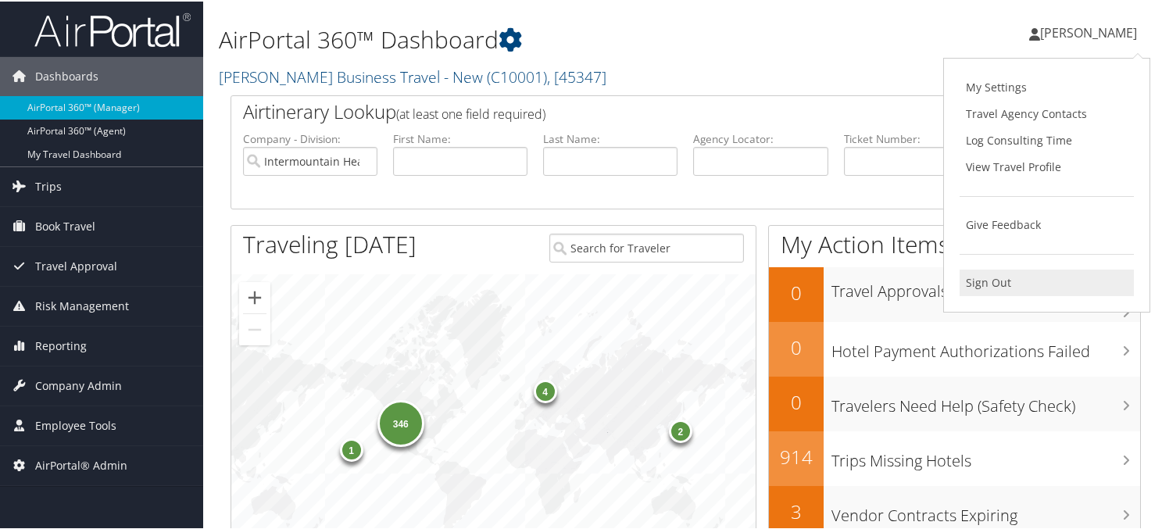
click at [1009, 287] on link "Sign Out" at bounding box center [1047, 281] width 174 height 27
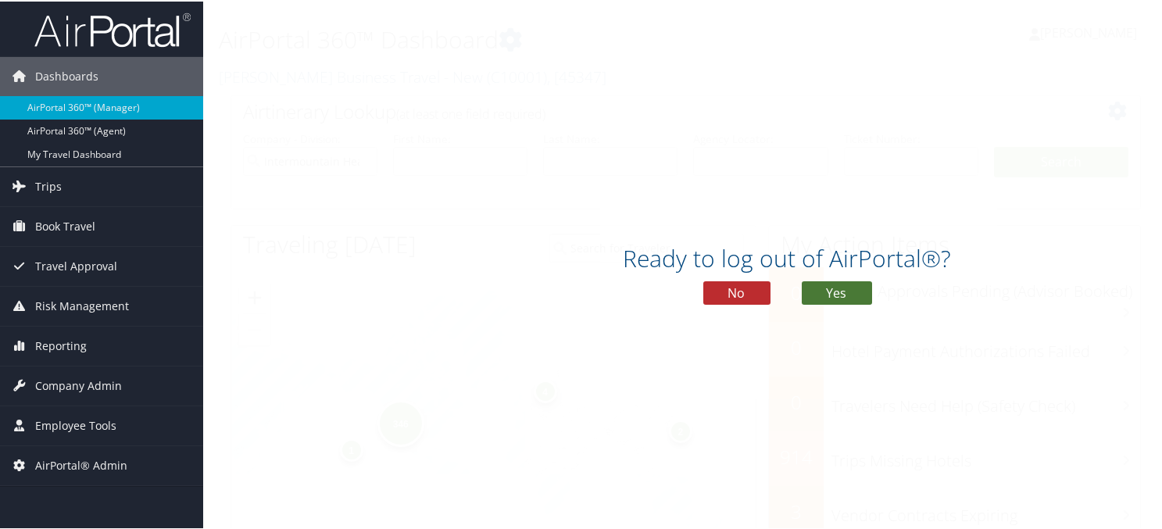
click at [836, 285] on button "Yes" at bounding box center [837, 291] width 70 height 23
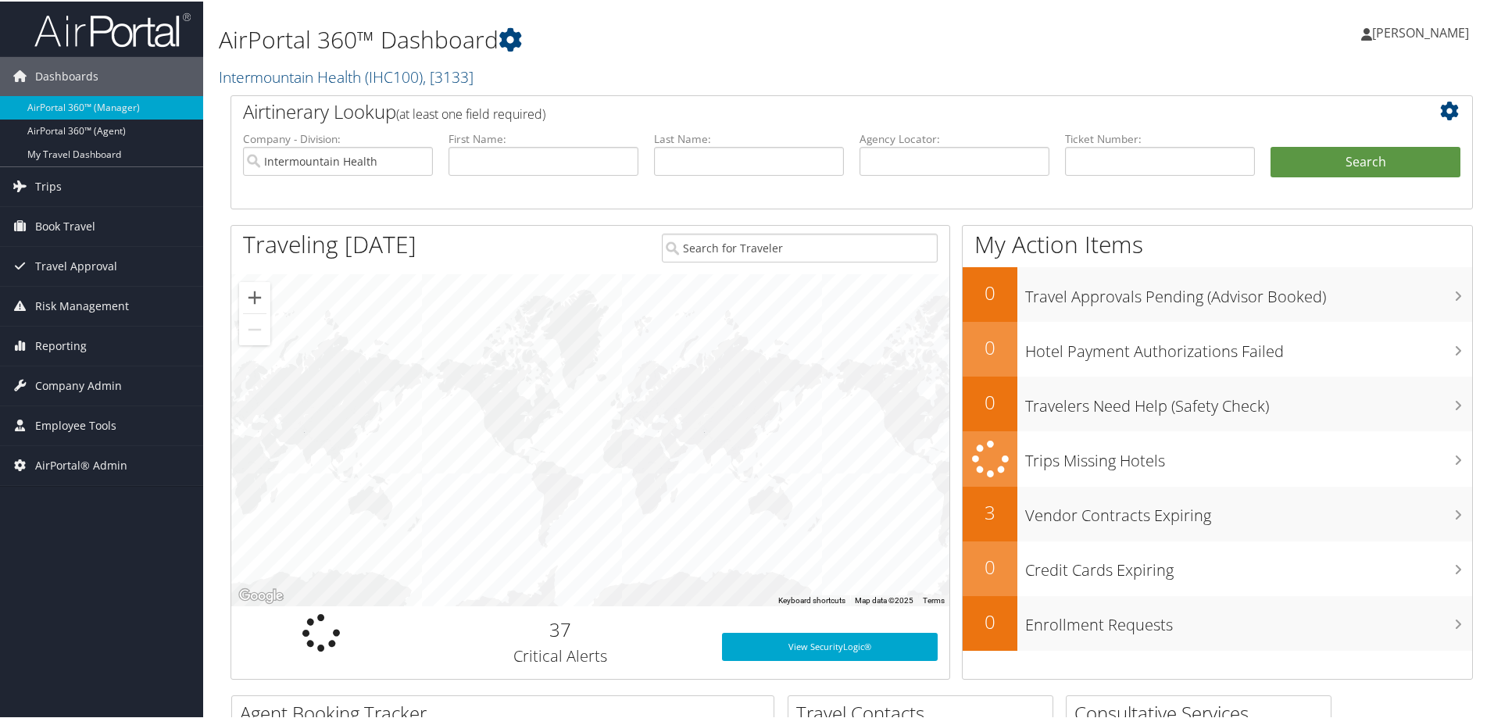
click at [1161, 34] on span "[PERSON_NAME]" at bounding box center [1420, 31] width 97 height 17
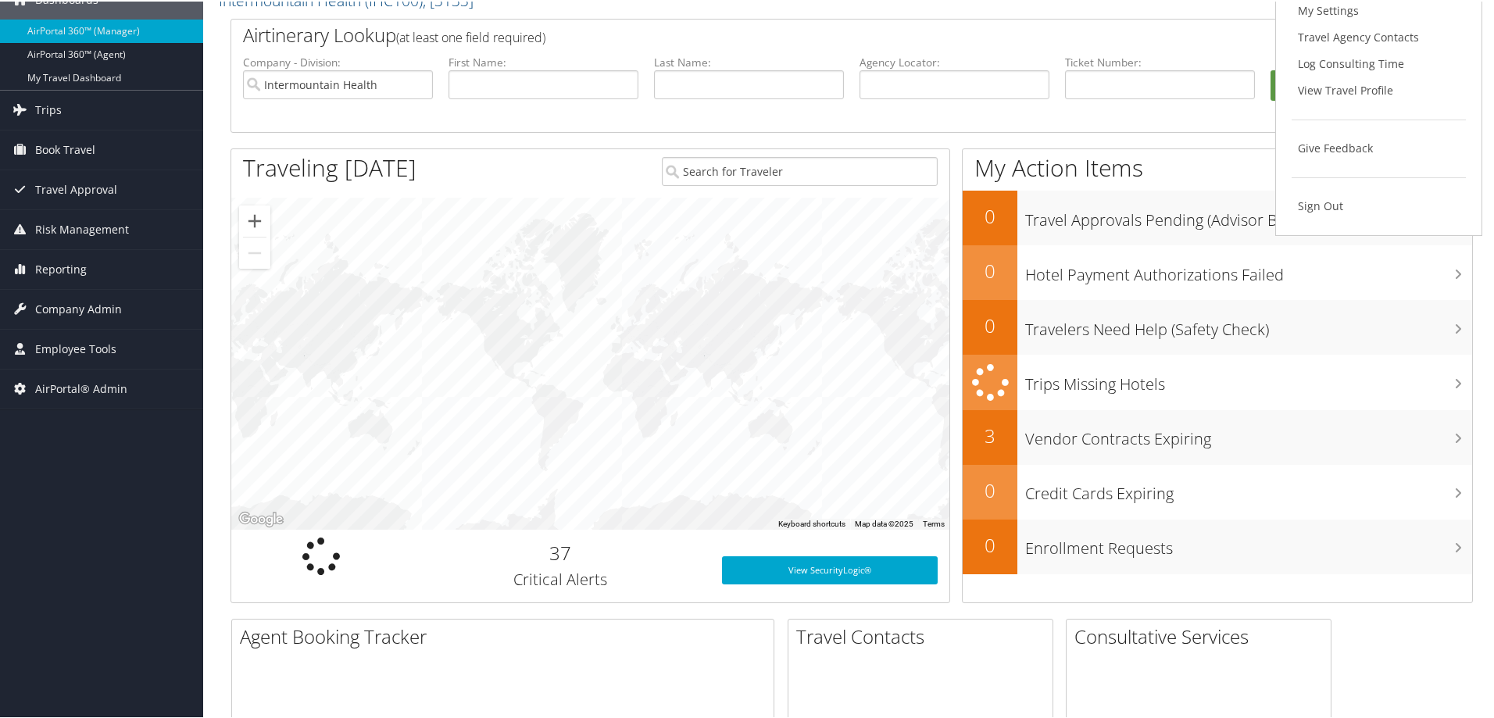
scroll to position [234, 0]
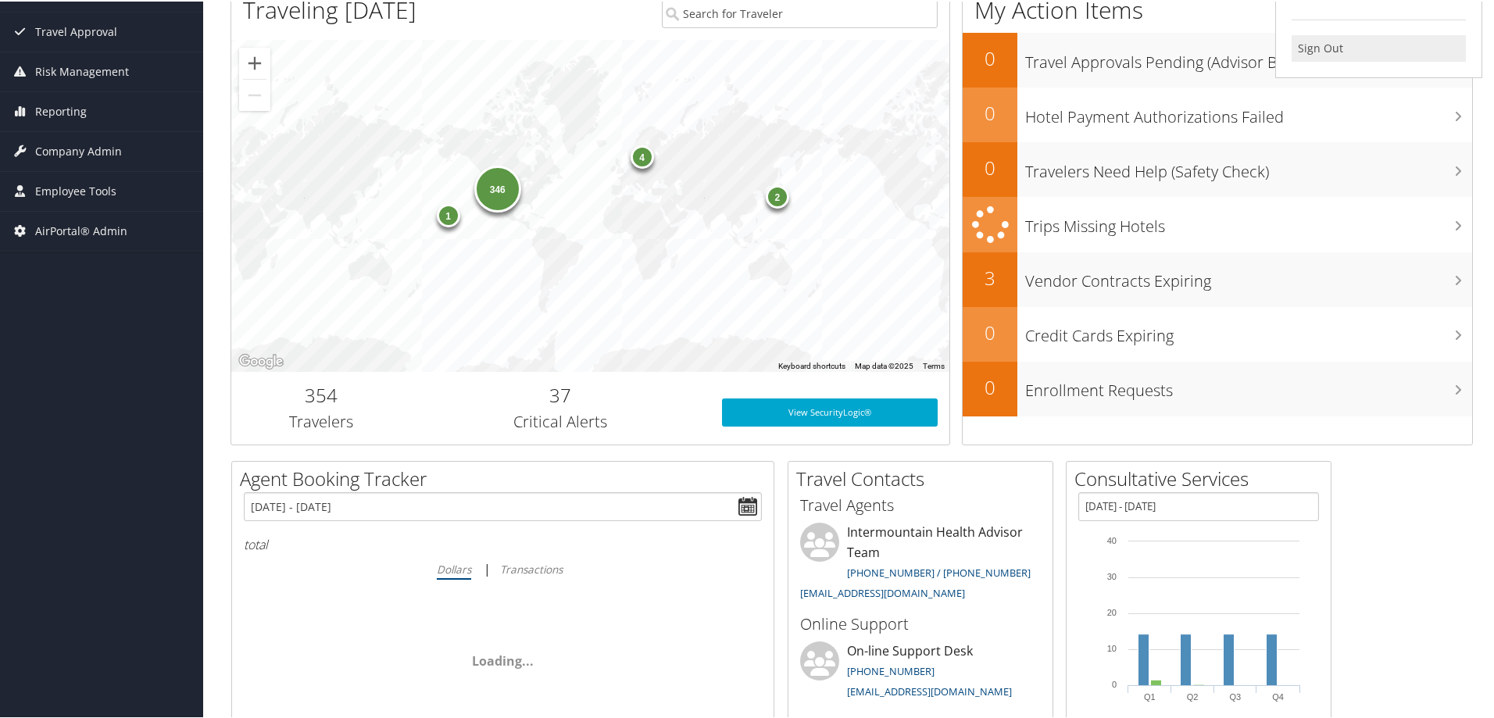
click at [1161, 48] on link "Sign Out" at bounding box center [1379, 47] width 174 height 27
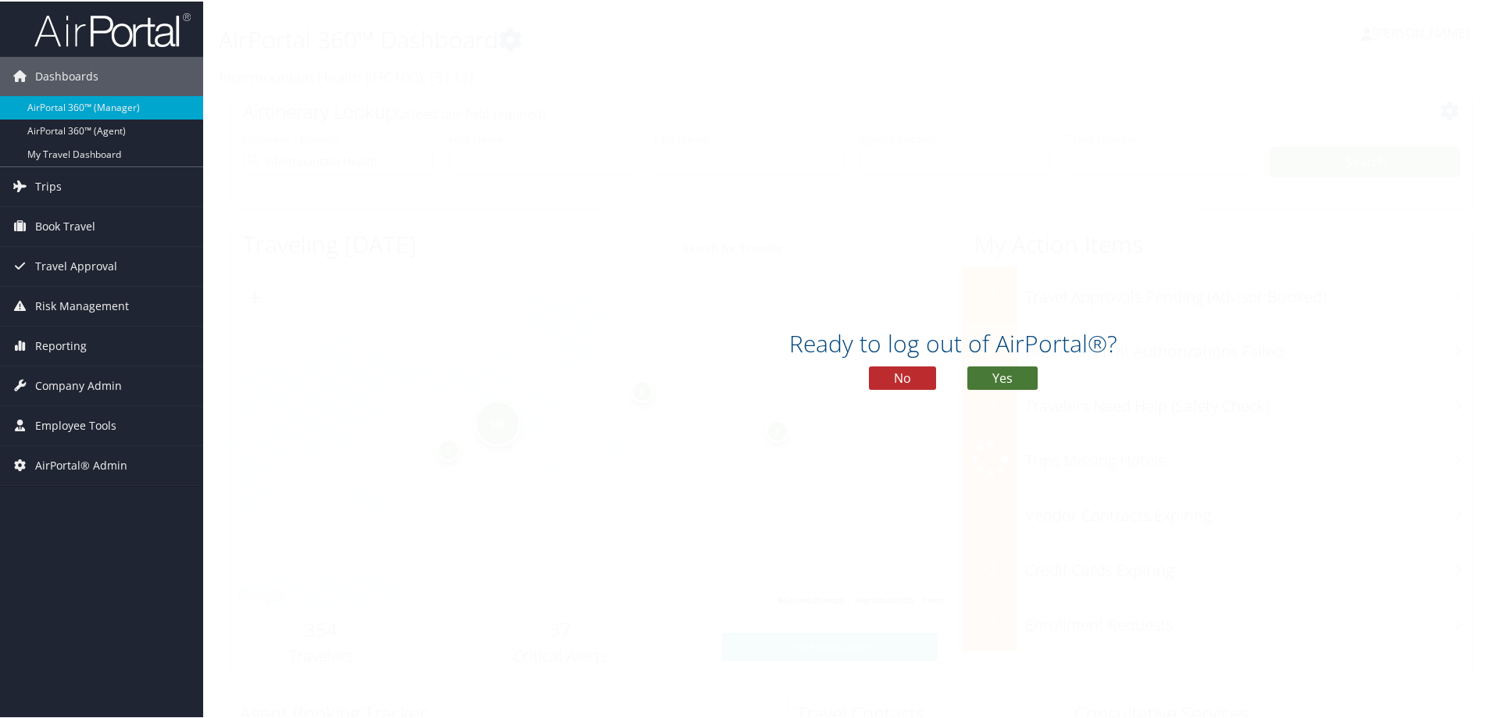
click at [1022, 383] on button "Yes" at bounding box center [1003, 376] width 70 height 23
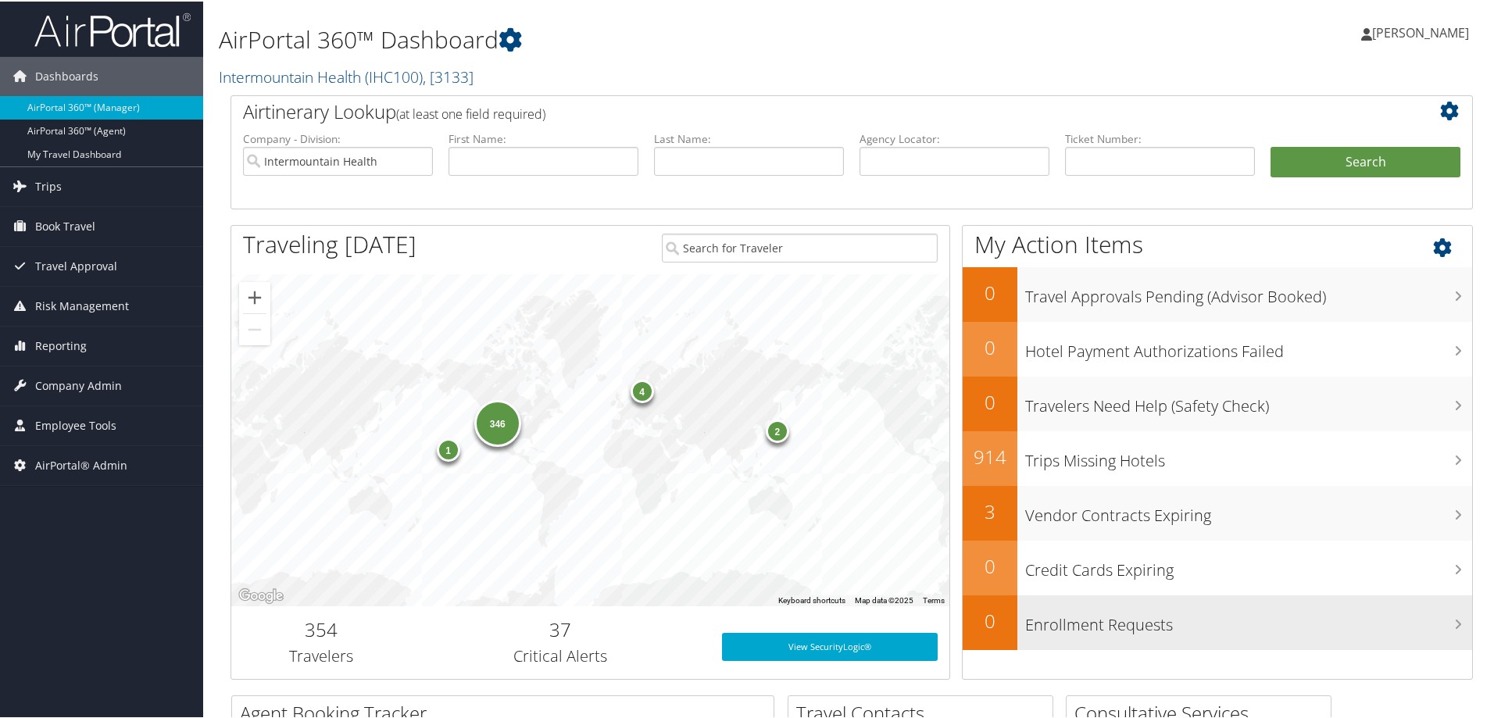
click at [1294, 645] on div "Enrollment Requests" at bounding box center [1245, 621] width 455 height 55
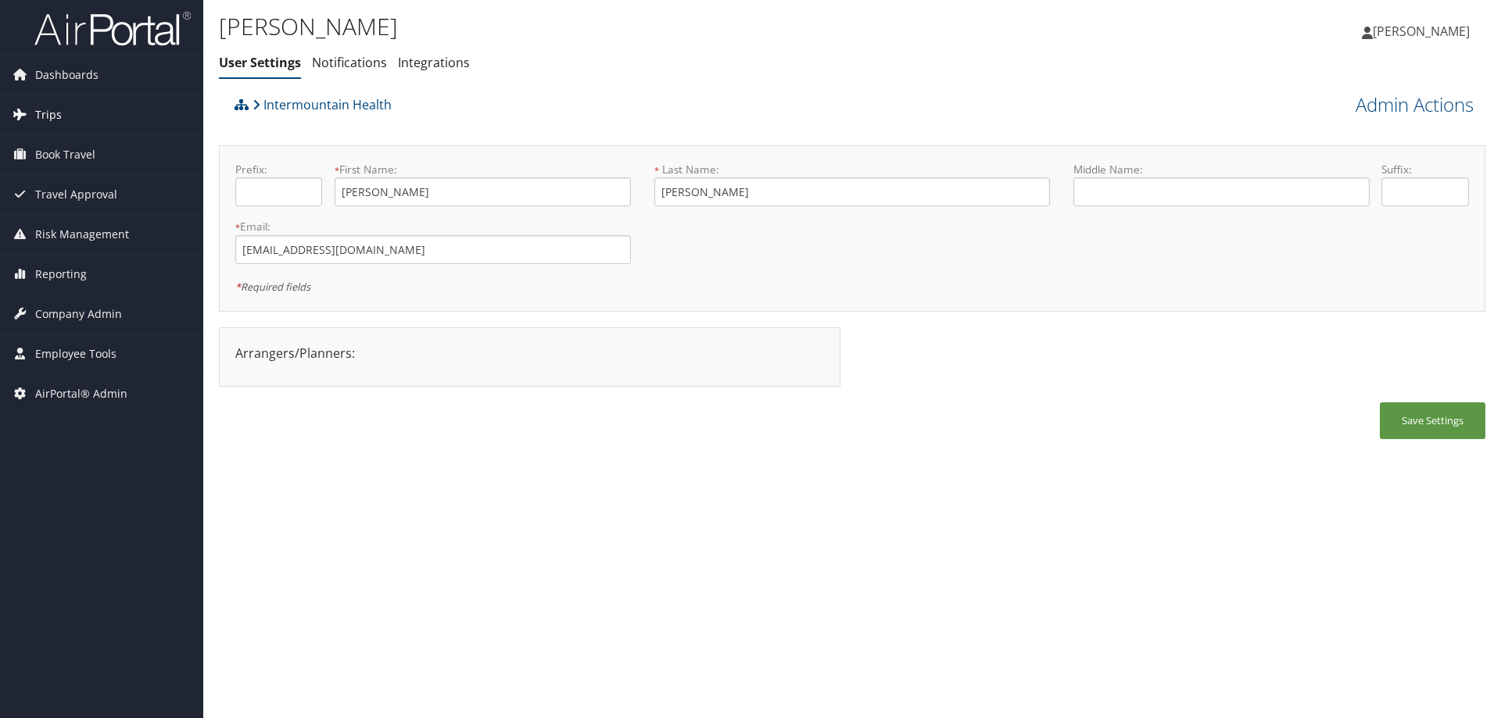
click at [41, 105] on span "Trips" at bounding box center [48, 114] width 27 height 39
click at [92, 271] on span "Book Travel" at bounding box center [65, 271] width 60 height 39
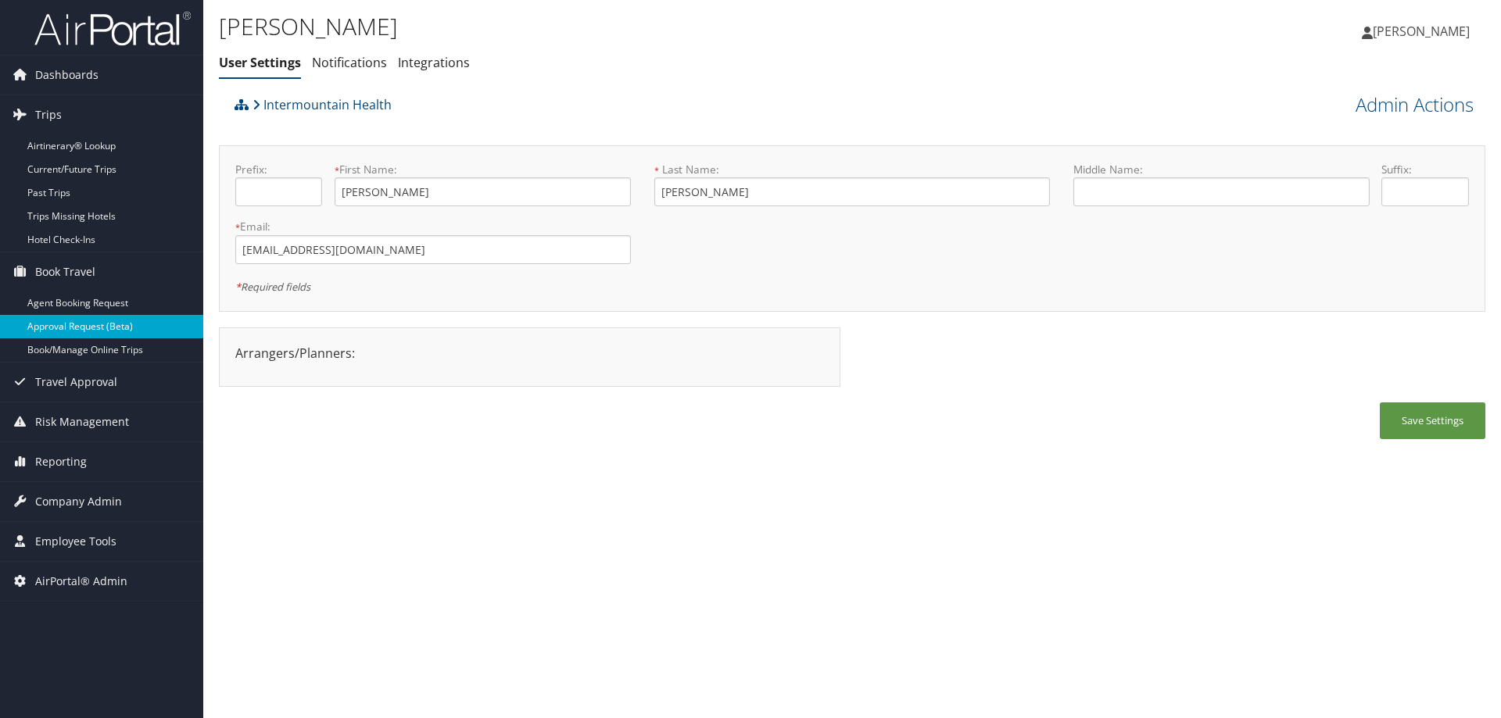
click at [113, 327] on link "Approval Request (Beta)" at bounding box center [101, 326] width 203 height 23
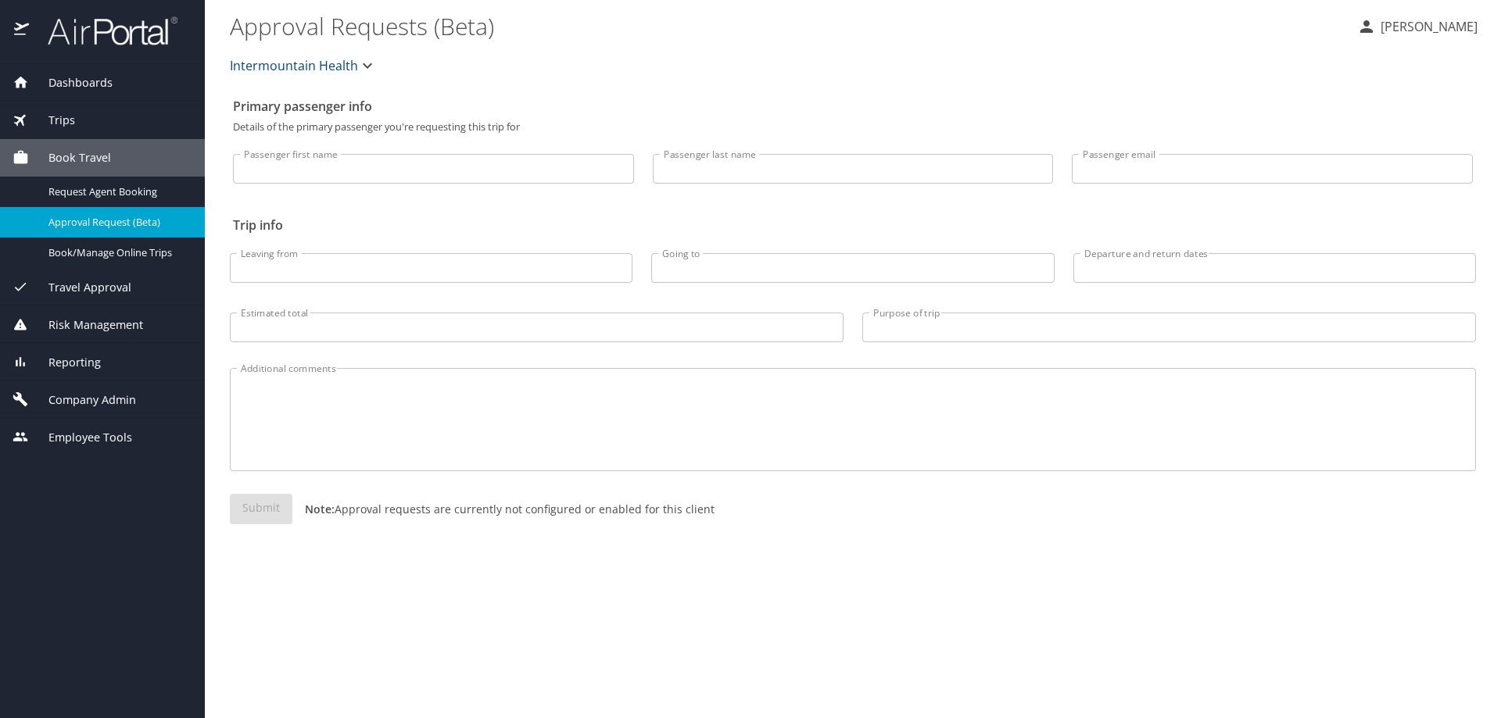
click at [91, 399] on span "Company Admin" at bounding box center [82, 400] width 107 height 17
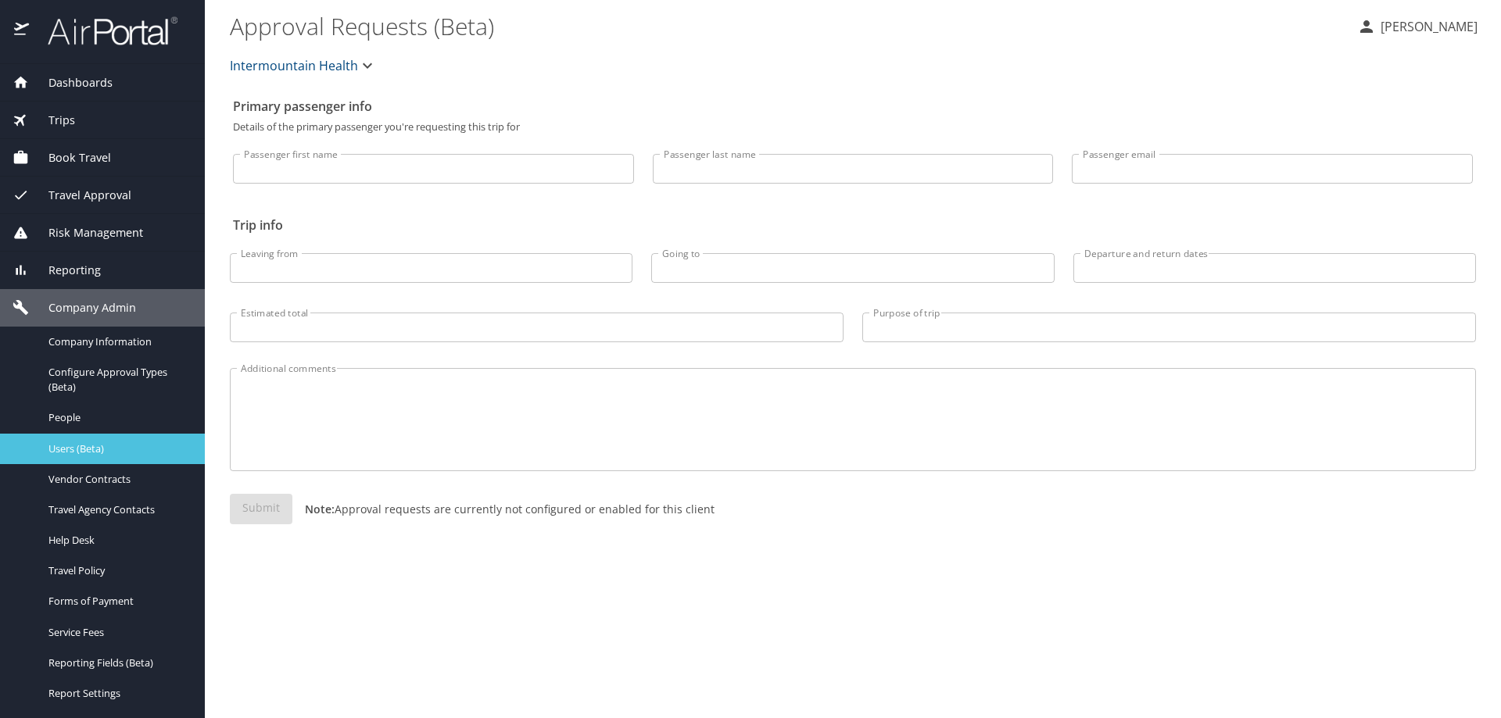
click at [89, 451] on span "Users (Beta)" at bounding box center [117, 449] width 138 height 15
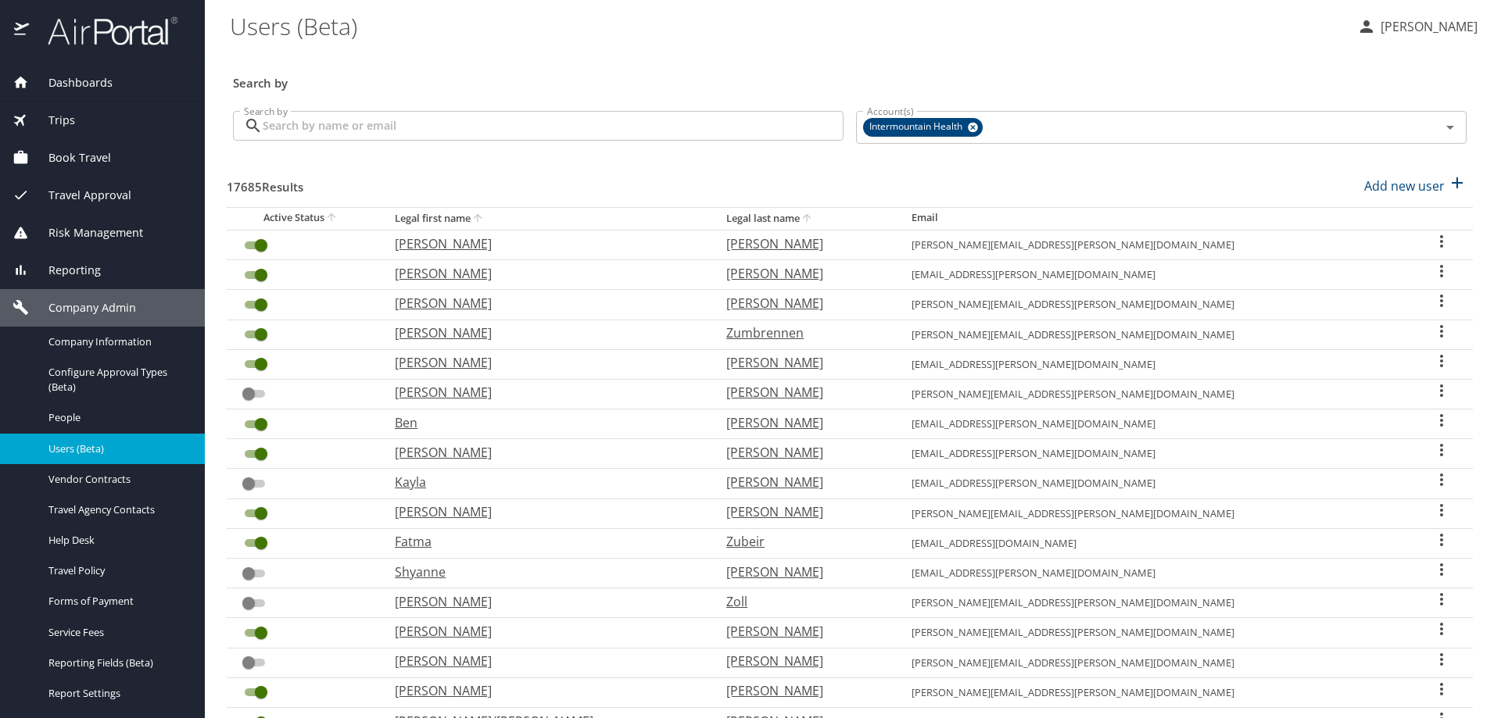
click at [77, 198] on span "Travel Approval" at bounding box center [80, 195] width 102 height 17
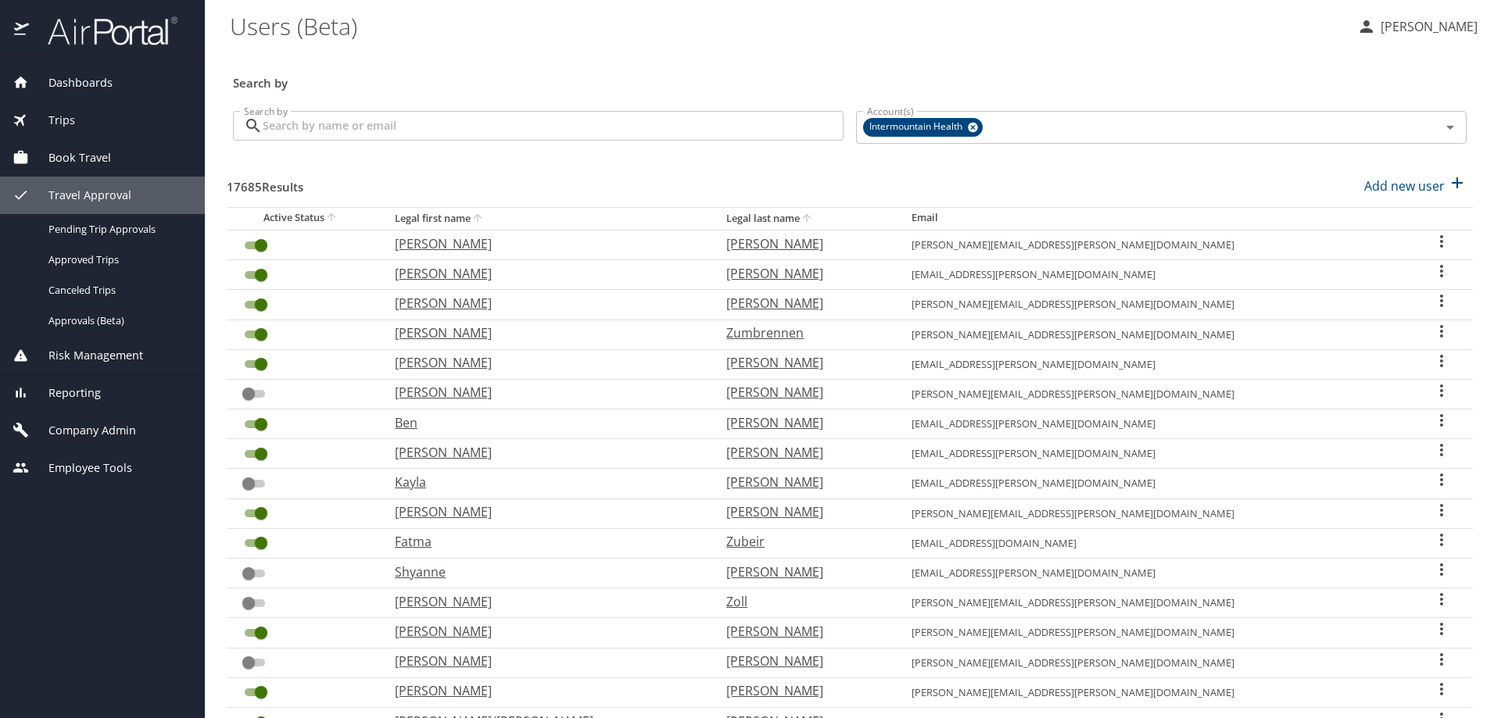
click at [347, 131] on input "Search by" at bounding box center [553, 126] width 581 height 30
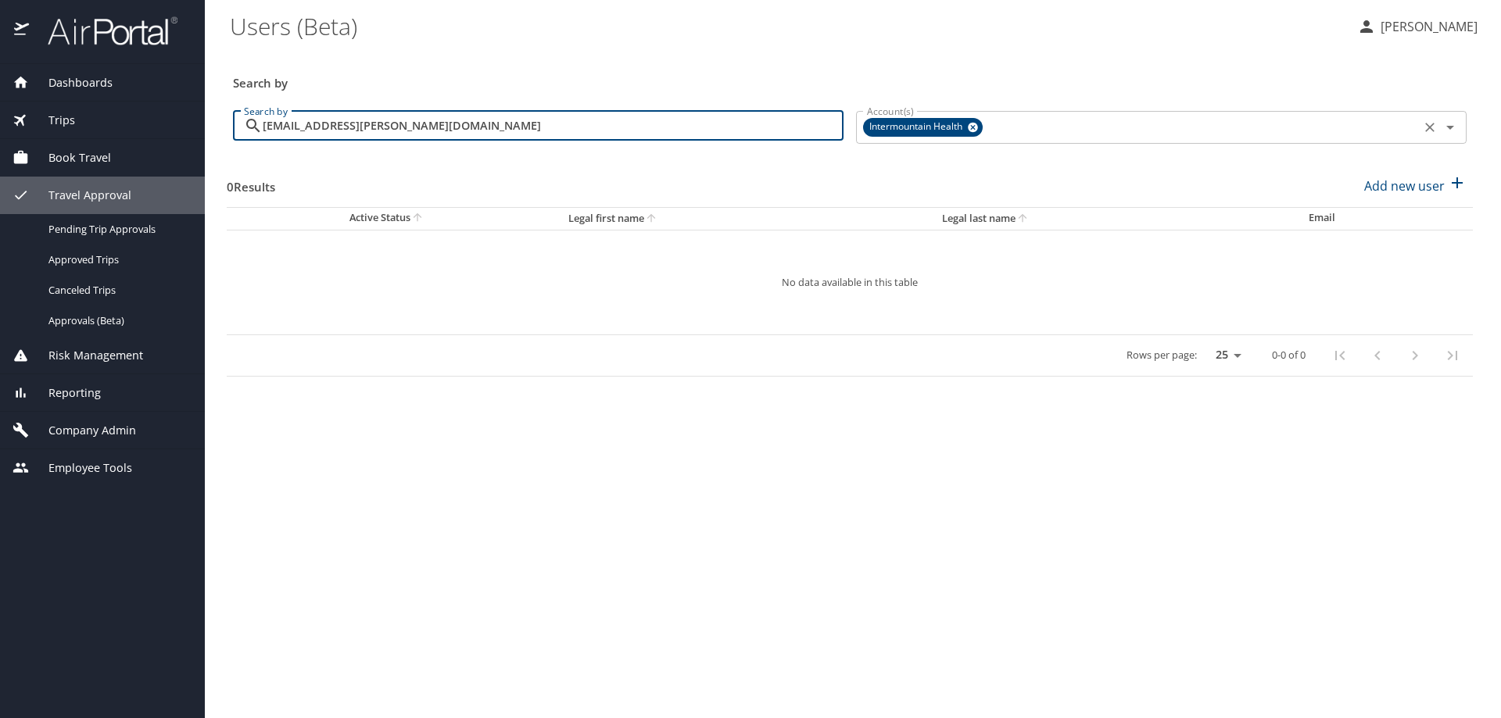
click at [975, 125] on icon at bounding box center [973, 128] width 10 height 10
click at [539, 117] on input "noor.malik@howard.edu" at bounding box center [553, 126] width 581 height 30
drag, startPoint x: 417, startPoint y: 127, endPoint x: 245, endPoint y: 109, distance: 172.9
click at [245, 109] on div "Search by noor.malik@howard.edu Search by" at bounding box center [538, 131] width 623 height 66
drag, startPoint x: 325, startPoint y: 132, endPoint x: 424, endPoint y: 120, distance: 99.9
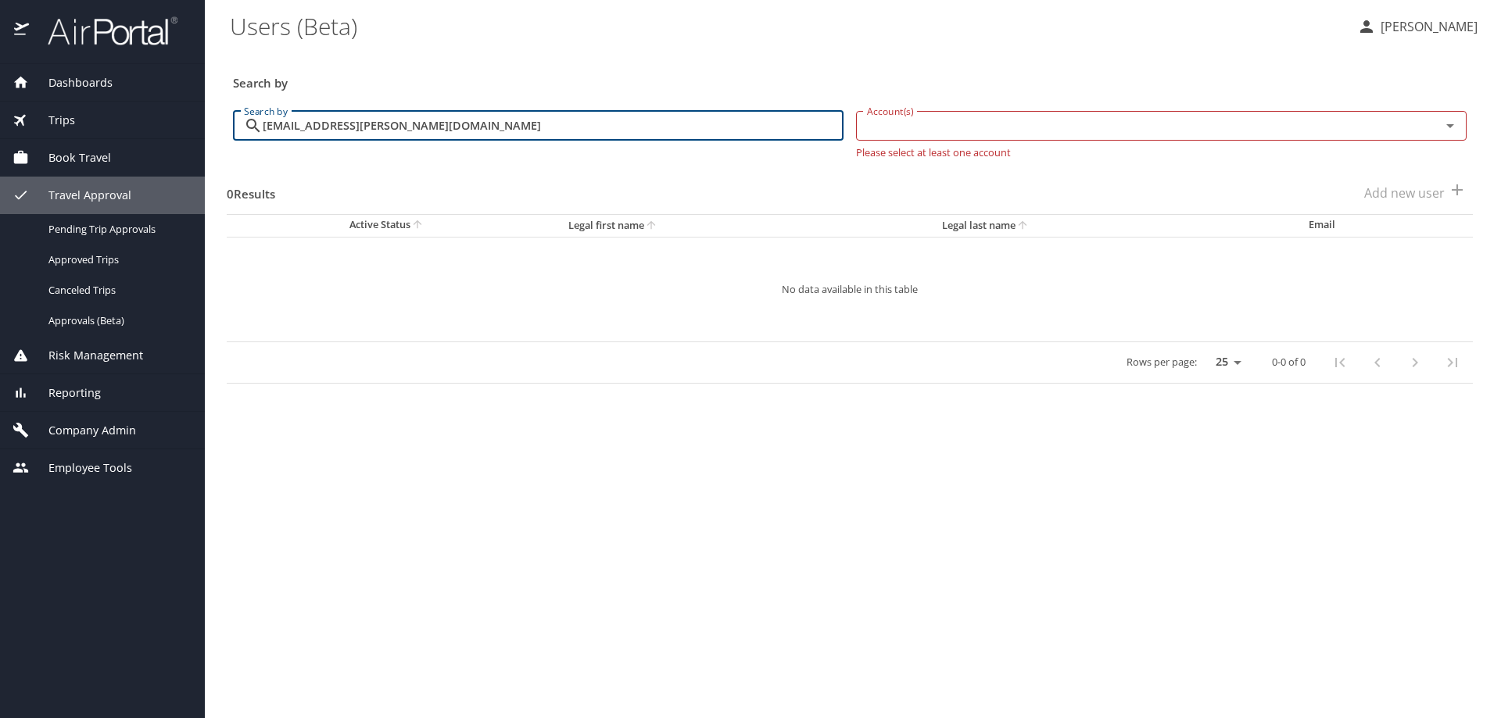
click at [424, 120] on input "noor.malik@howard.edu" at bounding box center [553, 126] width 581 height 30
drag, startPoint x: 424, startPoint y: 120, endPoint x: 231, endPoint y: 124, distance: 193.9
click at [231, 124] on div "Search by noor.malik@howard.edu Search by" at bounding box center [538, 131] width 623 height 66
type input "malik.noor@howard.edu"
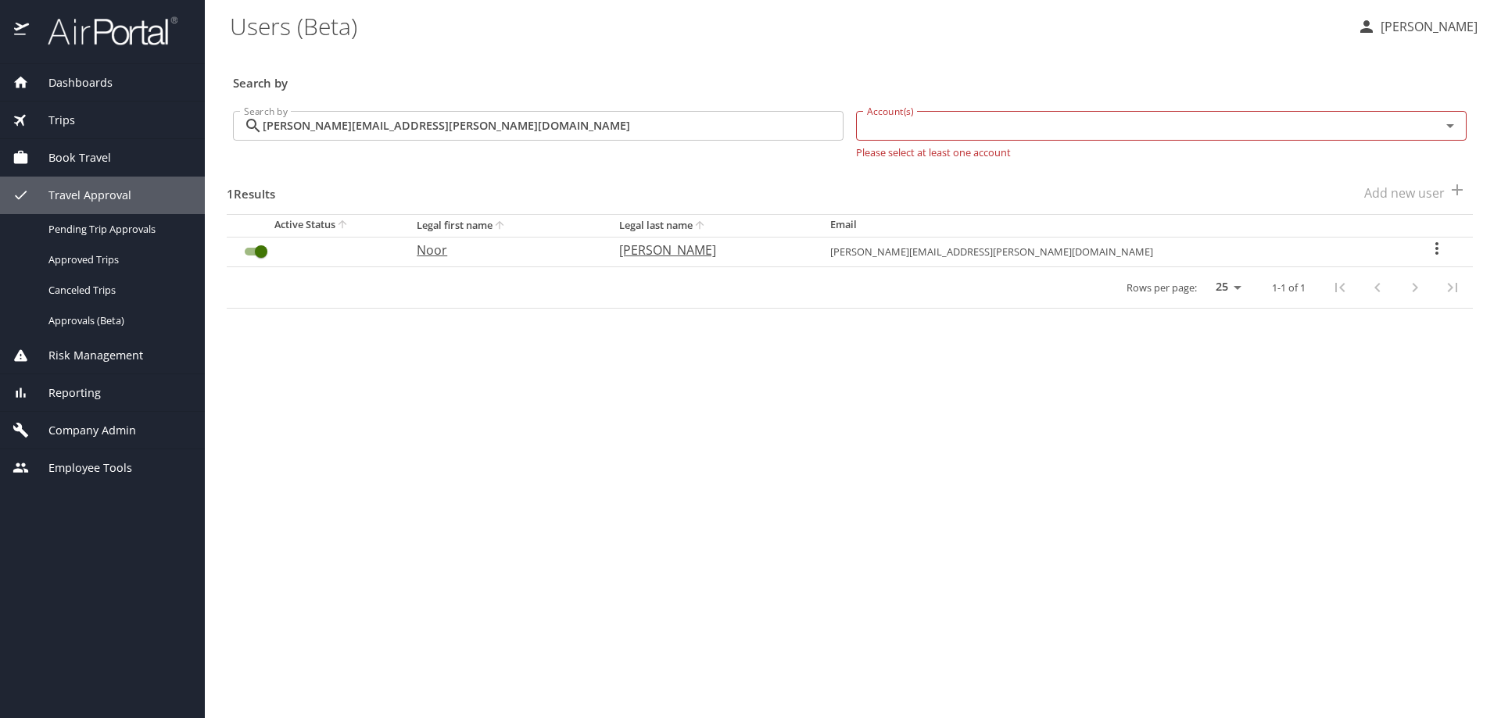
click at [1427, 247] on icon "User Search Table" at bounding box center [1436, 248] width 19 height 19
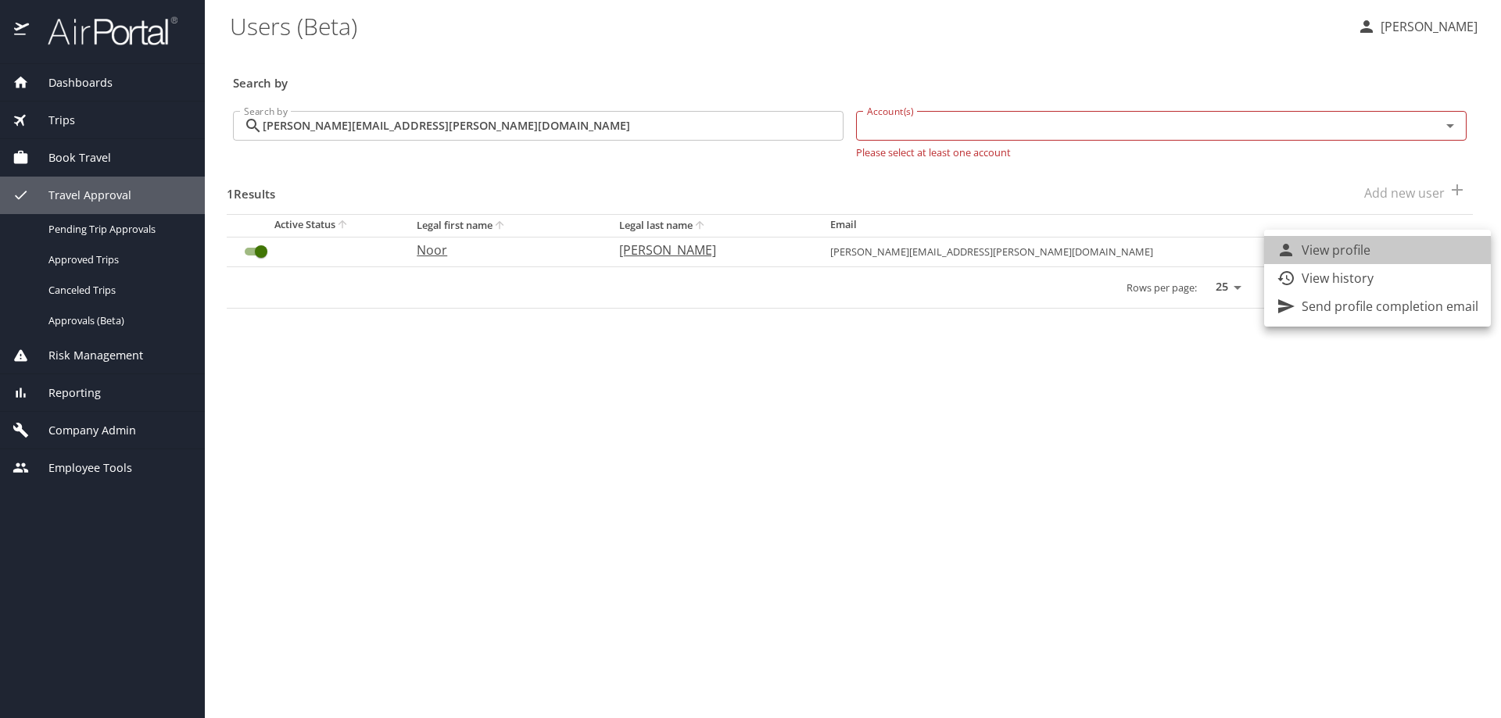
click at [1409, 247] on li "View profile" at bounding box center [1377, 250] width 227 height 28
select select "US"
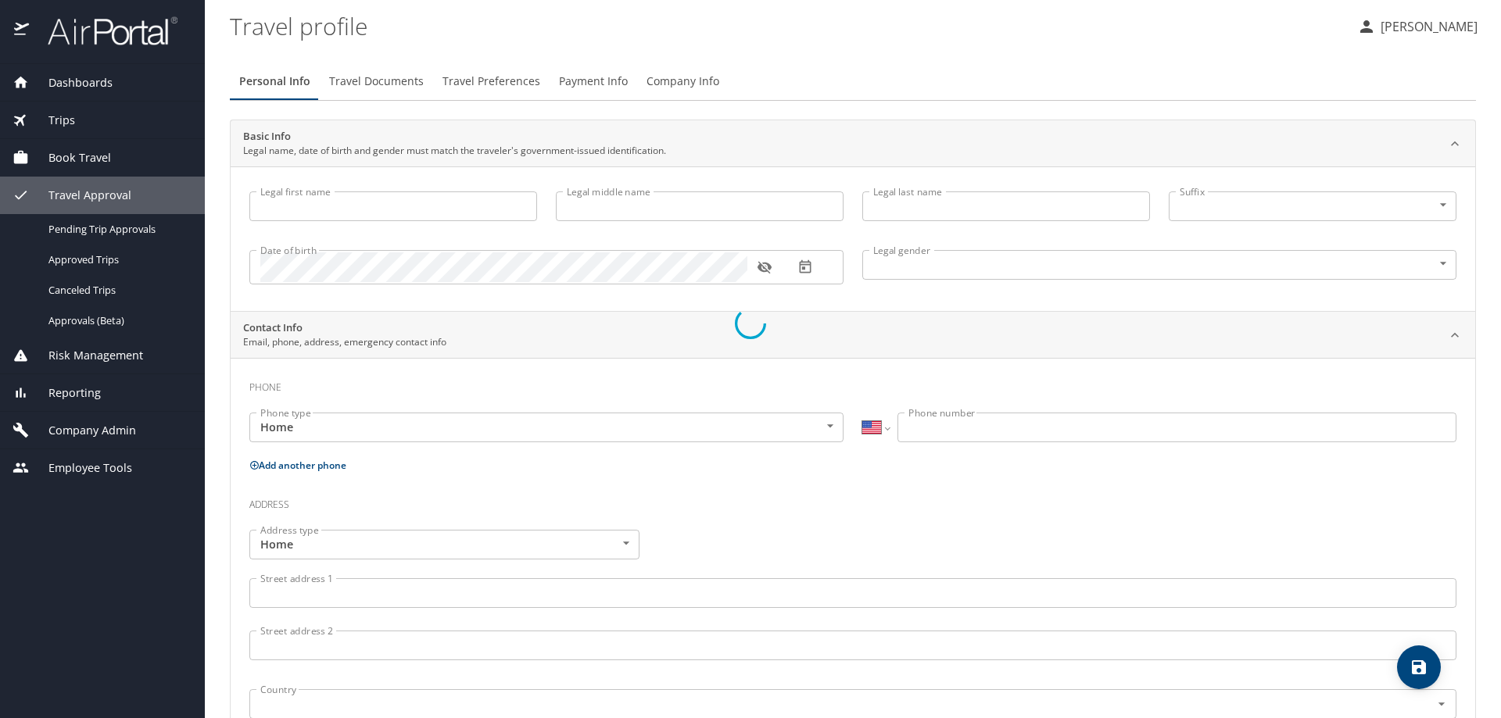
type input "Noor"
type input "Malik"
type input "Female"
select select "US"
